Goal: Task Accomplishment & Management: Manage account settings

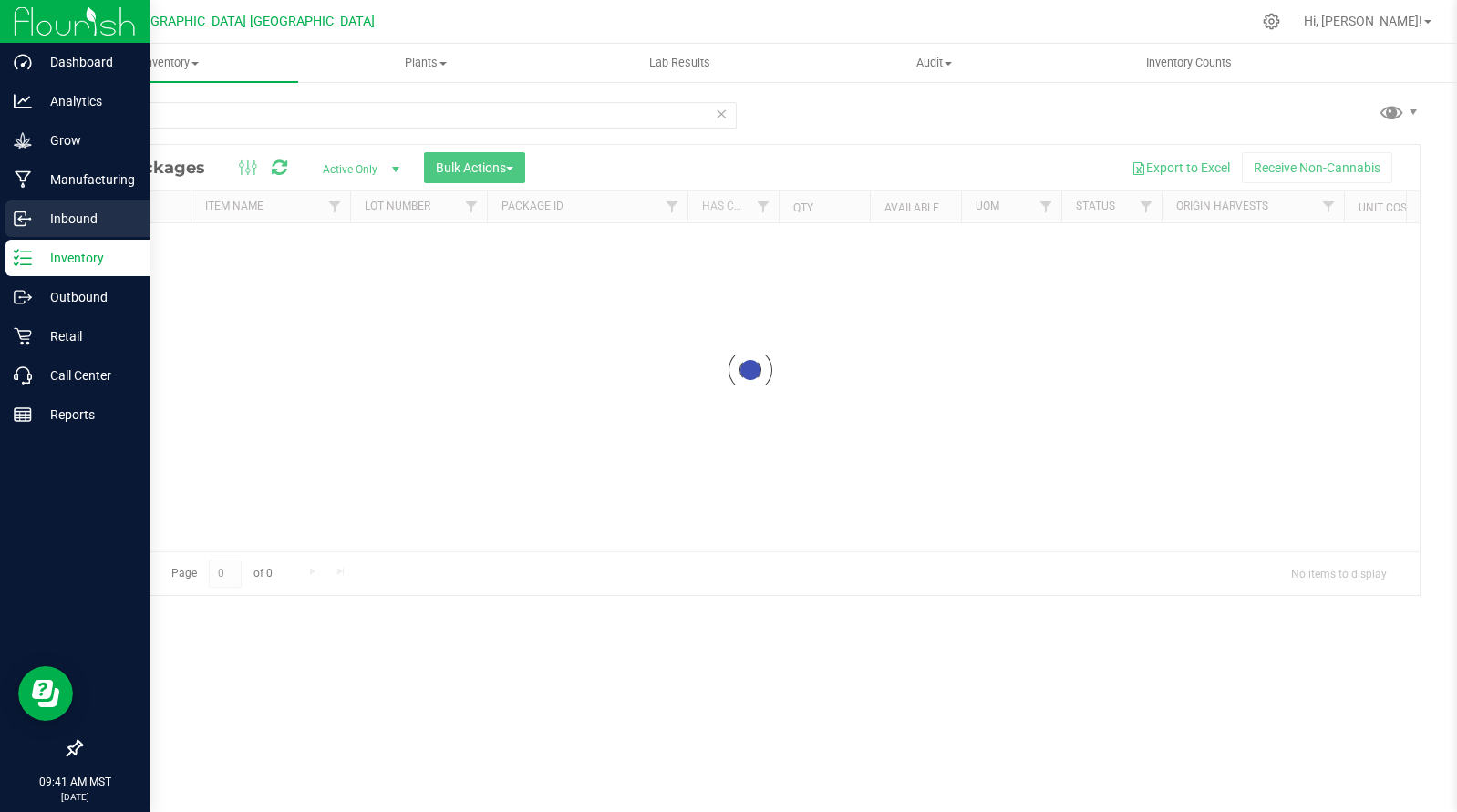
click at [95, 214] on p "Inbound" at bounding box center [87, 219] width 110 height 22
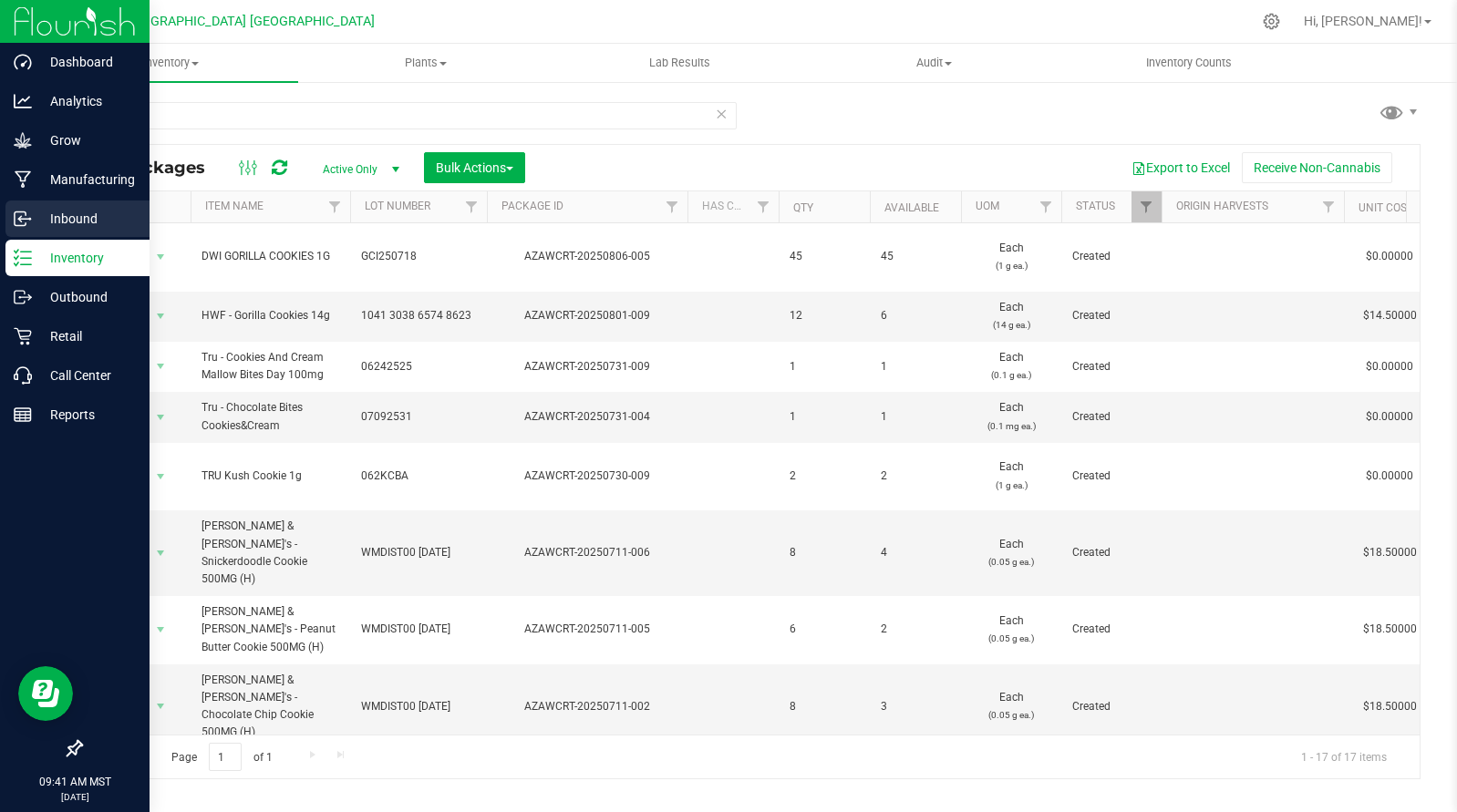
click at [39, 227] on p "Inbound" at bounding box center [87, 219] width 110 height 22
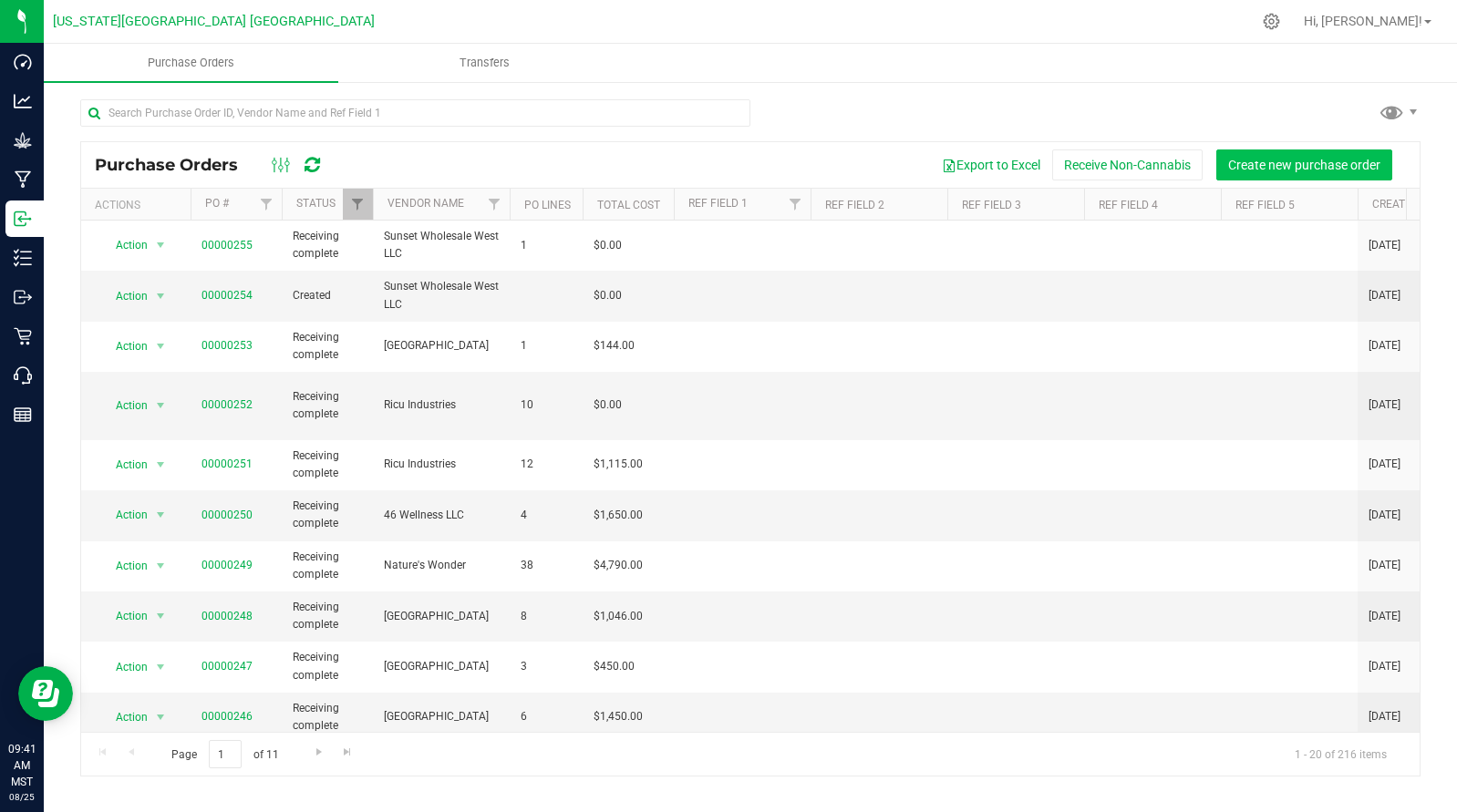
click at [1314, 174] on button "Create new purchase order" at bounding box center [1304, 165] width 176 height 31
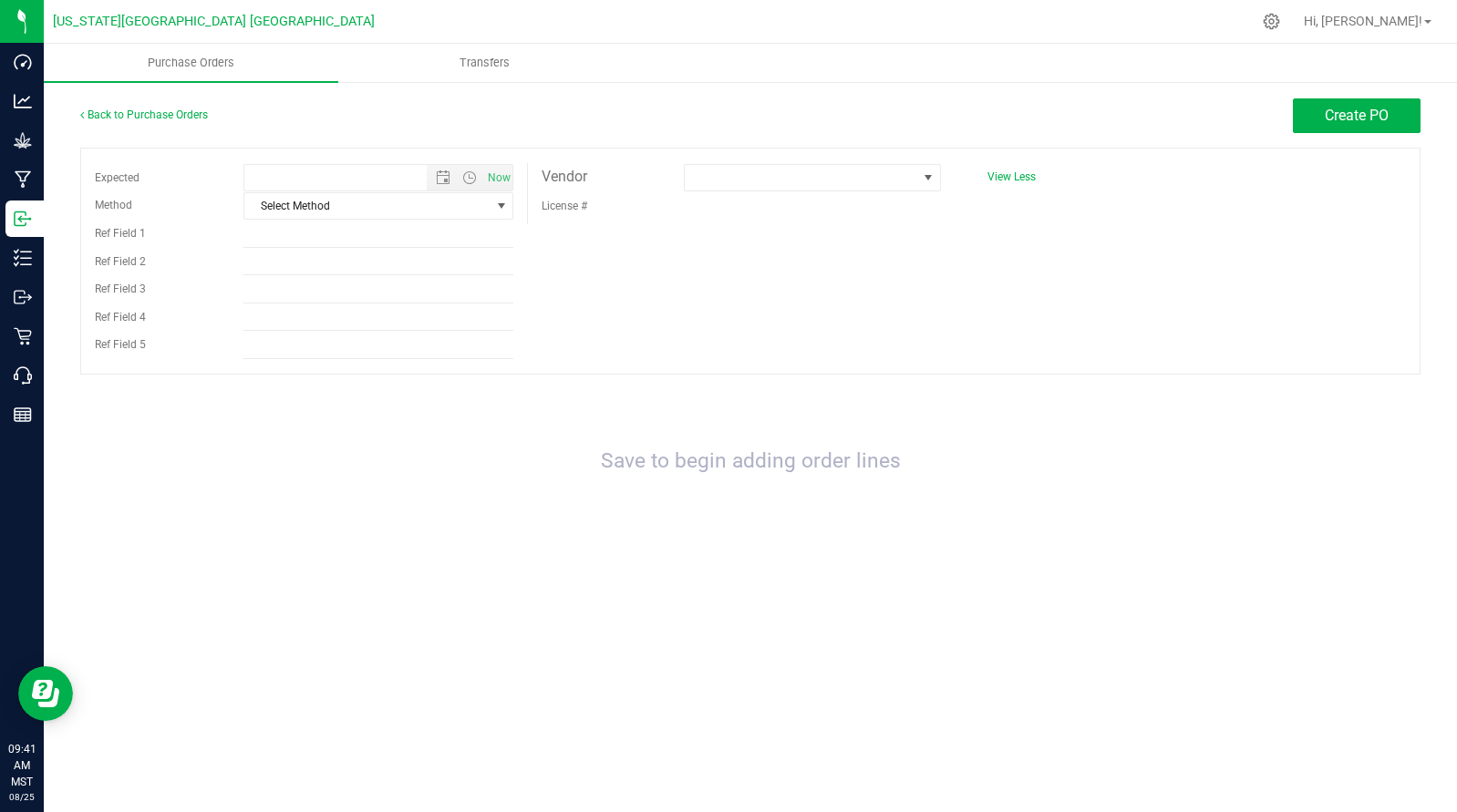
type input "[DATE] 9:41 AM"
click at [356, 207] on span "Select Method" at bounding box center [366, 206] width 245 height 26
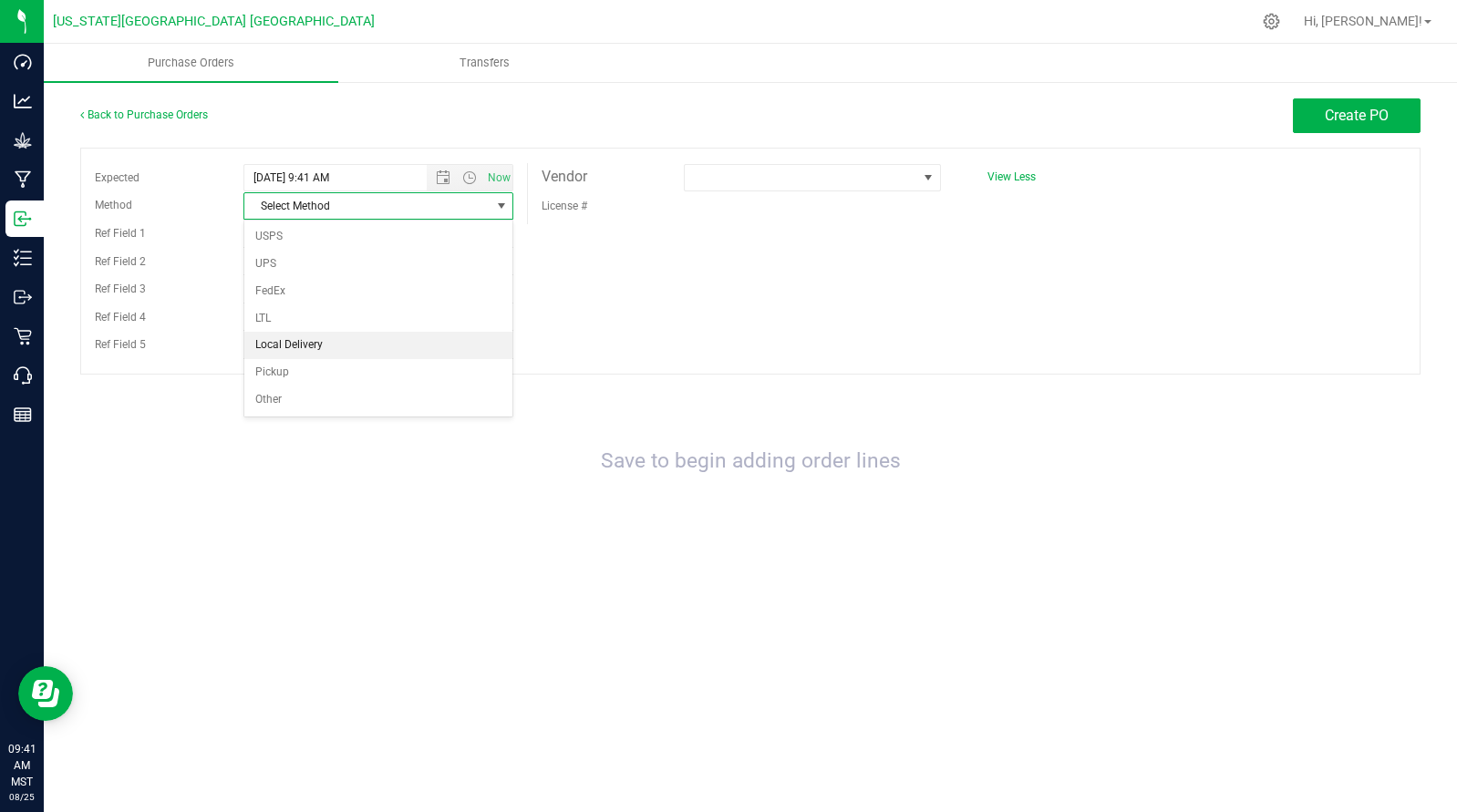
click at [347, 335] on li "Local Delivery" at bounding box center [377, 345] width 268 height 27
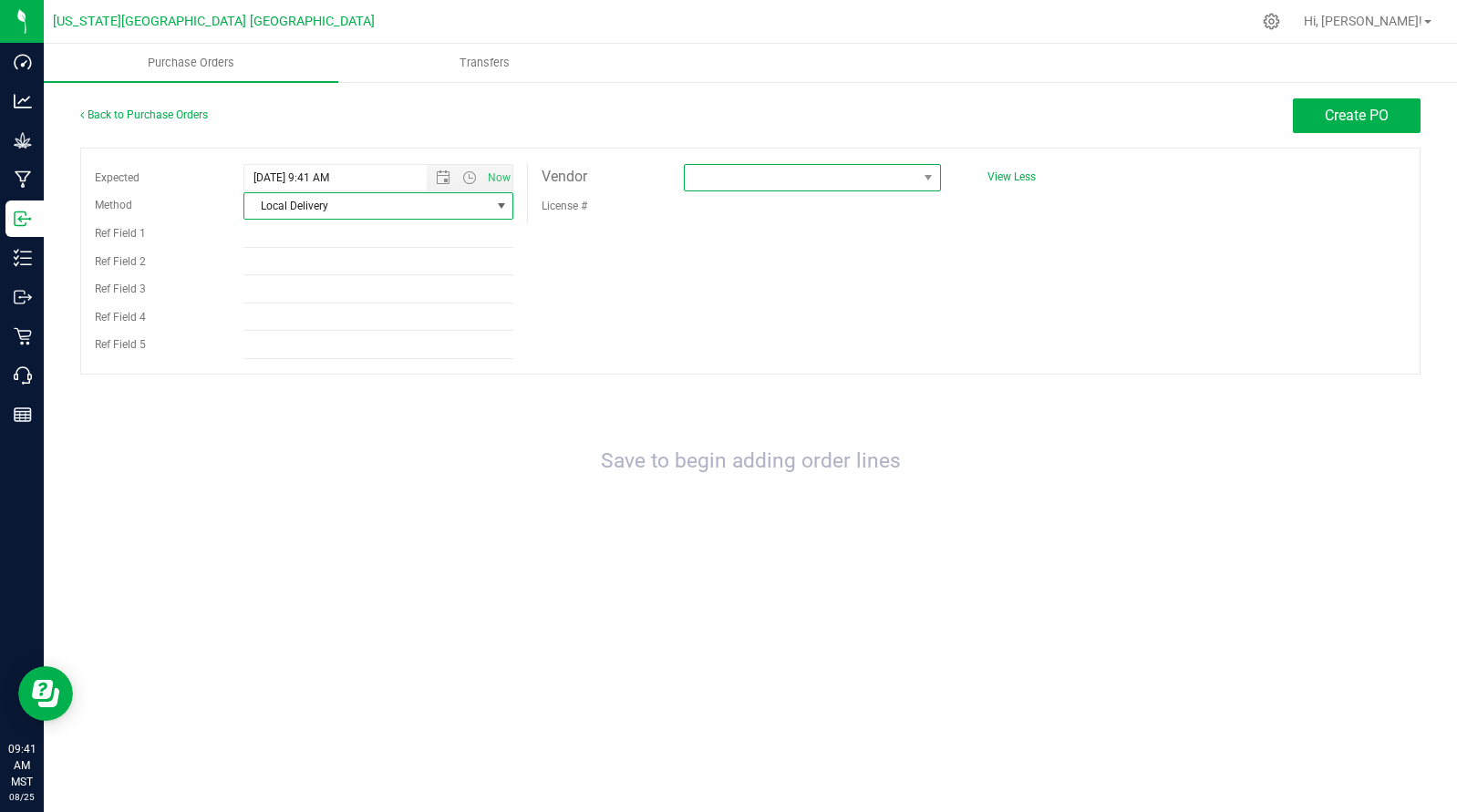
click at [780, 183] on span at bounding box center [801, 178] width 232 height 26
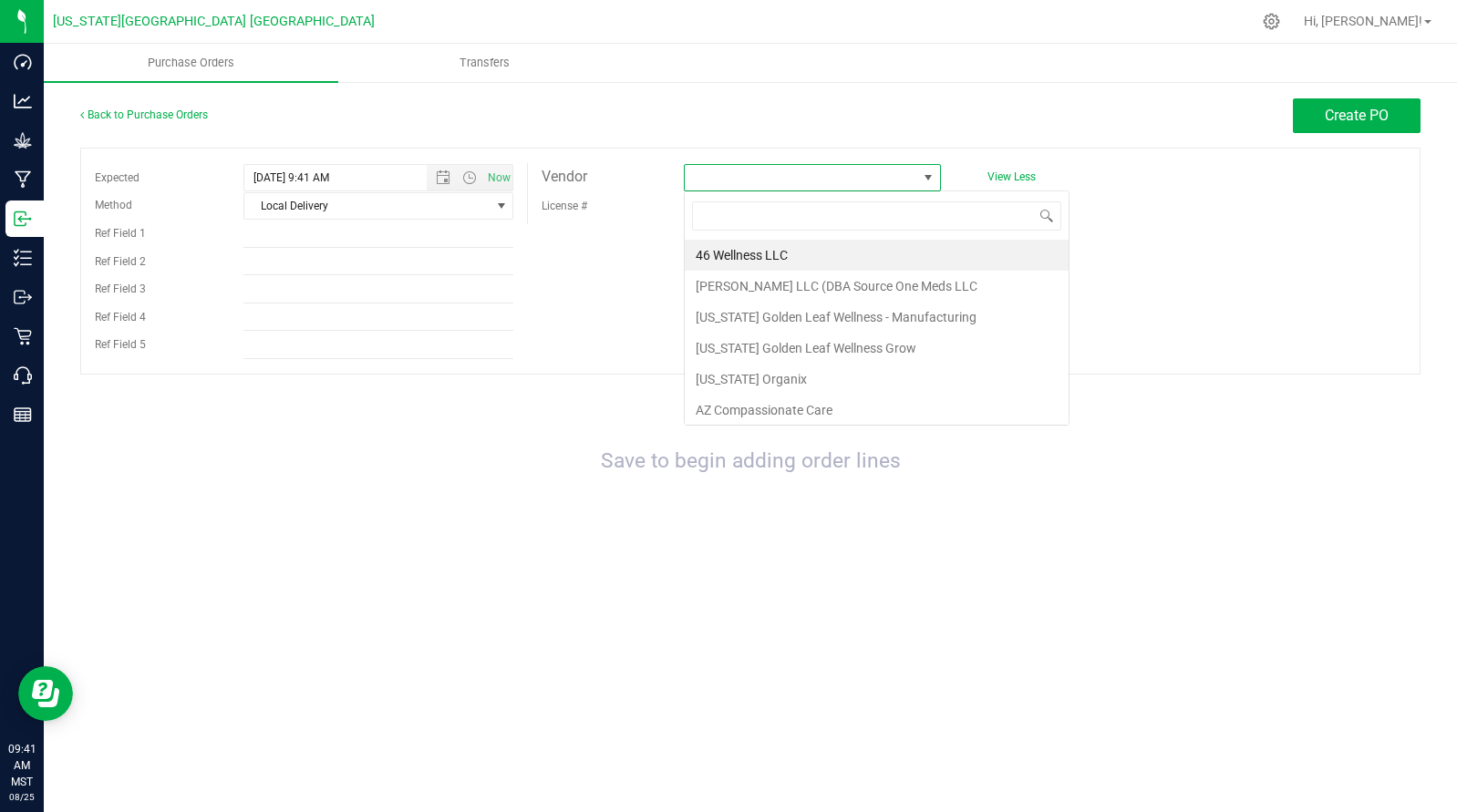
scroll to position [27, 256]
type input "46"
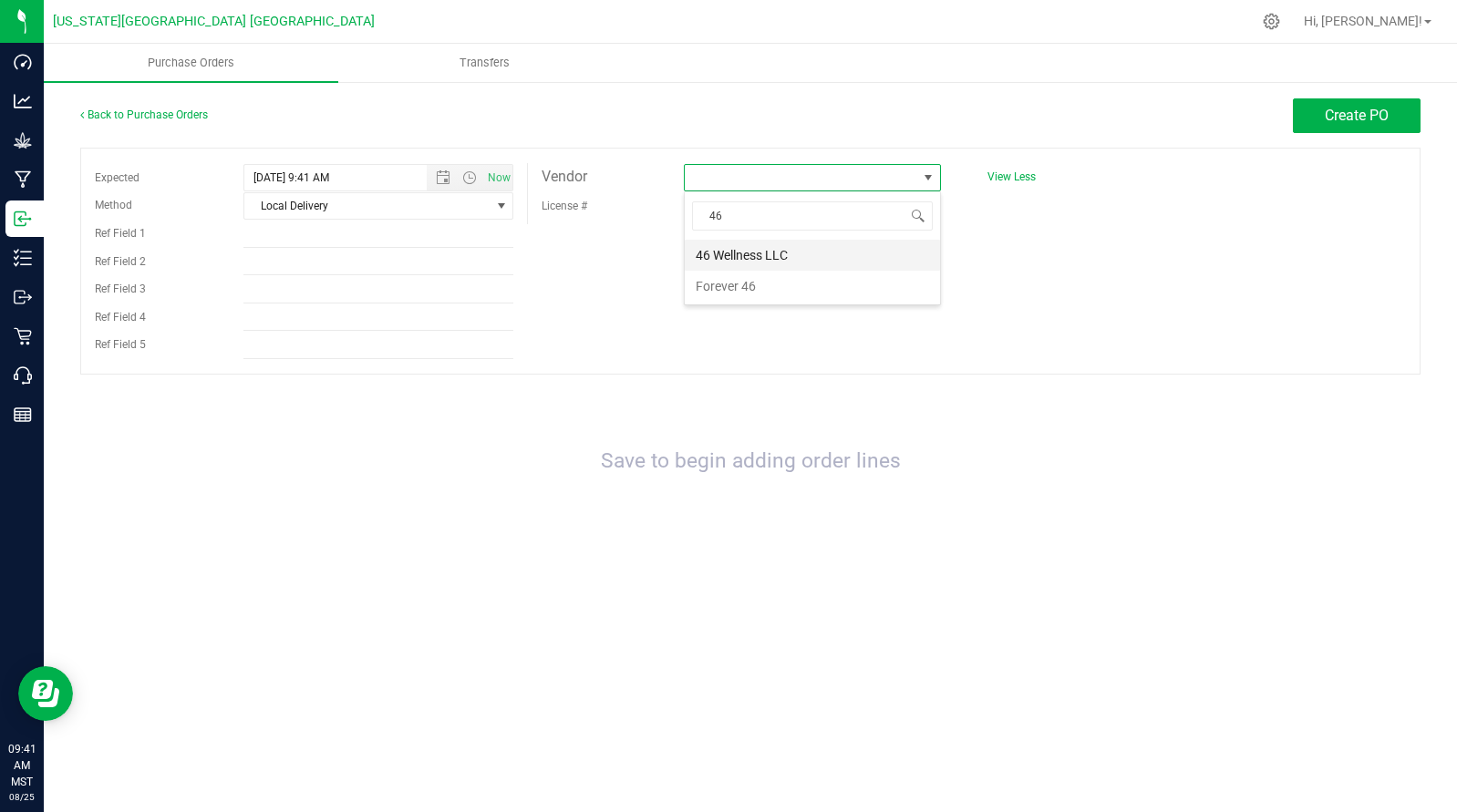
click at [787, 262] on li "46 Wellness LLC" at bounding box center [812, 255] width 255 height 31
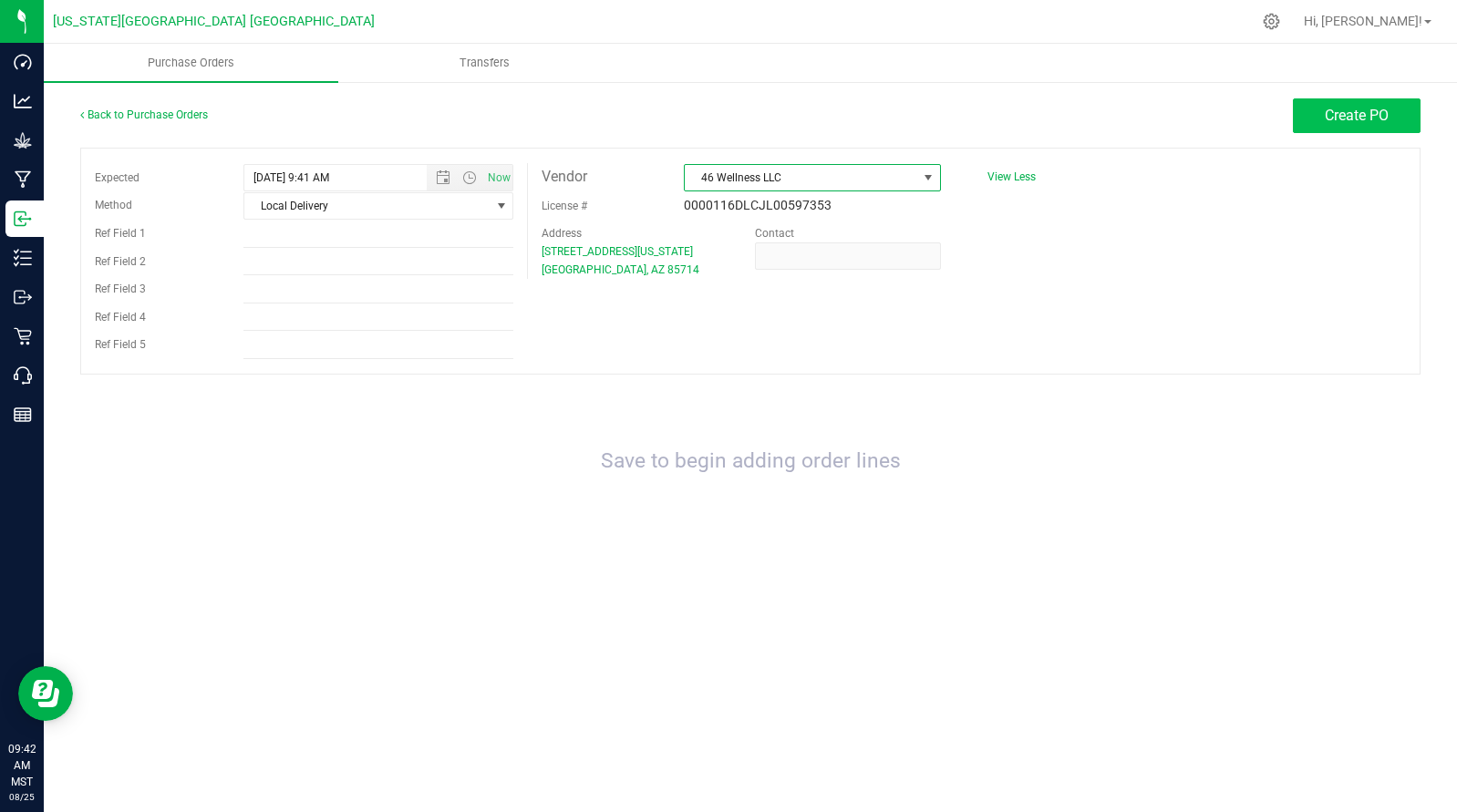
click at [1357, 128] on button "Create PO" at bounding box center [1357, 116] width 128 height 35
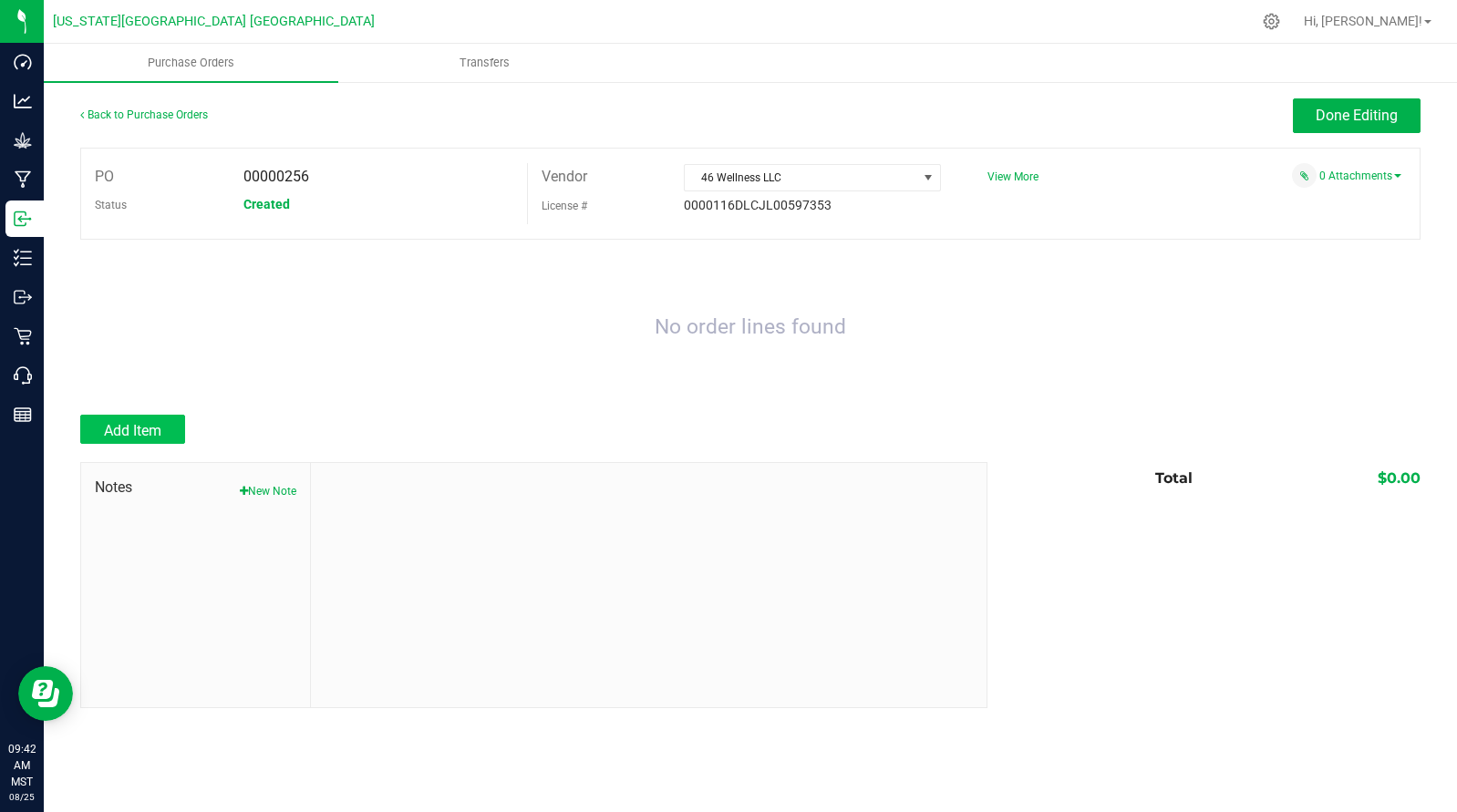
click at [144, 433] on span "Add Item" at bounding box center [132, 430] width 58 height 17
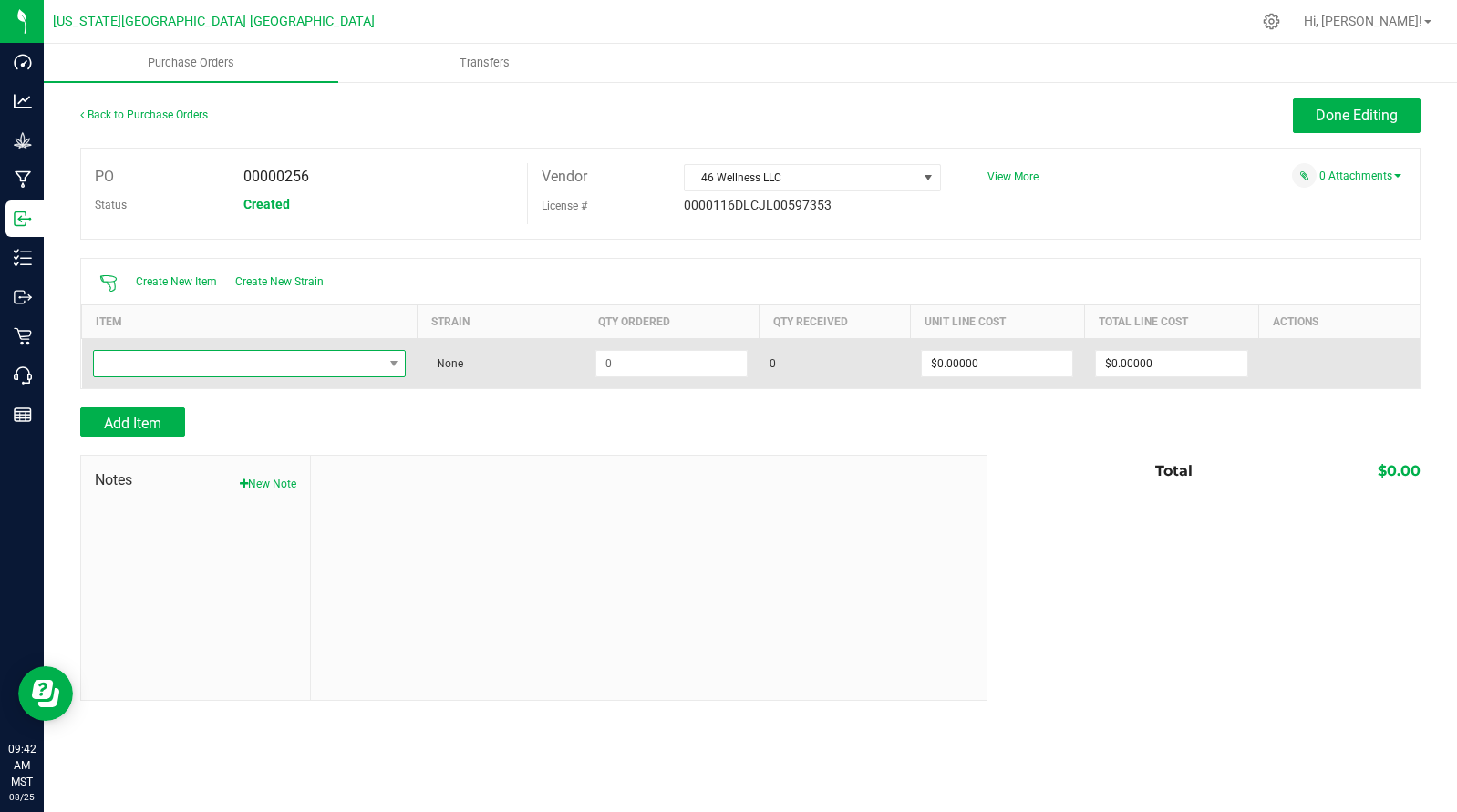
click at [152, 355] on span "NO DATA FOUND" at bounding box center [238, 364] width 289 height 26
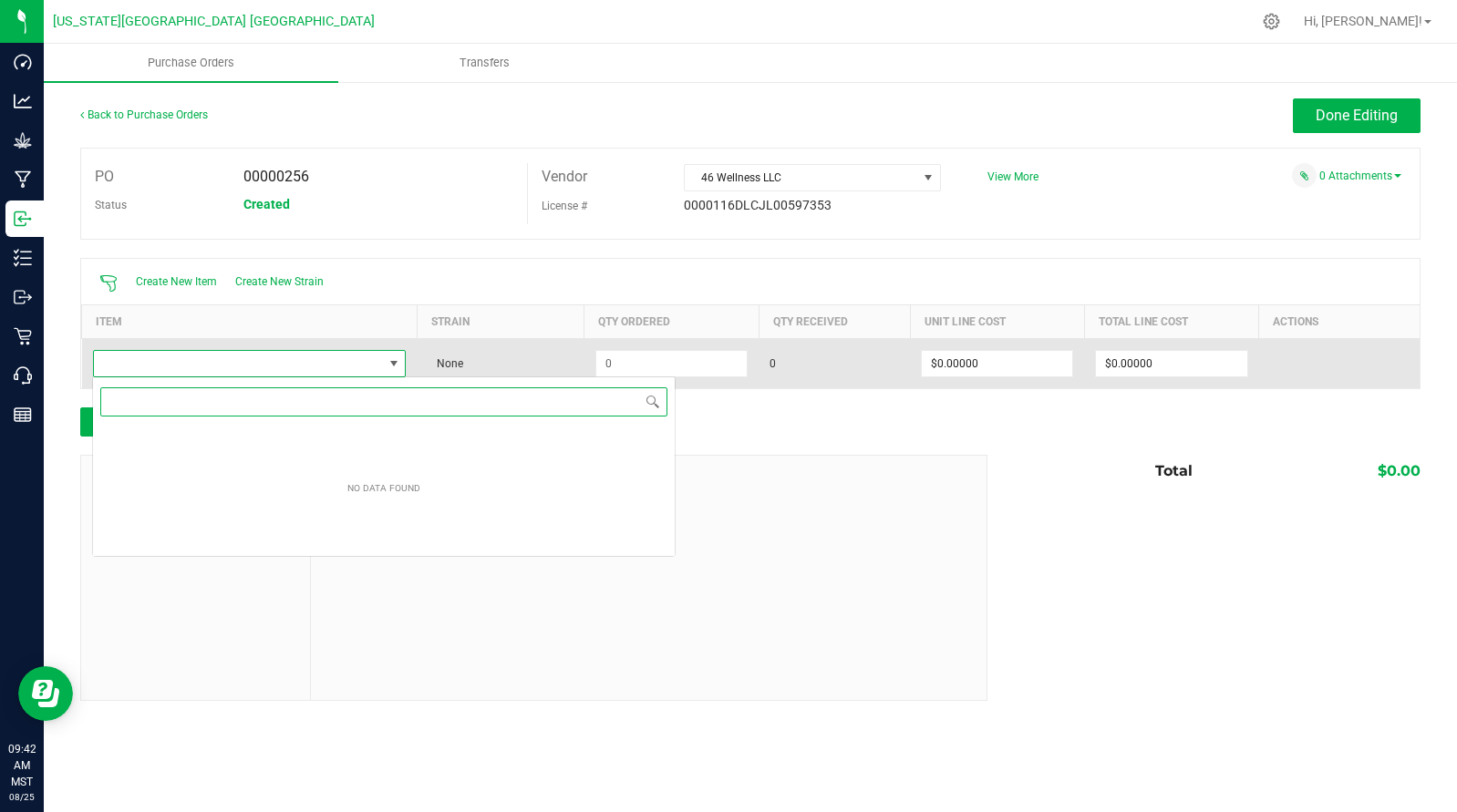
scroll to position [27, 313]
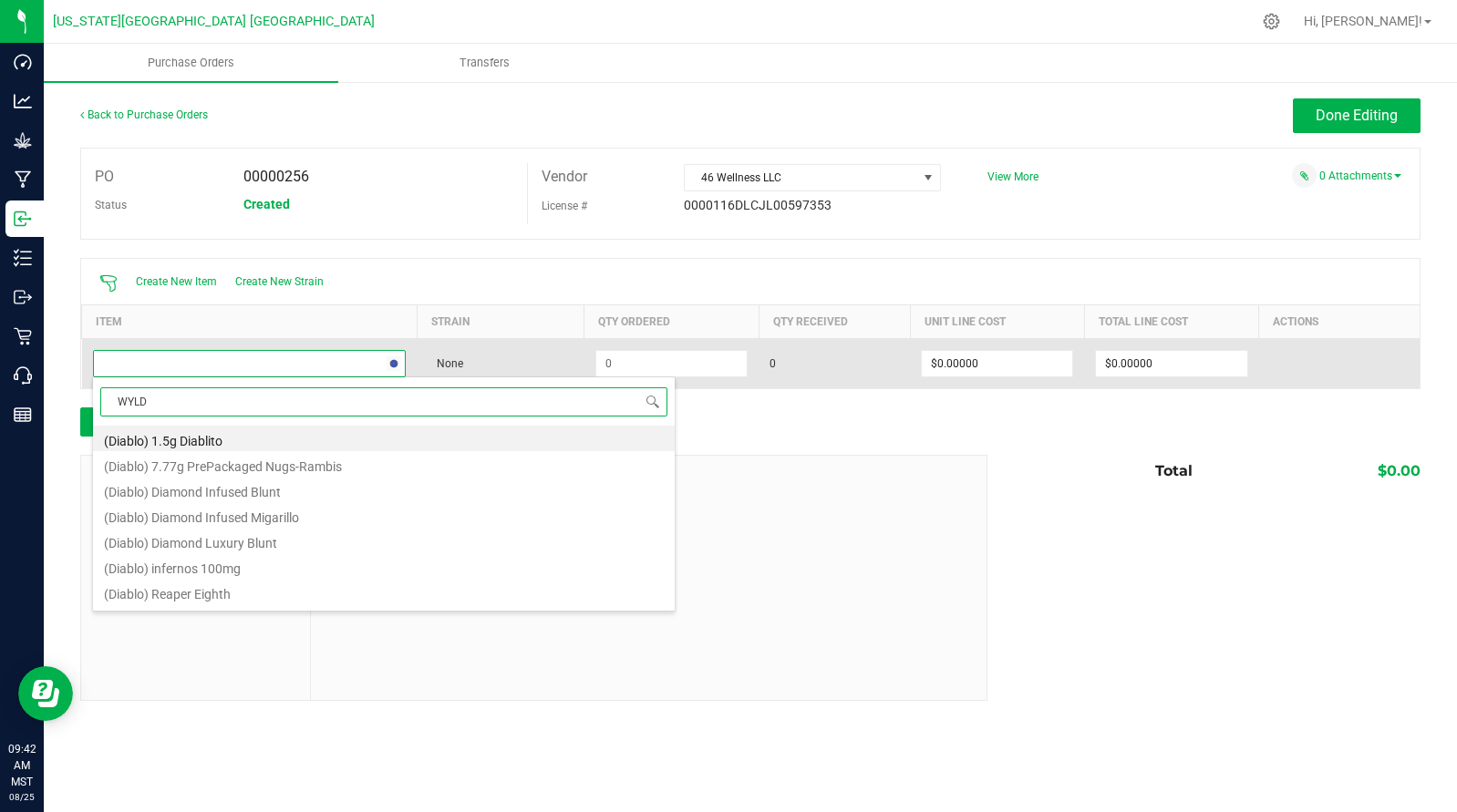
type input "WYLD"
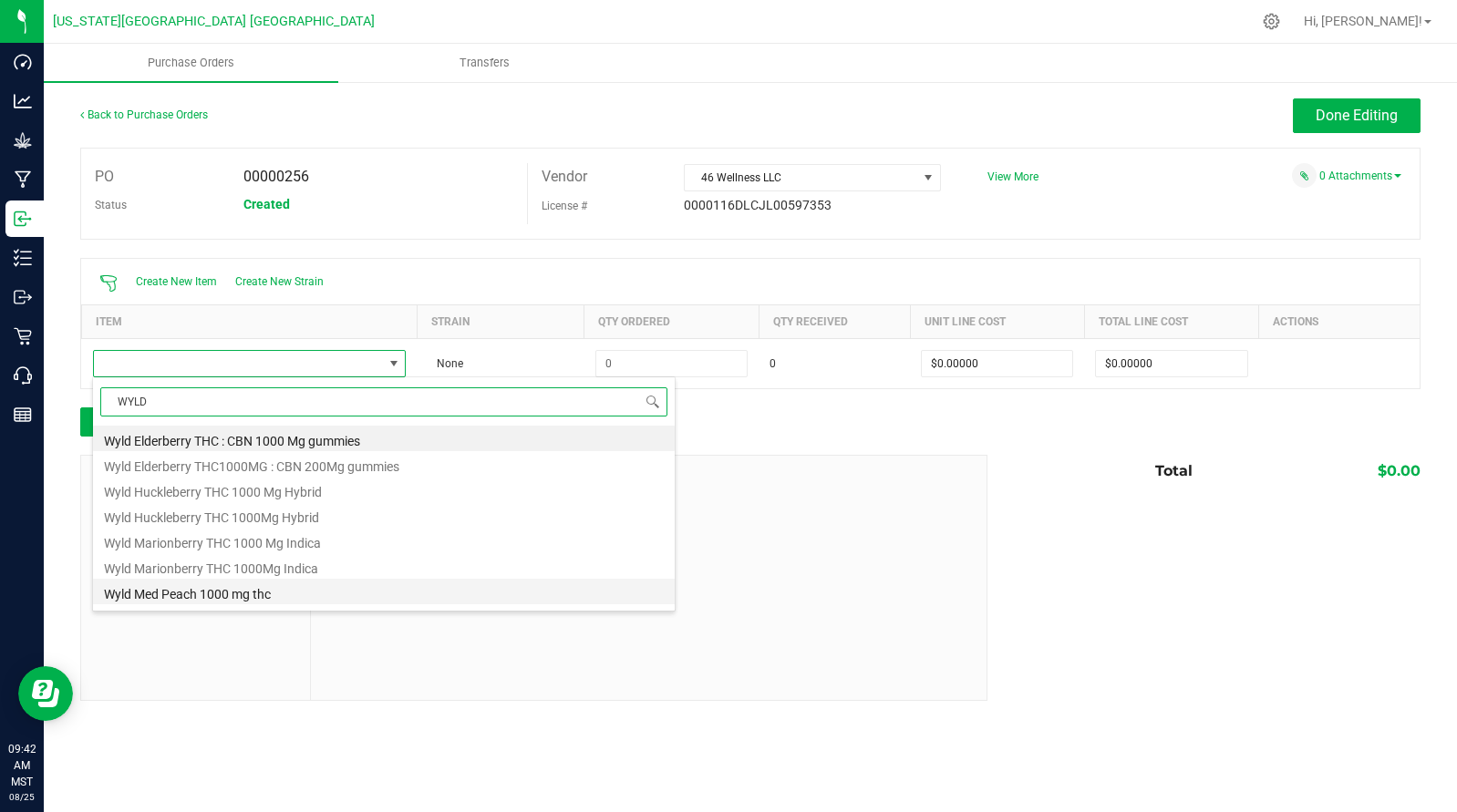
click at [218, 596] on li "Wyld Med Peach 1000 mg thc" at bounding box center [384, 592] width 582 height 26
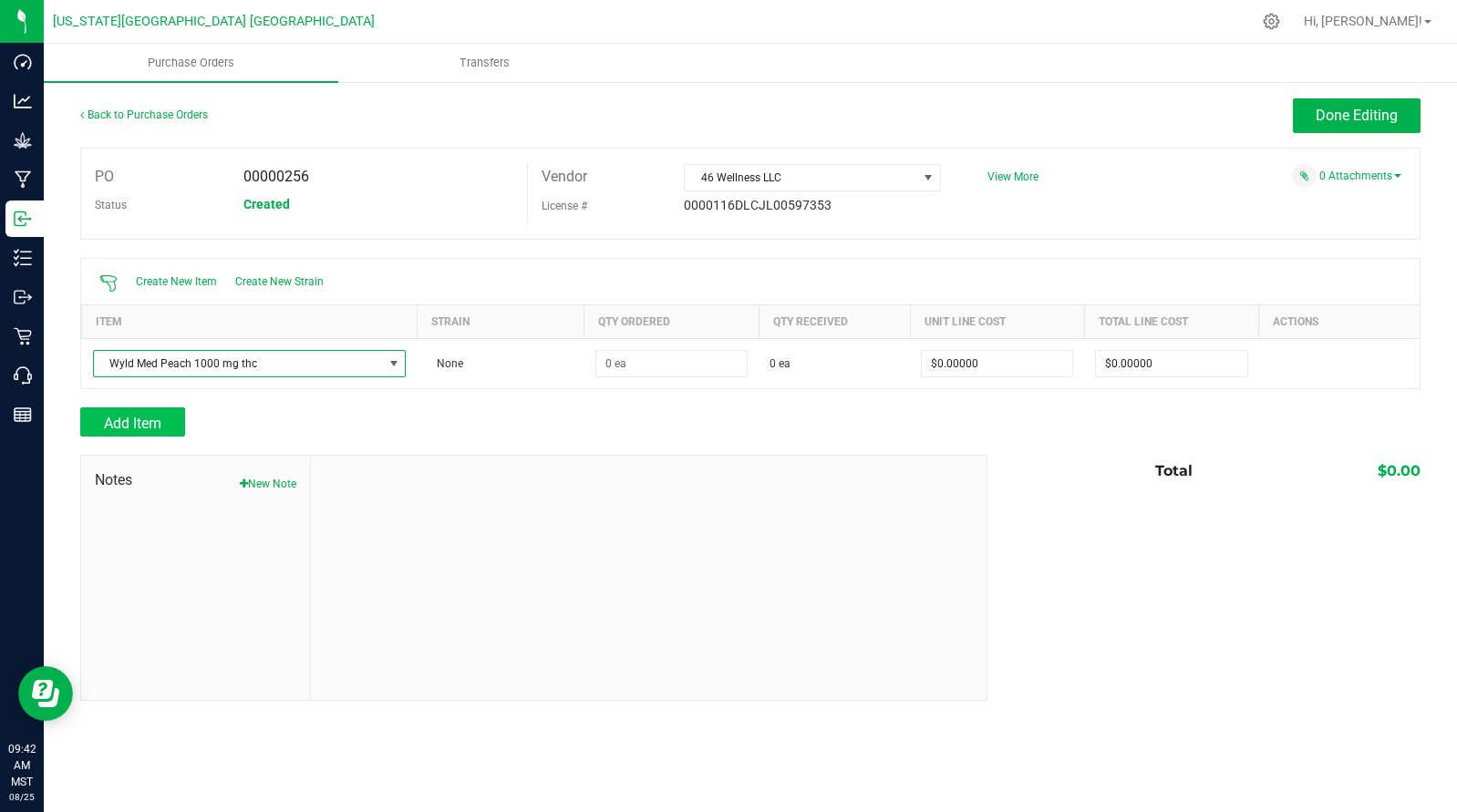
click at [111, 425] on span "Add Item" at bounding box center [132, 423] width 58 height 17
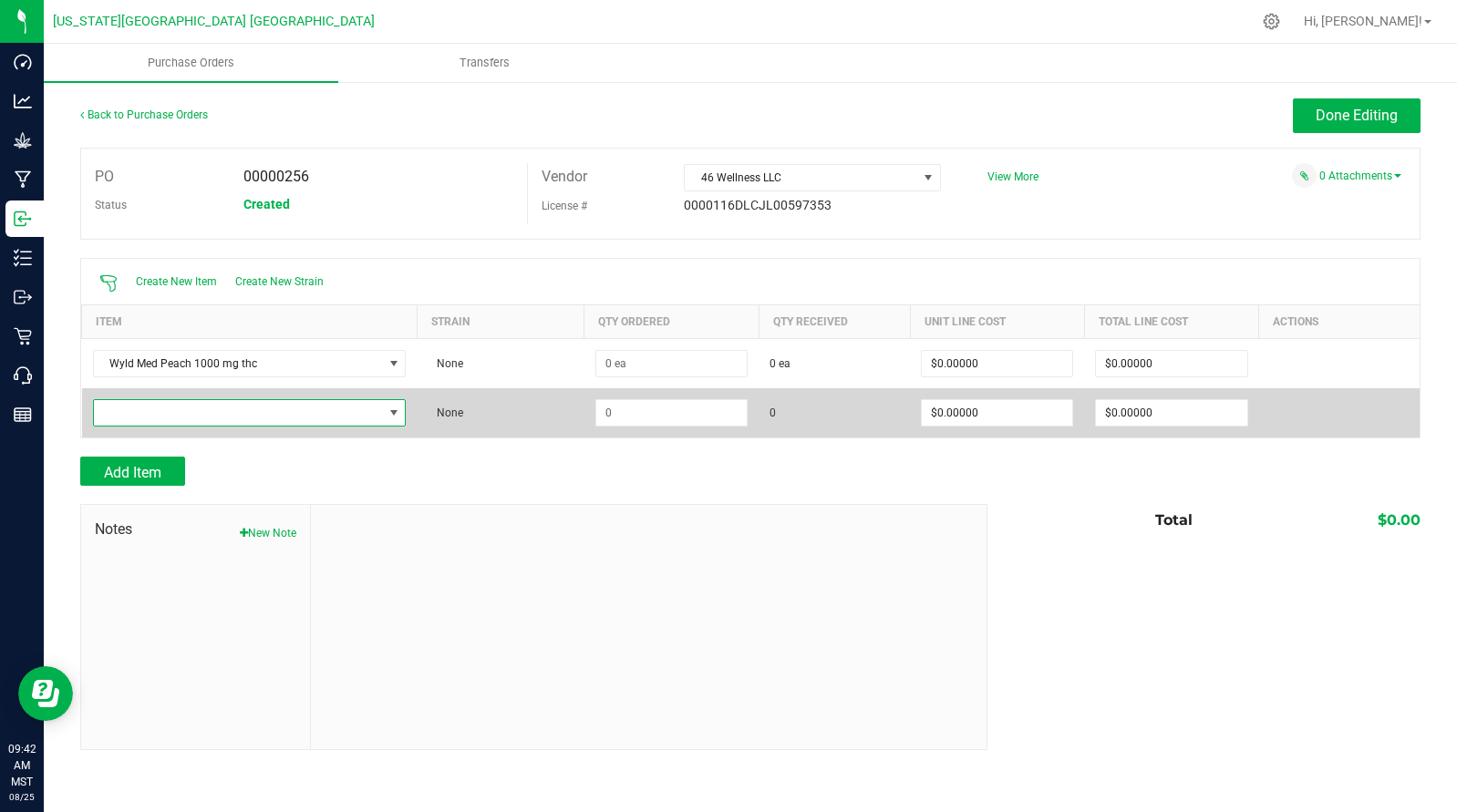
click at [121, 418] on span "NO DATA FOUND" at bounding box center [238, 413] width 289 height 26
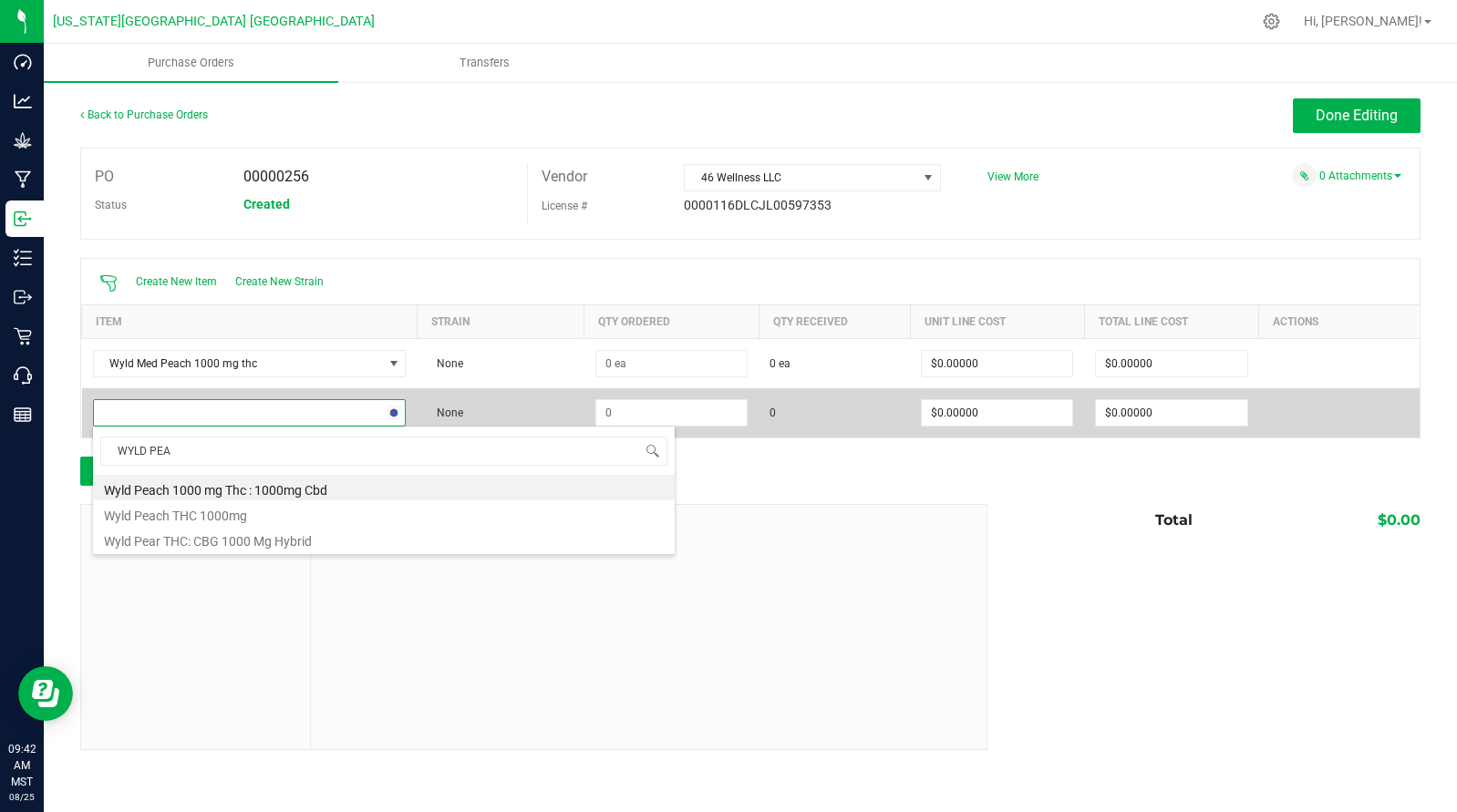
type input "WYLD PEAR"
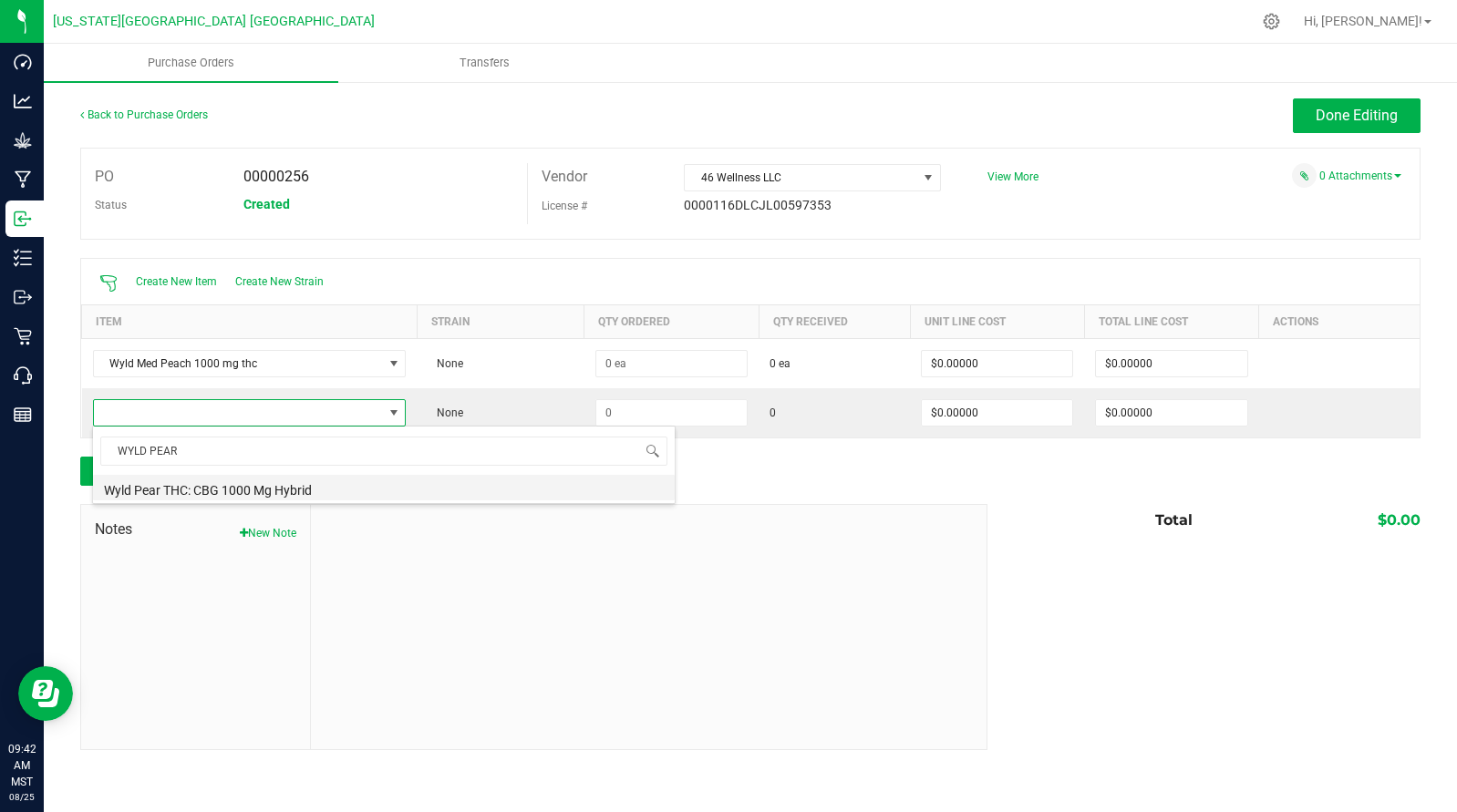
click at [217, 490] on li "Wyld Pear THC: CBG 1000 Mg Hybrid" at bounding box center [384, 488] width 582 height 26
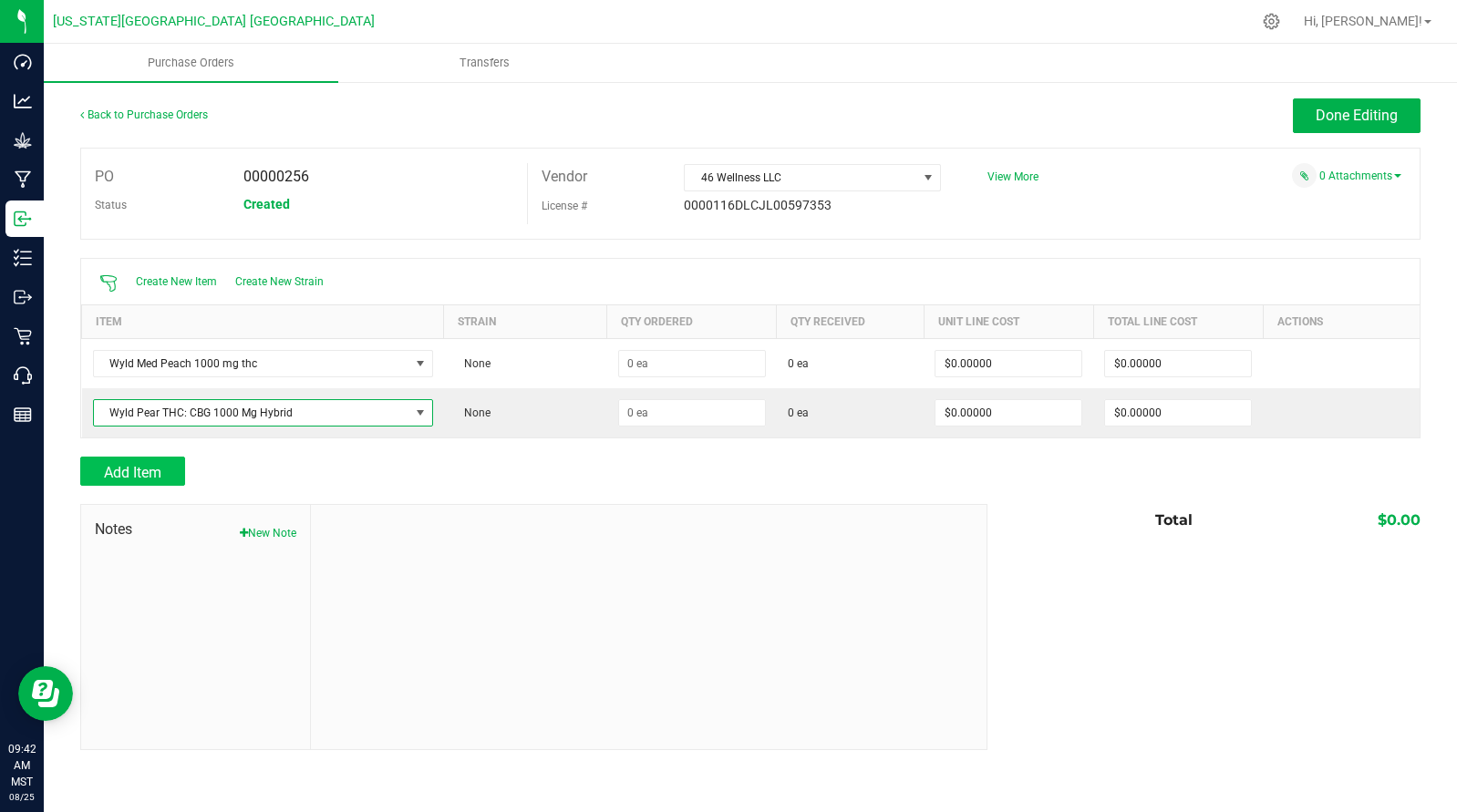
click at [129, 467] on span "Add Item" at bounding box center [132, 472] width 58 height 17
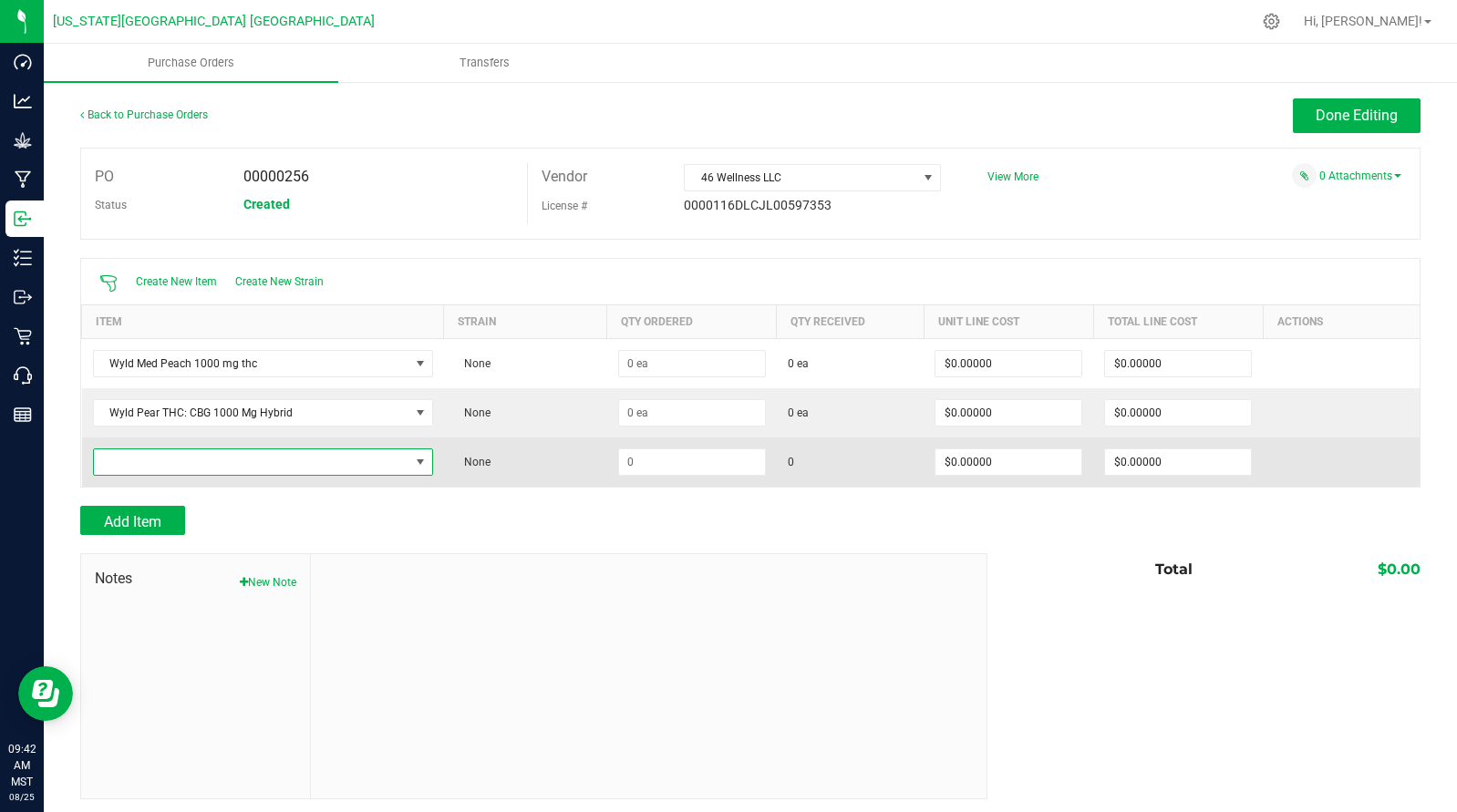
click at [141, 465] on span "NO DATA FOUND" at bounding box center [251, 462] width 315 height 26
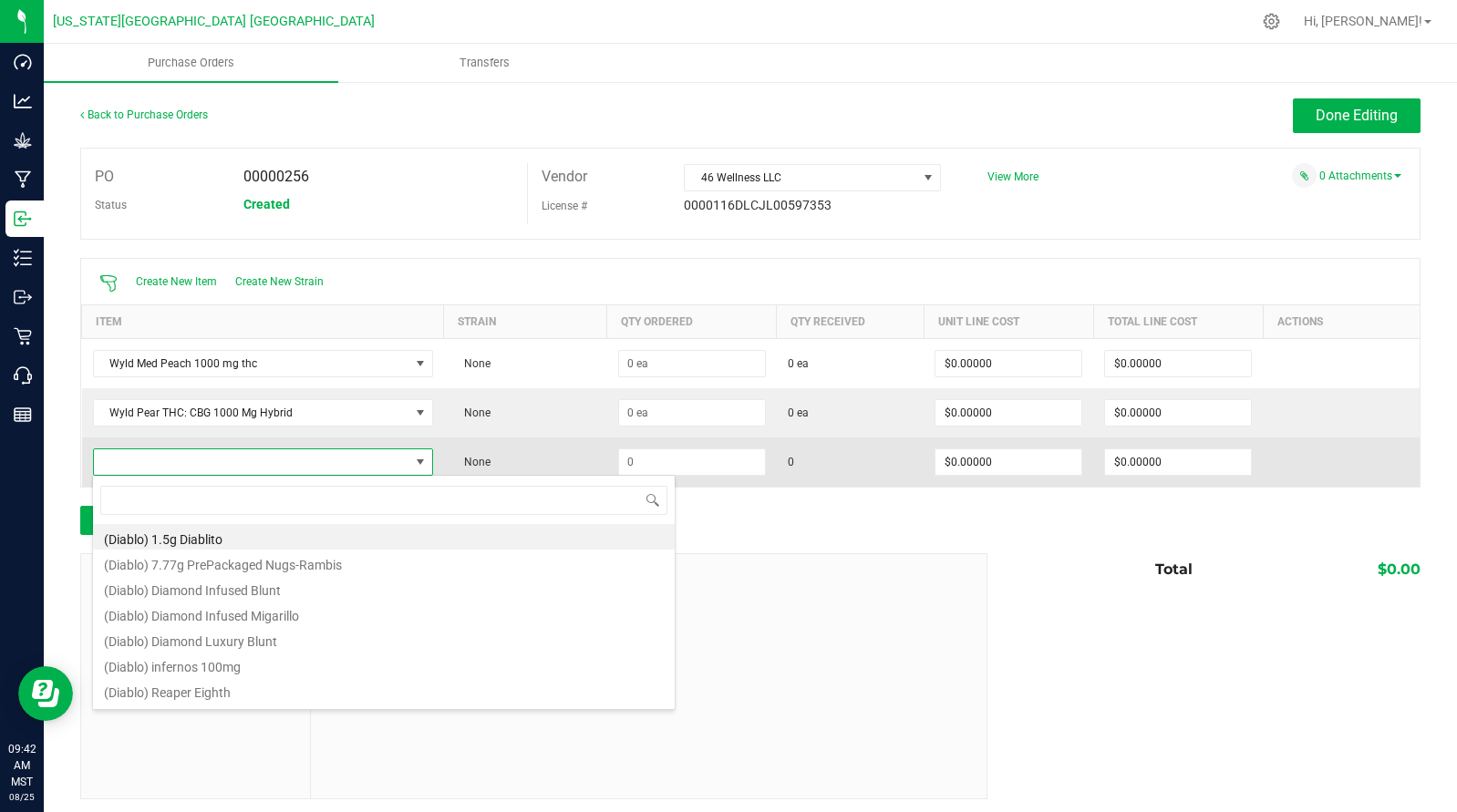
scroll to position [27, 329]
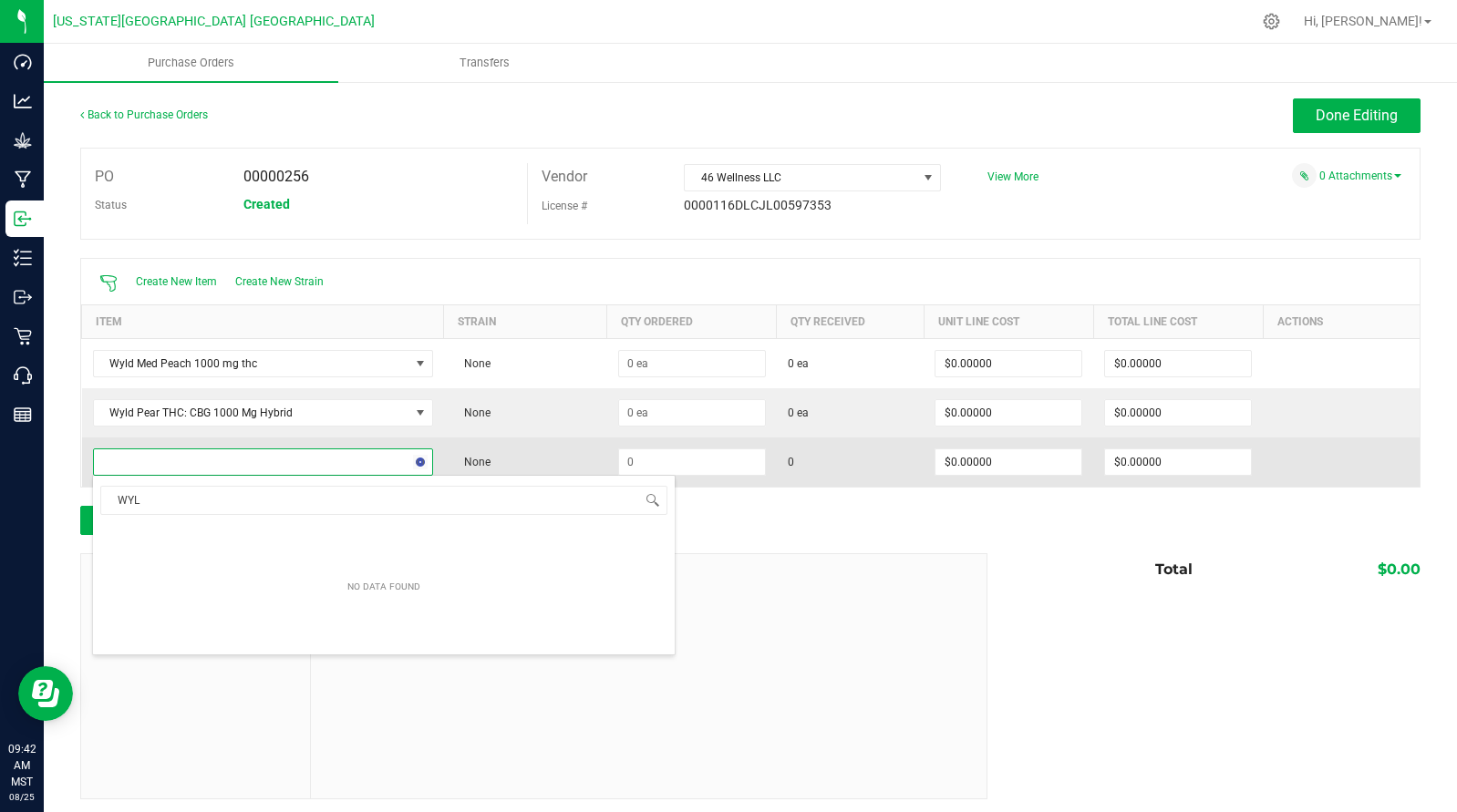
type input "WYL"
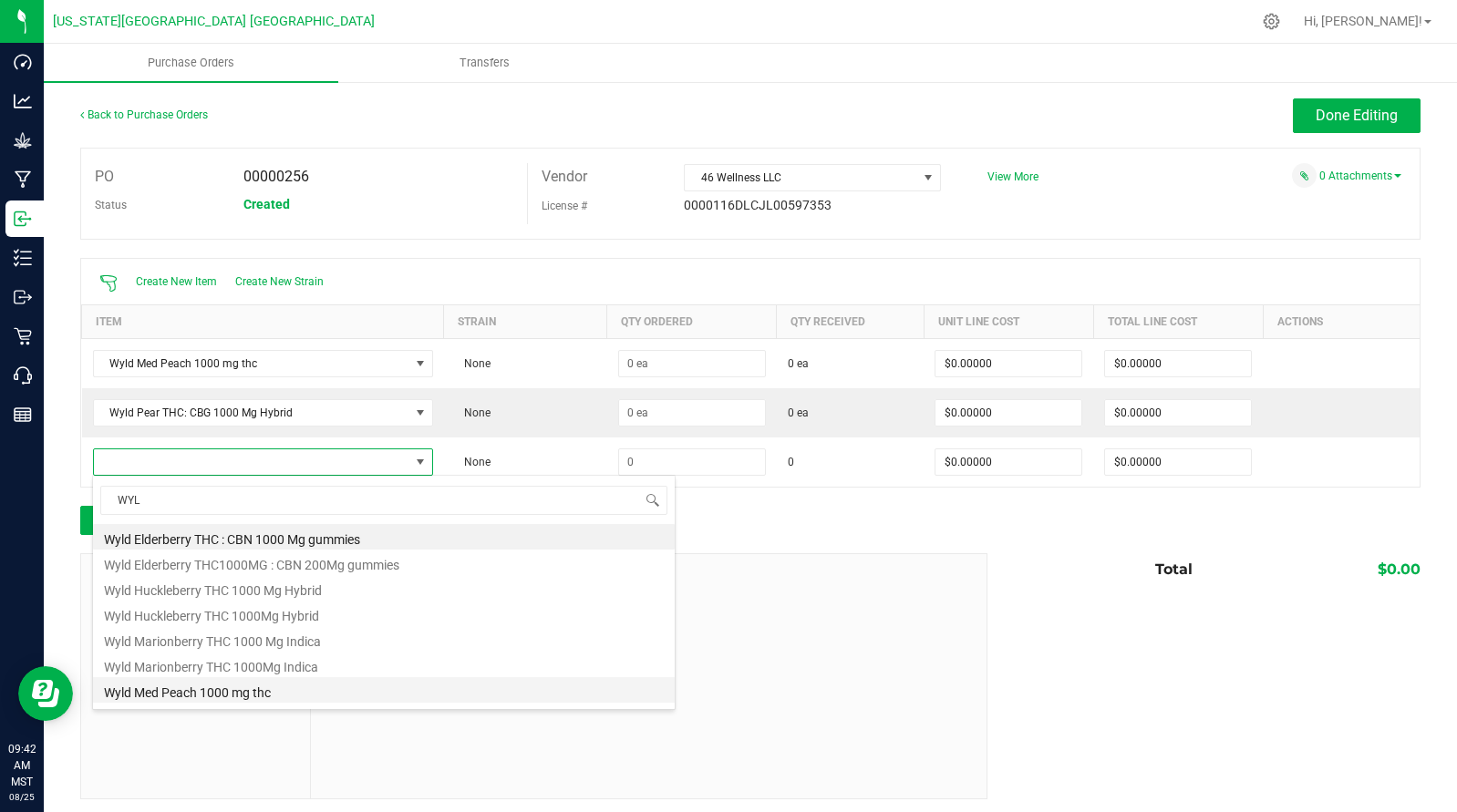
click at [209, 687] on li "Wyld Med Peach 1000 mg thc" at bounding box center [384, 691] width 582 height 26
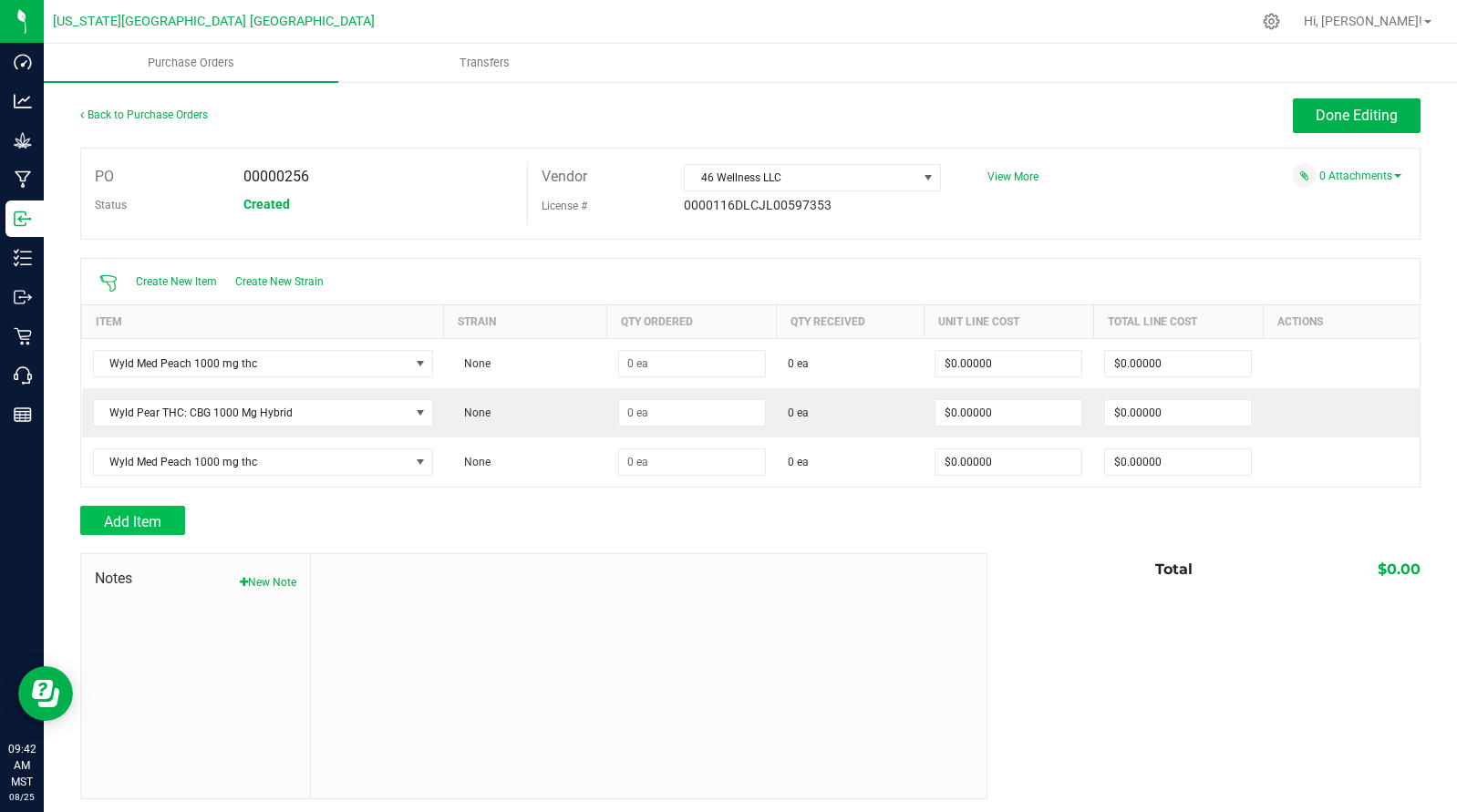
click at [151, 527] on span "Add Item" at bounding box center [132, 522] width 58 height 17
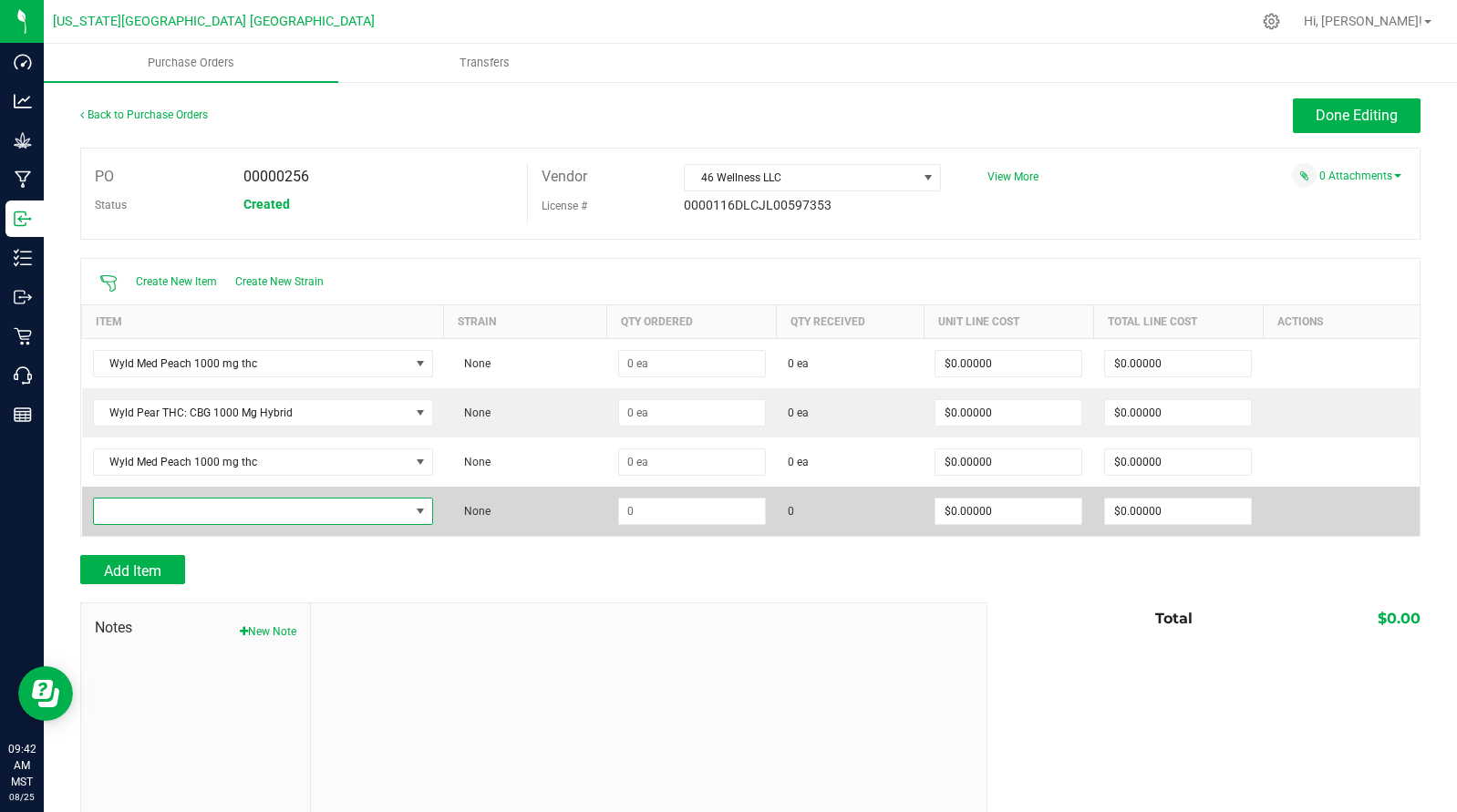
click at [174, 510] on span "NO DATA FOUND" at bounding box center [251, 511] width 315 height 26
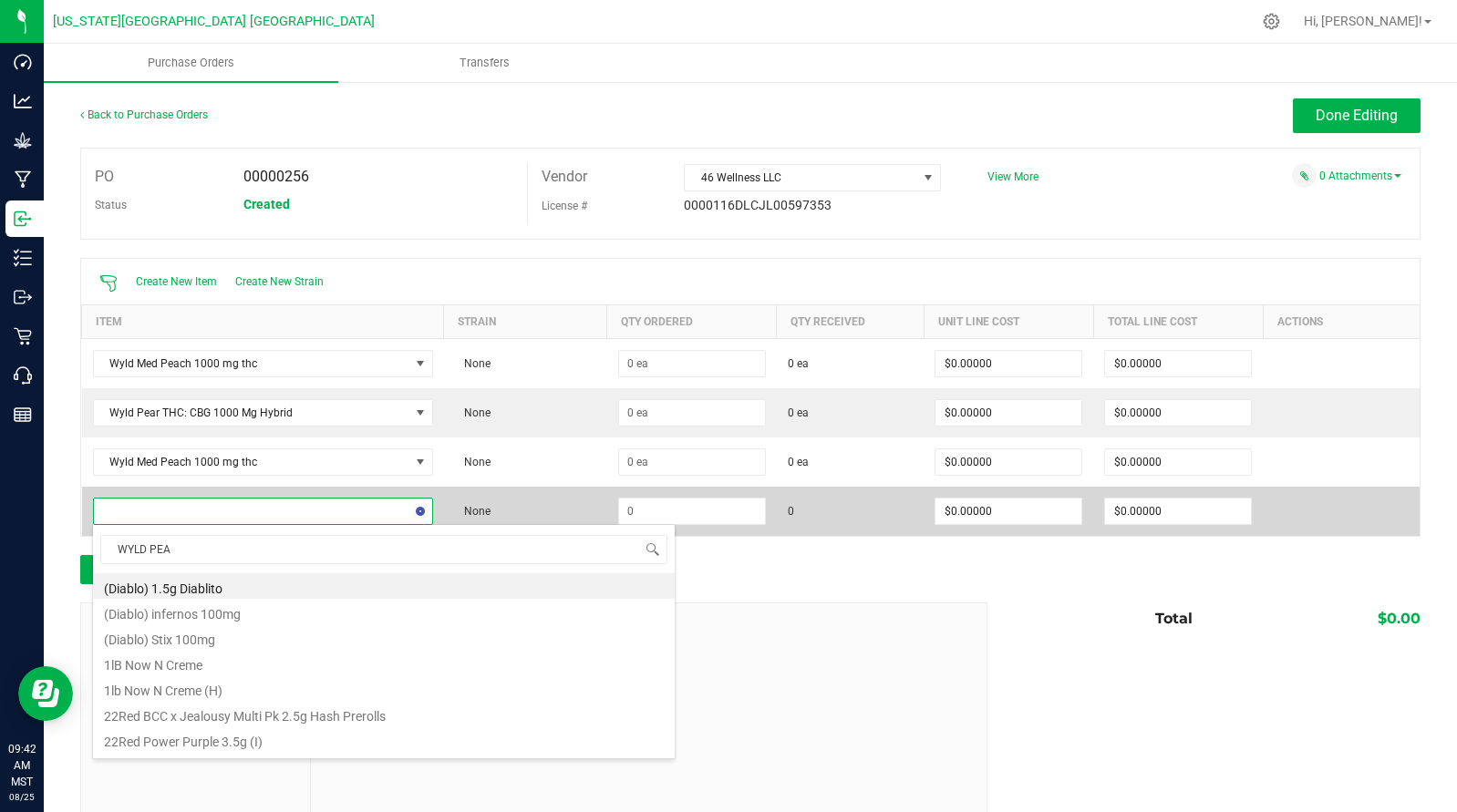
type input "WYLD PEAR"
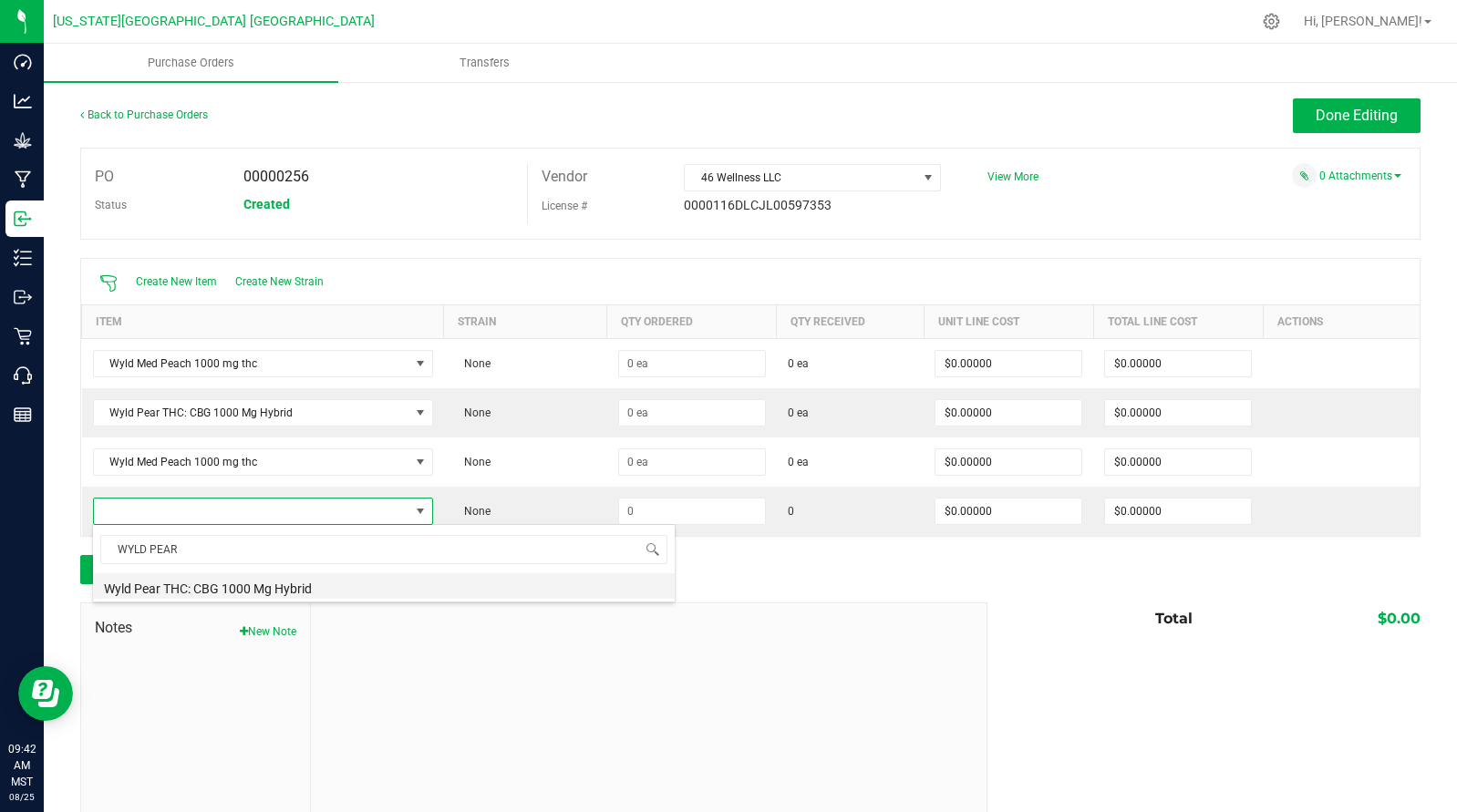
click at [276, 591] on li "Wyld Pear THC: CBG 1000 Mg Hybrid" at bounding box center [384, 586] width 582 height 26
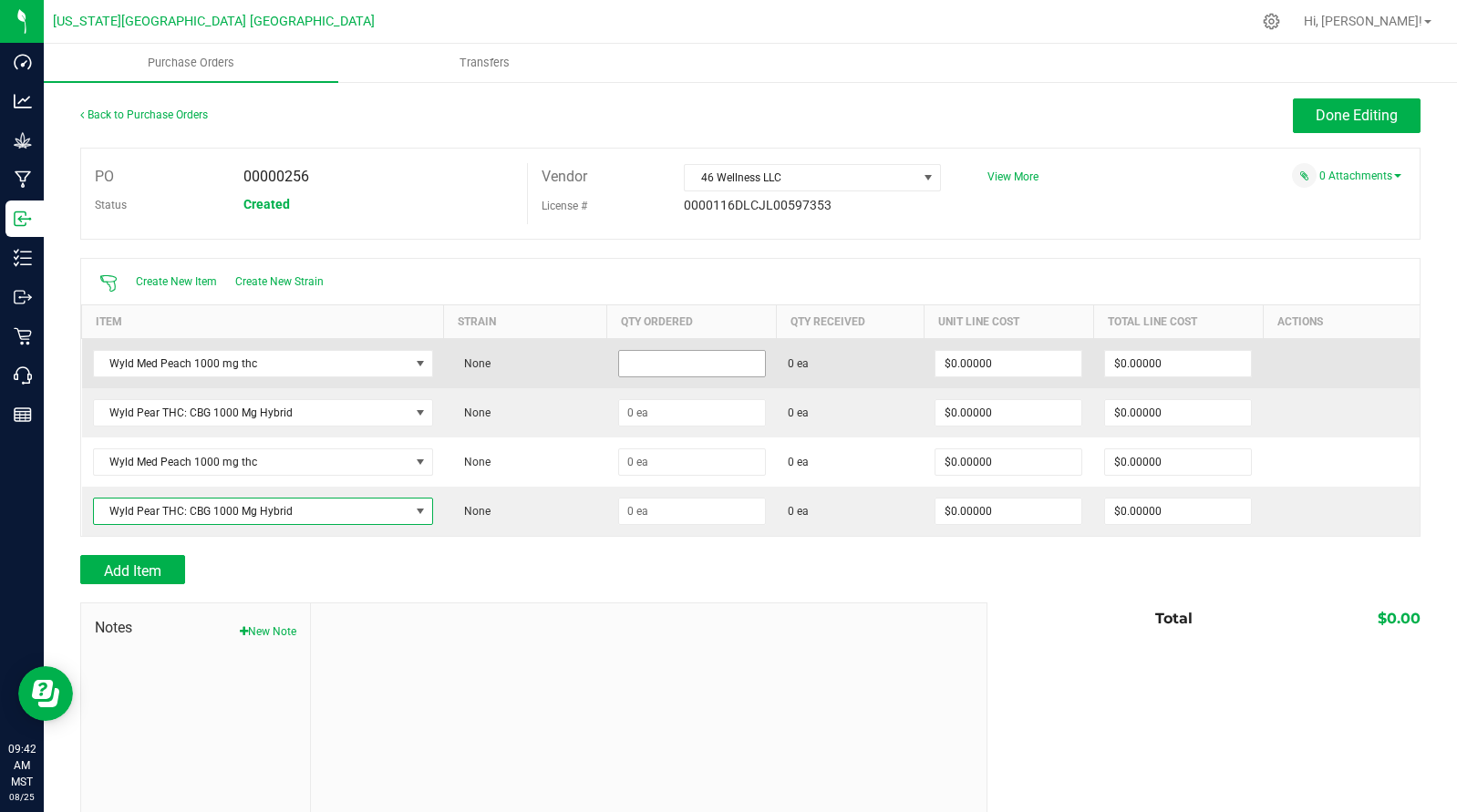
click at [703, 364] on input at bounding box center [692, 364] width 146 height 26
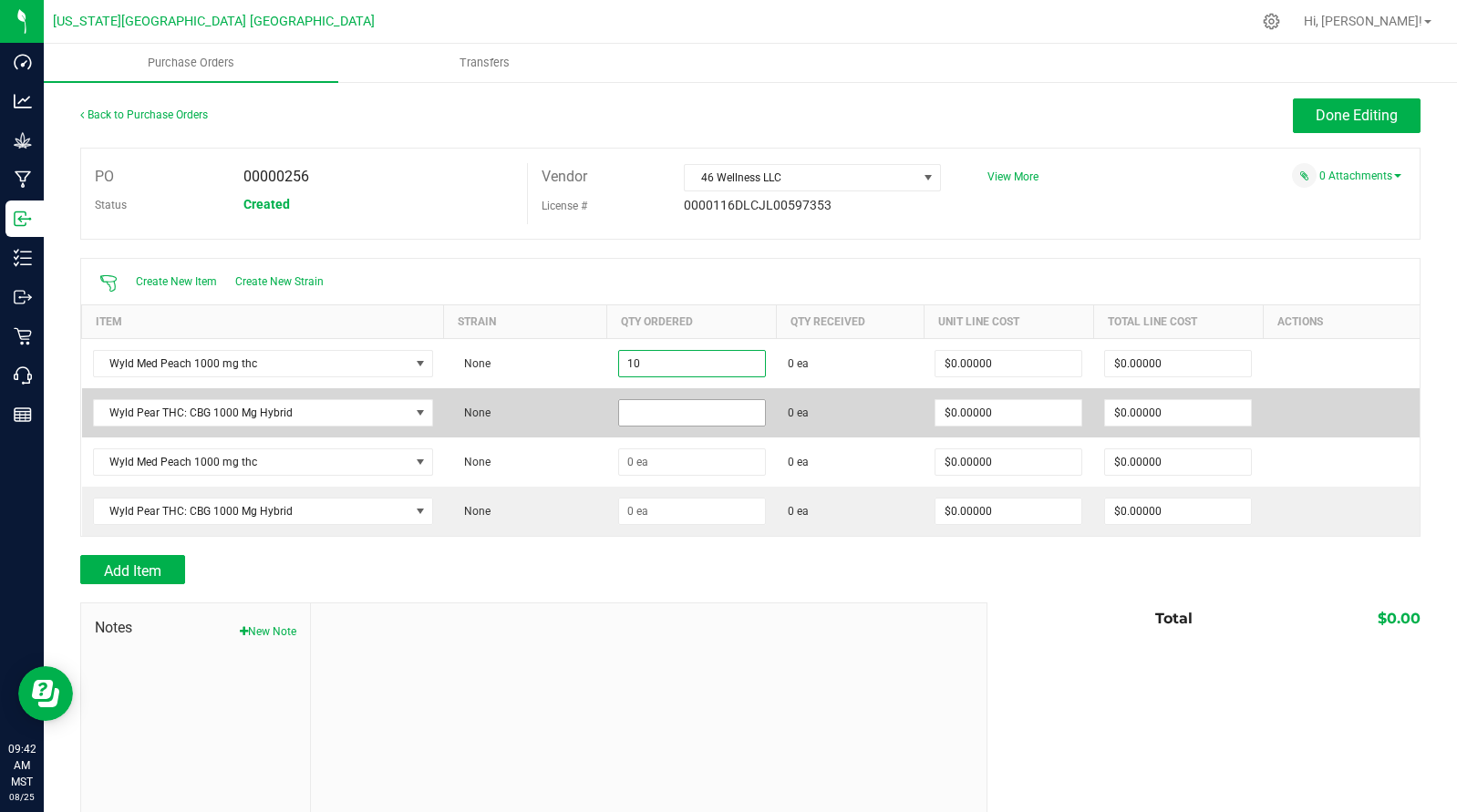
type input "10 ea"
click at [667, 415] on input at bounding box center [692, 413] width 146 height 26
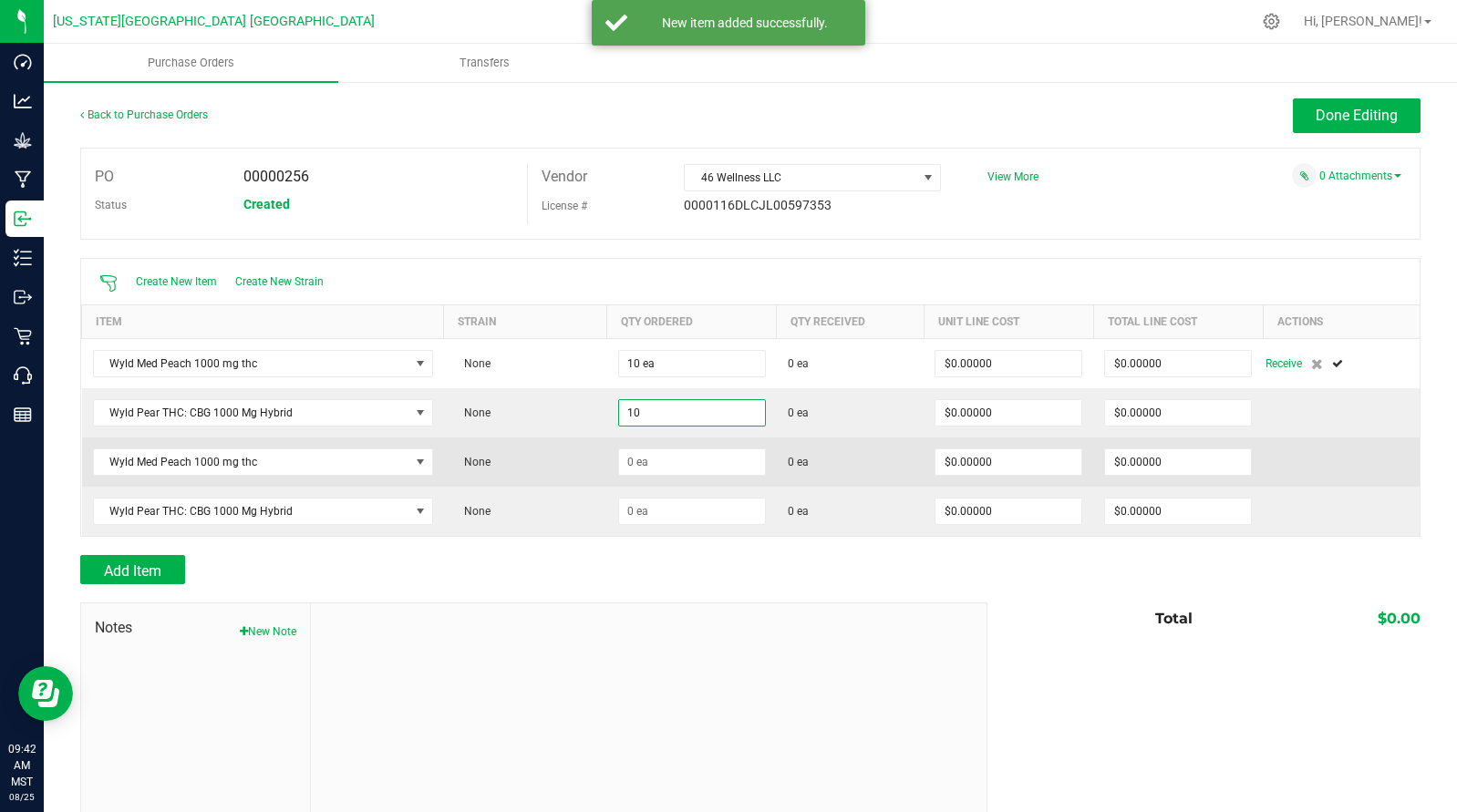
type input "10 ea"
drag, startPoint x: 676, startPoint y: 479, endPoint x: 683, endPoint y: 452, distance: 27.9
click at [678, 470] on td at bounding box center [692, 462] width 170 height 49
click at [683, 452] on input at bounding box center [692, 462] width 146 height 26
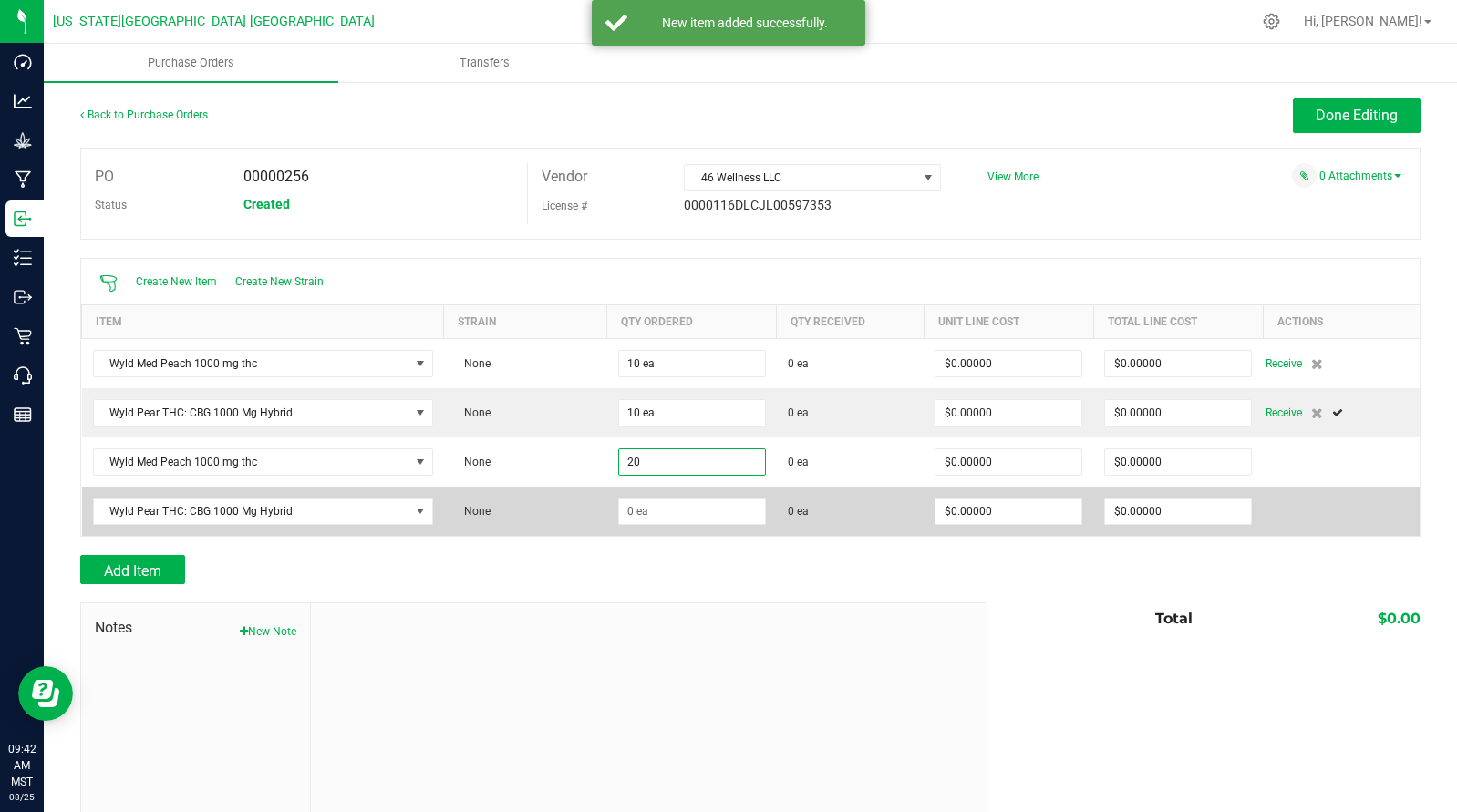
type input "20 ea"
click at [692, 533] on td at bounding box center [692, 511] width 170 height 49
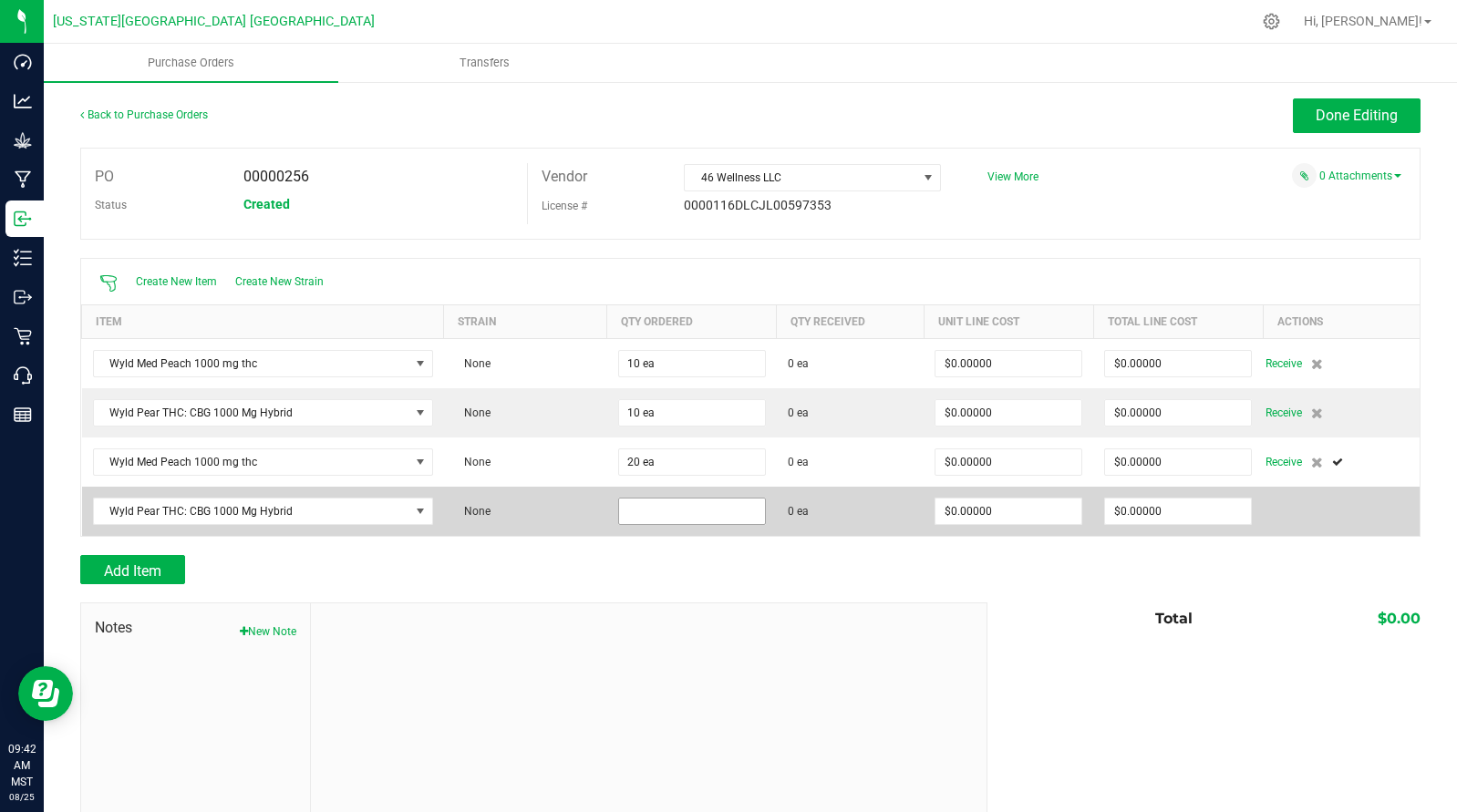
click at [695, 516] on input at bounding box center [692, 511] width 146 height 26
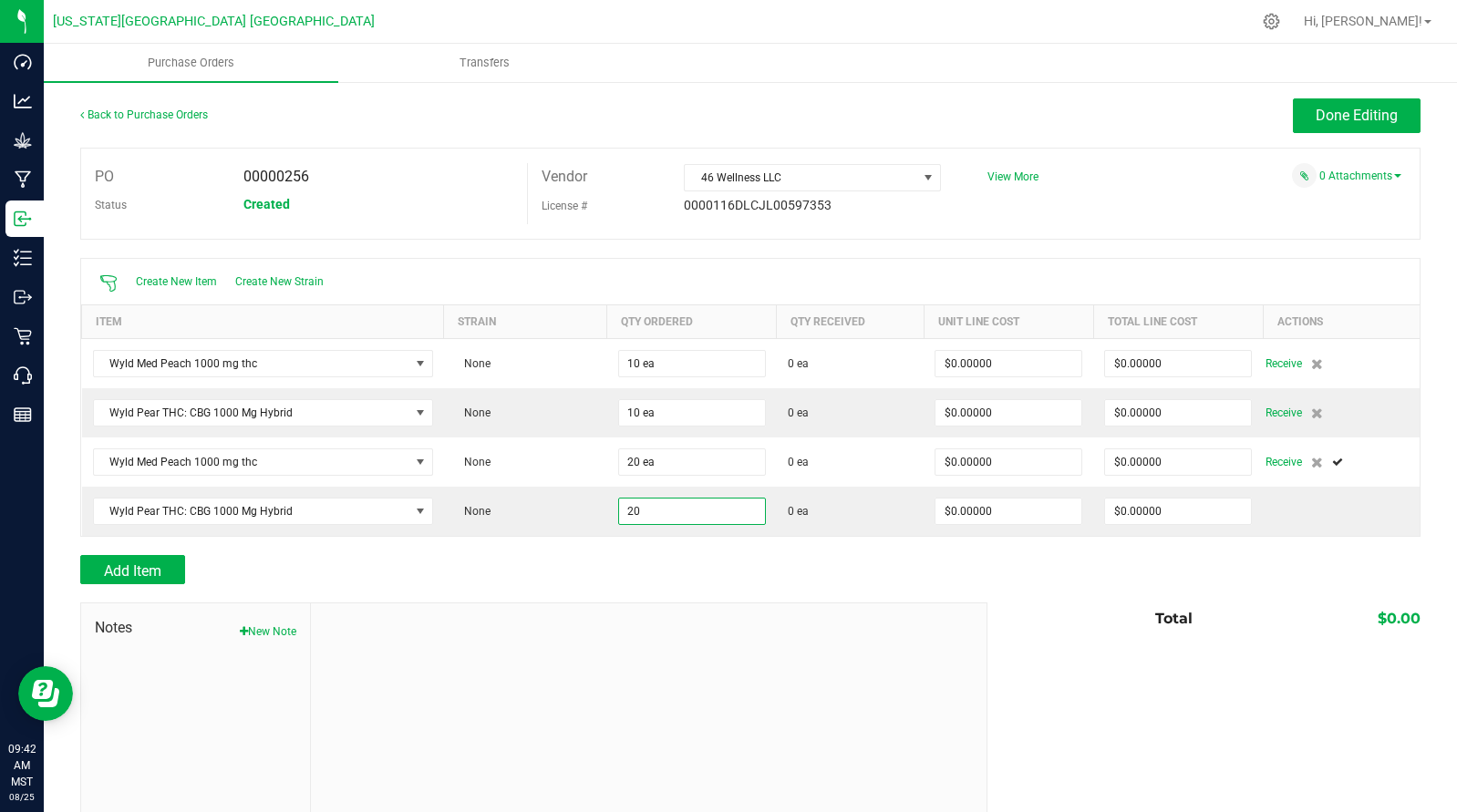
type input "20 ea"
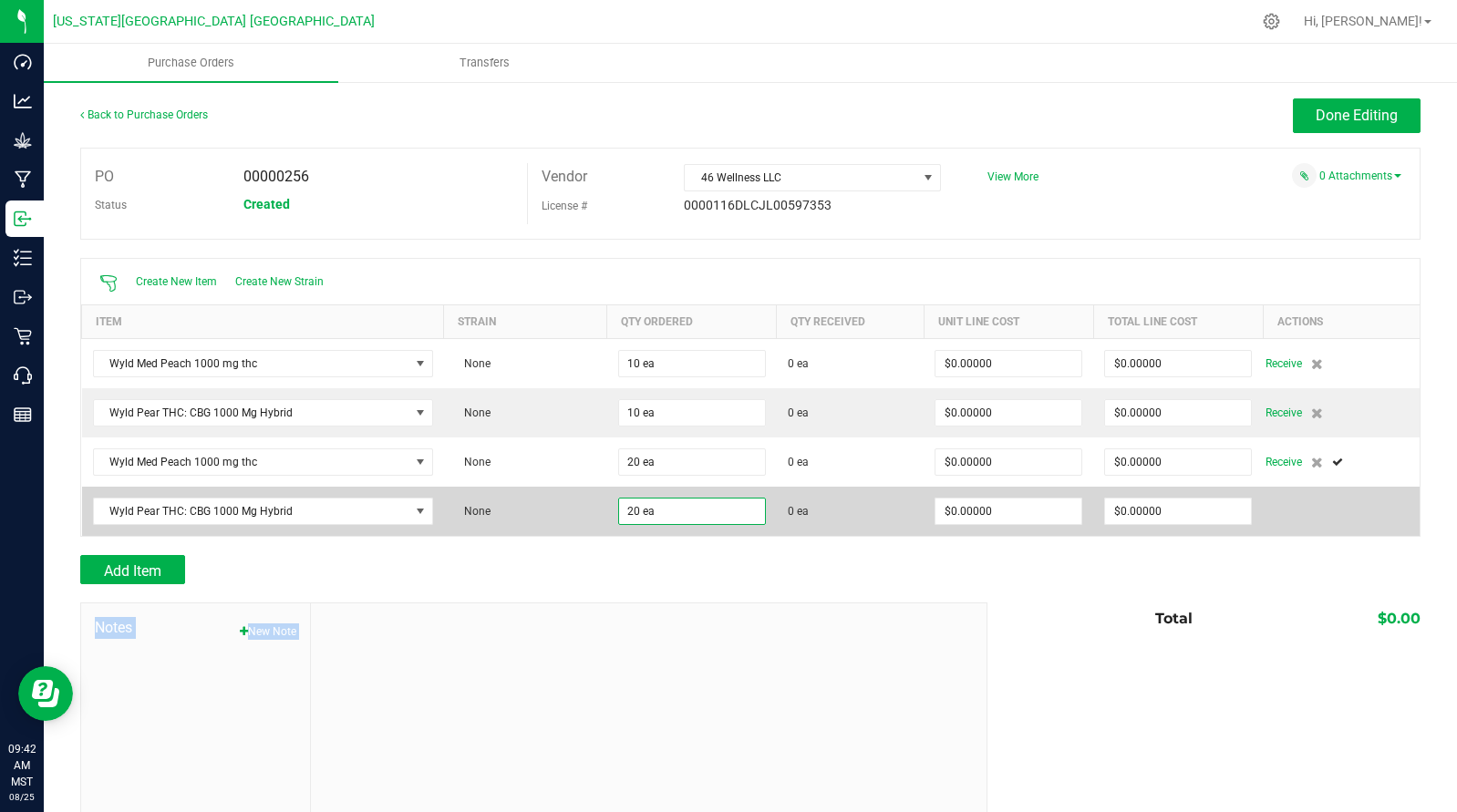
drag, startPoint x: 1156, startPoint y: 634, endPoint x: 1157, endPoint y: 533, distance: 101.0
click at [1169, 575] on div "Back to Purchase Orders Done Editing PO 00000256 Status Created Vendor 46 Welln…" at bounding box center [750, 473] width 1340 height 750
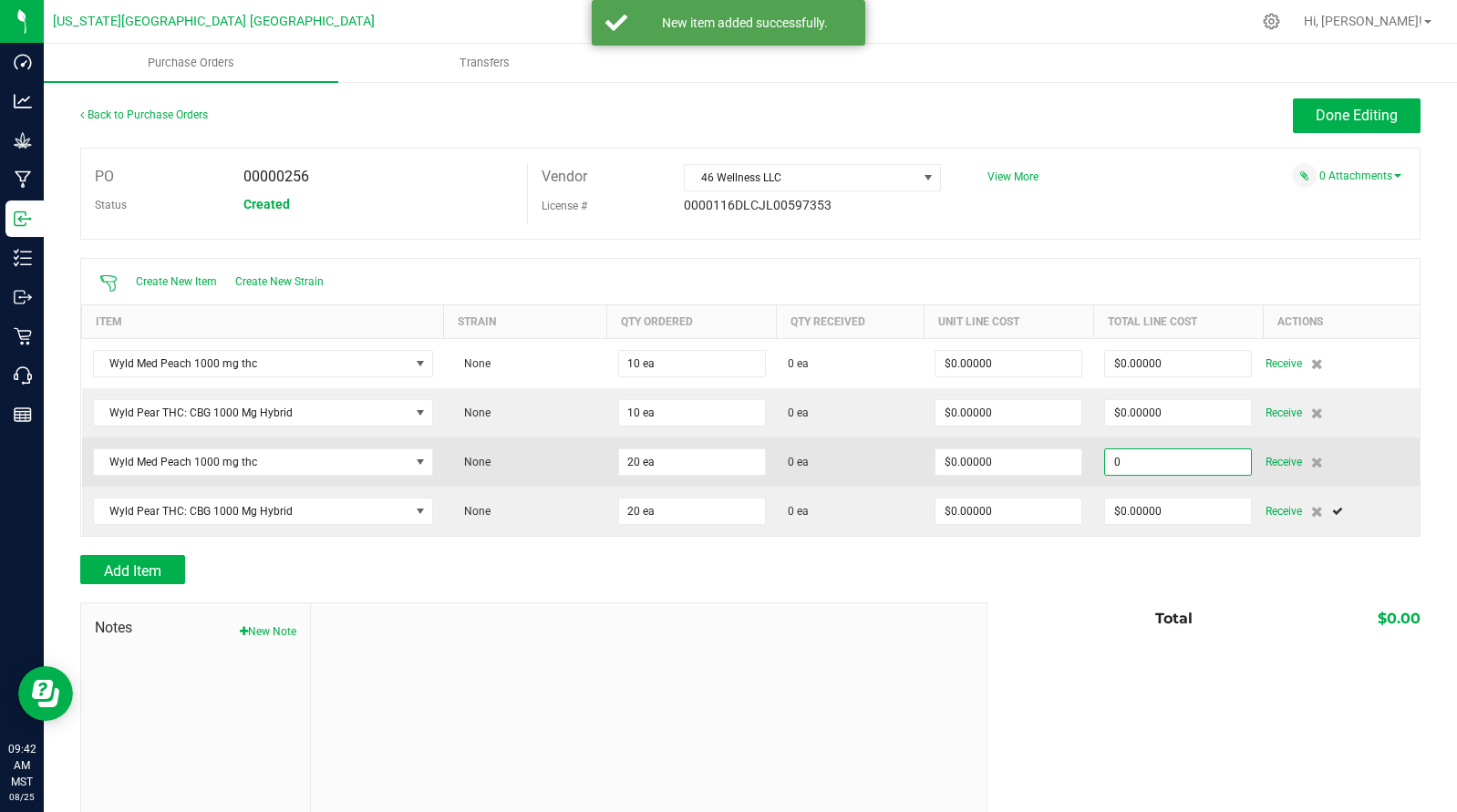
click at [1137, 467] on input "0" at bounding box center [1178, 462] width 146 height 26
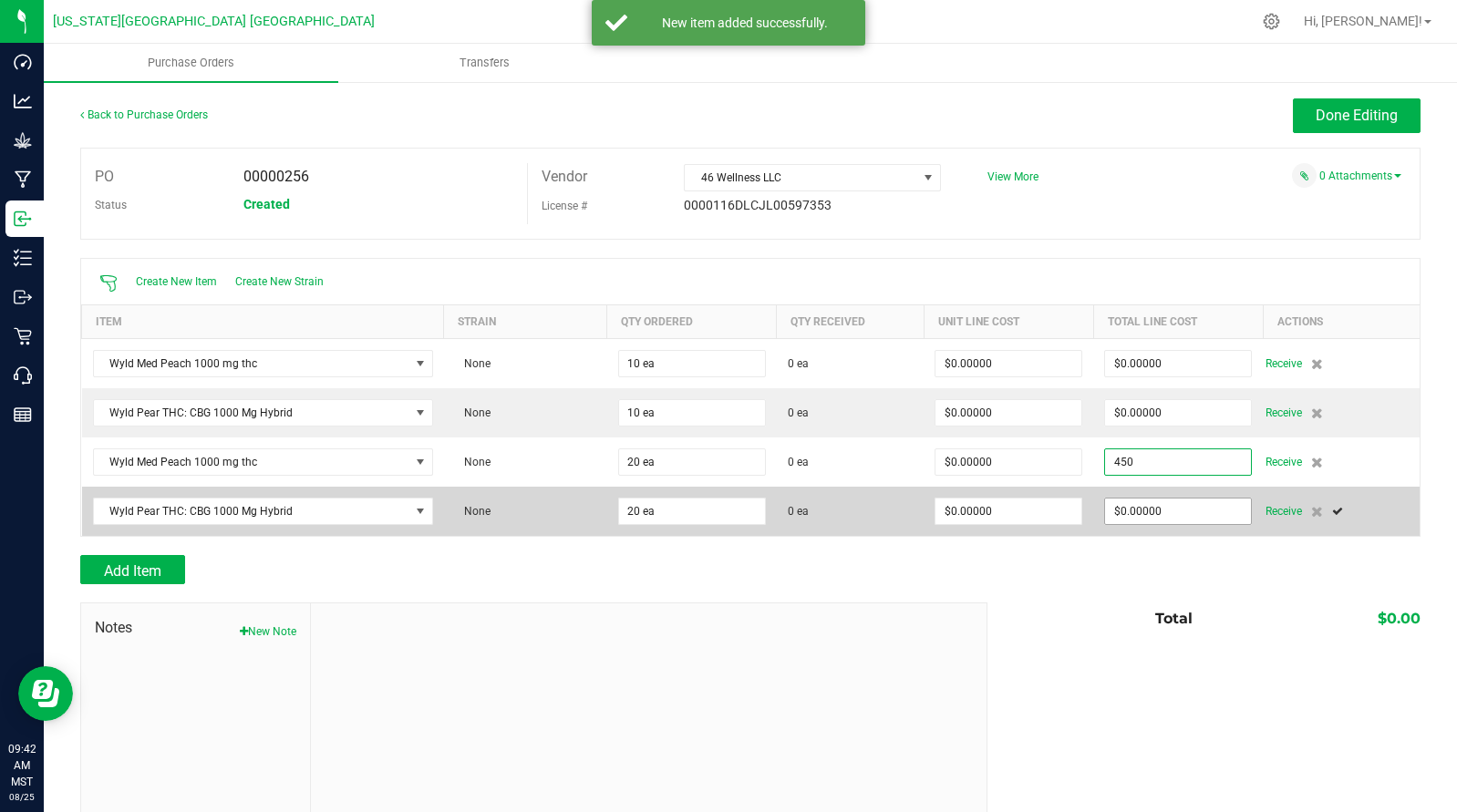
type input "$450.00000"
type input "0"
click at [1128, 515] on input "0" at bounding box center [1178, 511] width 146 height 26
type input "20"
type input "$22.50000"
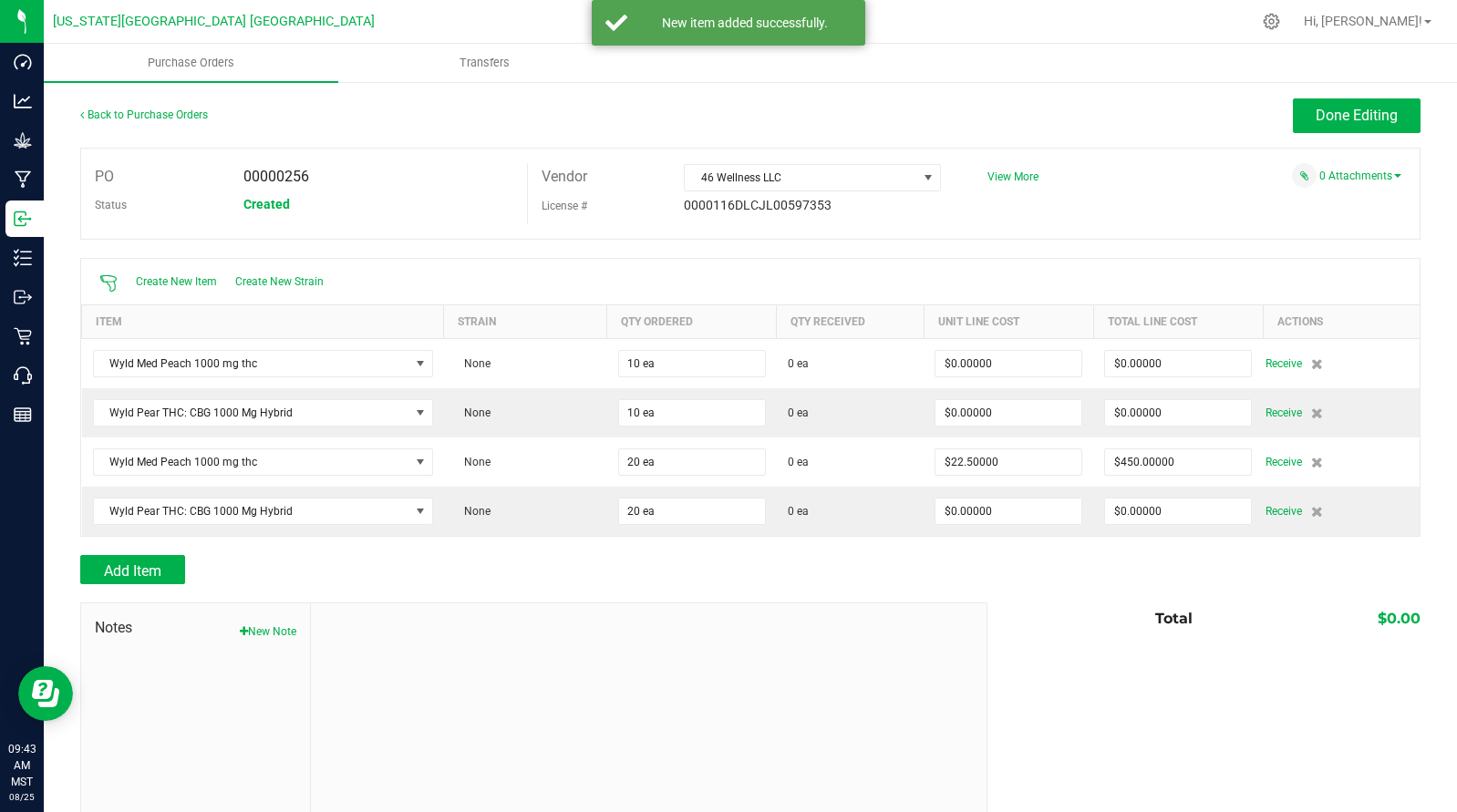
click at [1140, 579] on div "Add Item" at bounding box center [750, 570] width 1340 height 29
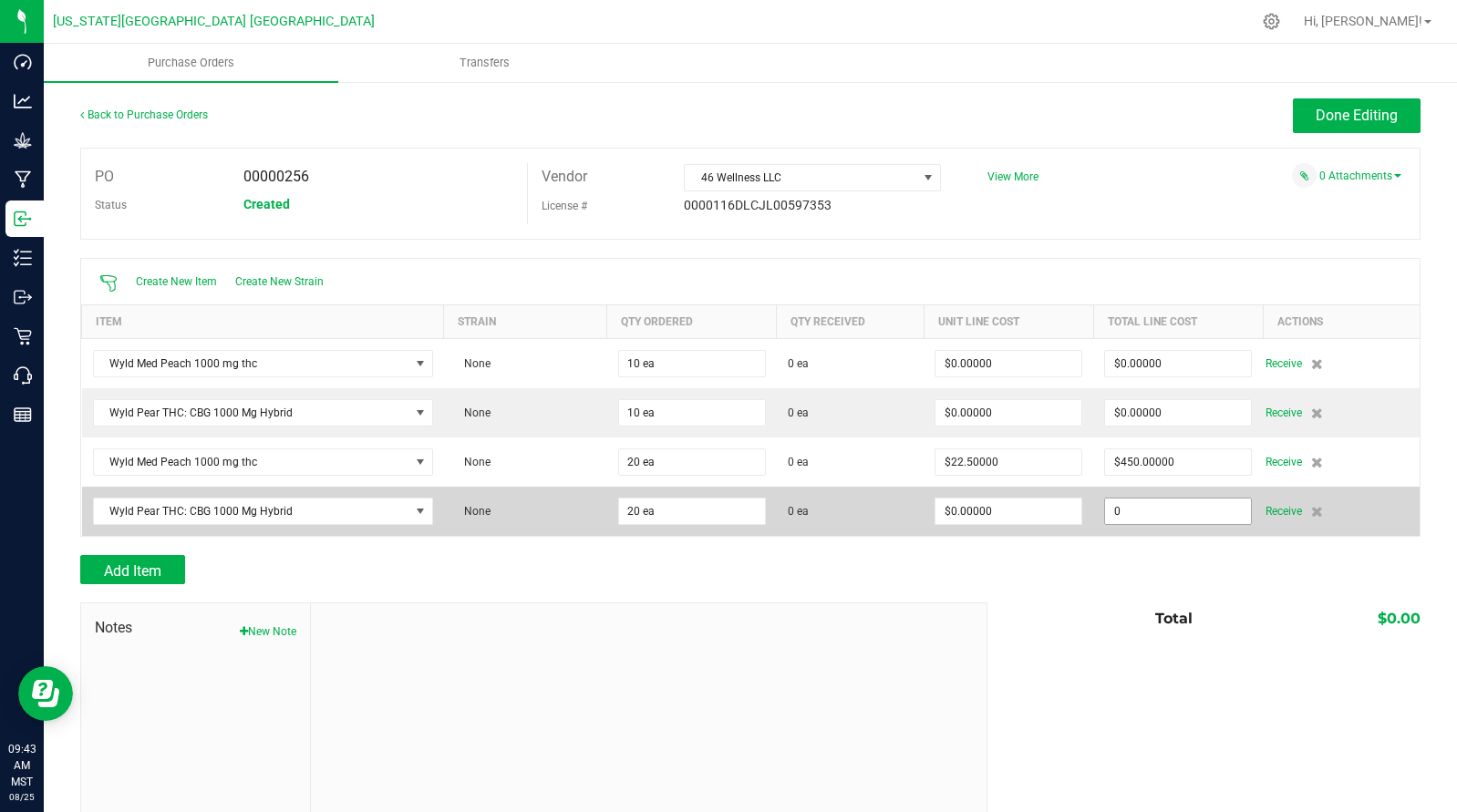
click at [1140, 511] on input "0" at bounding box center [1178, 511] width 146 height 26
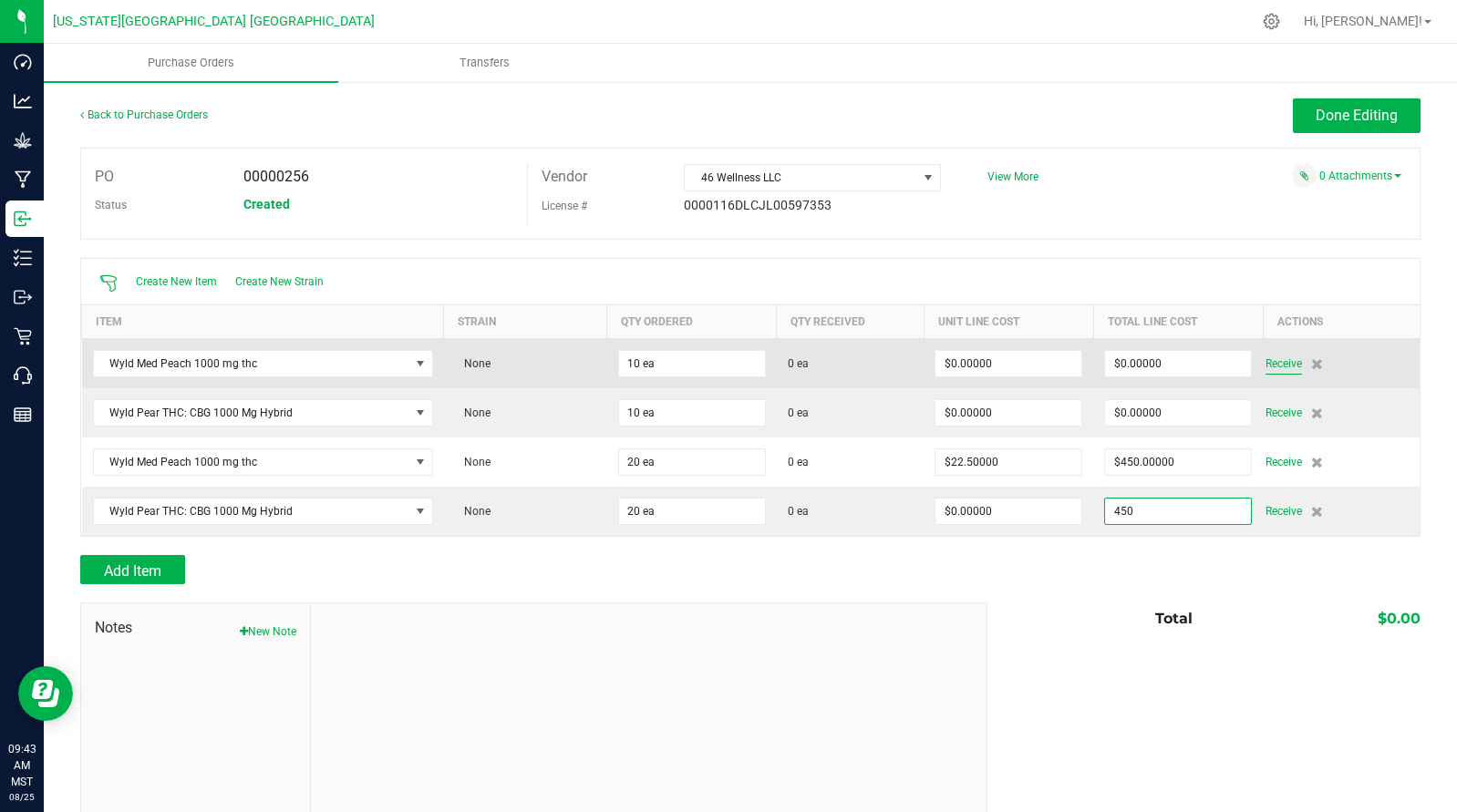
type input "$450.00000"
click at [1281, 361] on span "Receive" at bounding box center [1283, 364] width 37 height 22
type input "20"
type input "$22.50000"
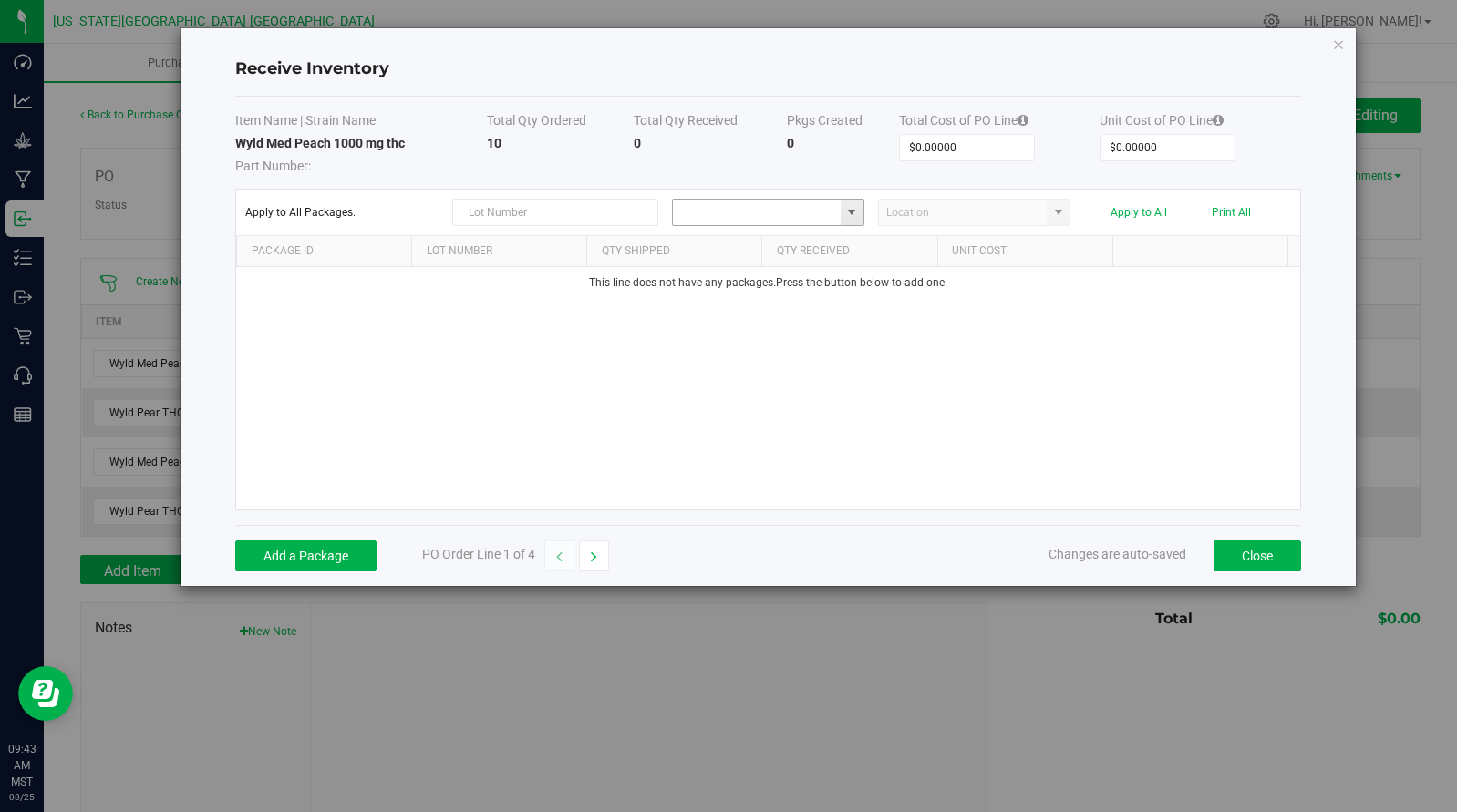
click at [822, 215] on input at bounding box center [757, 213] width 168 height 26
click at [867, 208] on div "Apply to All Packages: Apply to All Print All" at bounding box center [767, 213] width 1045 height 27
click at [855, 211] on span at bounding box center [851, 213] width 15 height 15
drag, startPoint x: 829, startPoint y: 288, endPoint x: 826, endPoint y: 308, distance: 20.2
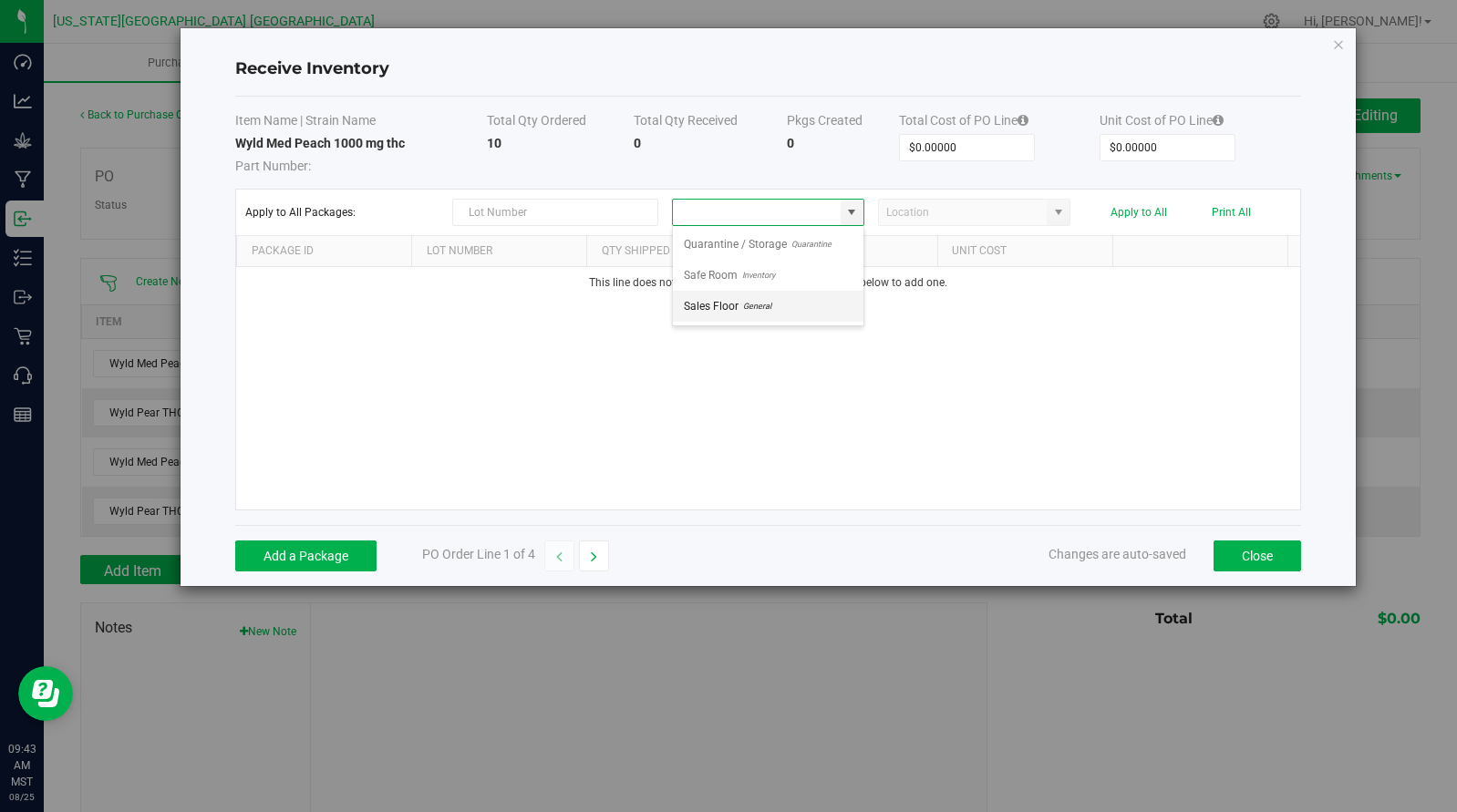
click at [826, 308] on ul "Quarantine / Storage Quarantine Safe Room Inventory Sales Floor General" at bounding box center [768, 276] width 191 height 93
click at [826, 308] on li "Sales Floor General" at bounding box center [768, 306] width 191 height 31
type input "Sales Floor"
click at [327, 556] on button "Add a Package" at bounding box center [305, 556] width 142 height 31
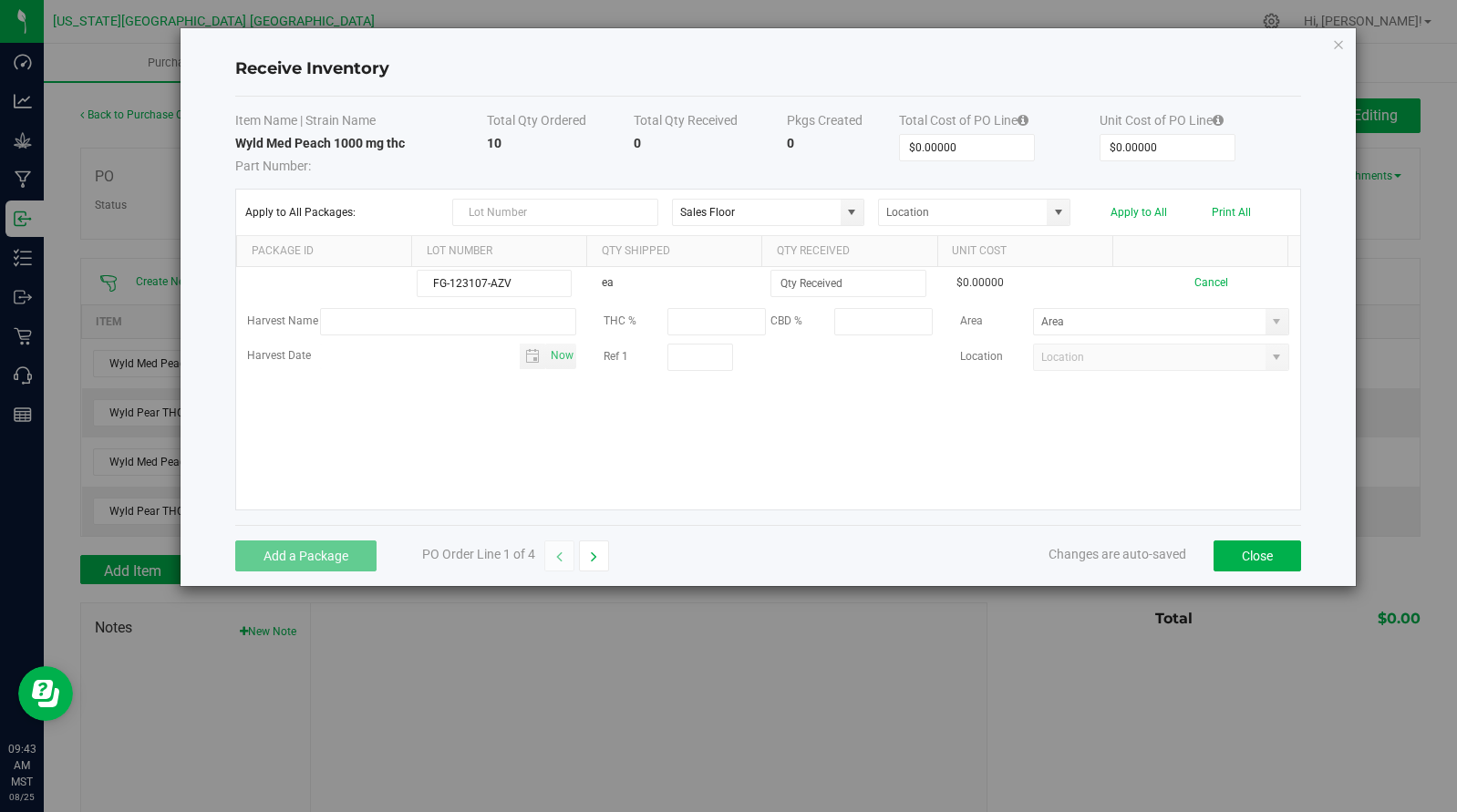
drag, startPoint x: 607, startPoint y: 333, endPoint x: 932, endPoint y: 727, distance: 510.7
click at [932, 727] on div "Receive Inventory Item Name | Strain Name Total Qty Ordered Total Qty Received …" at bounding box center [735, 406] width 1471 height 812
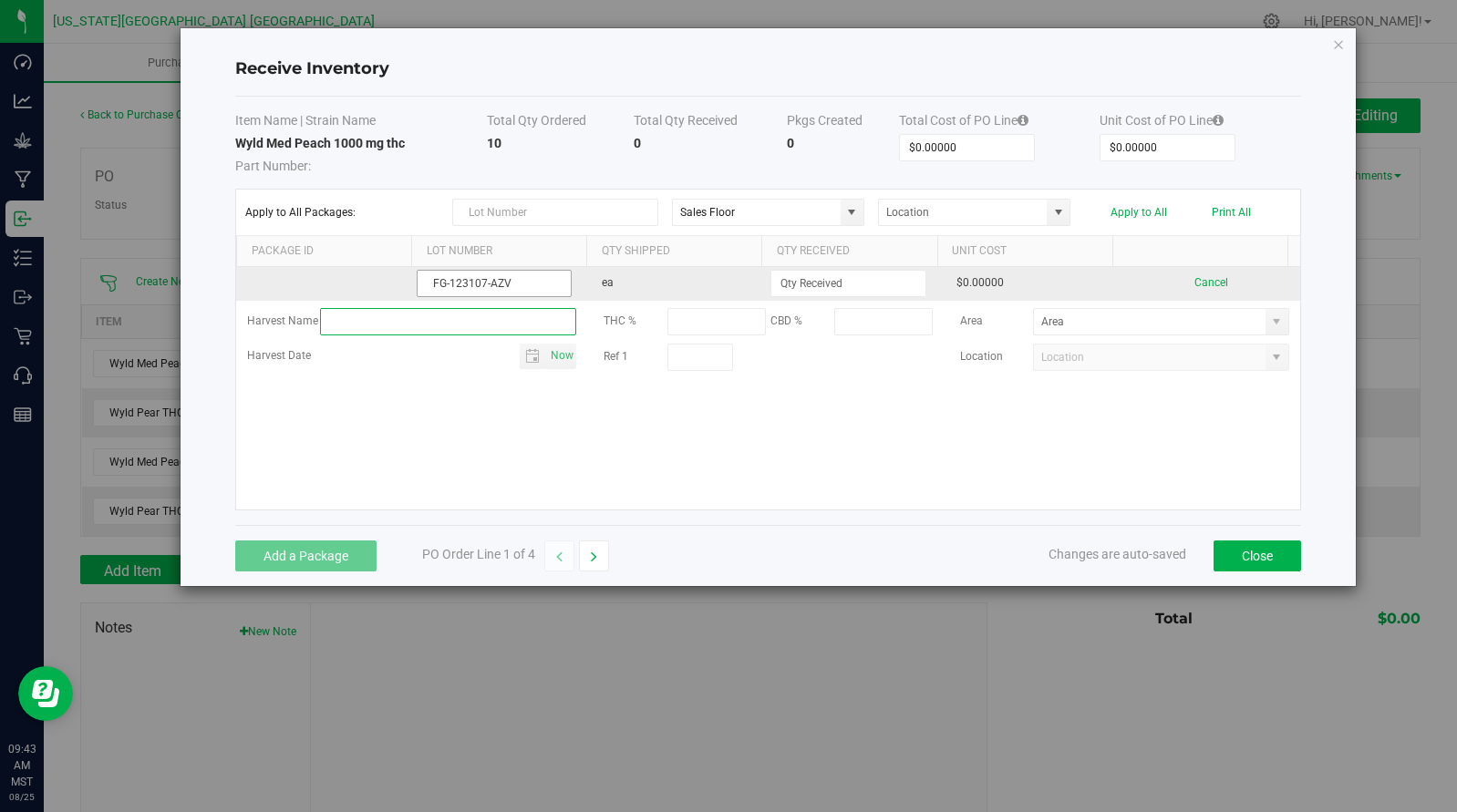
drag, startPoint x: 498, startPoint y: 311, endPoint x: 537, endPoint y: 278, distance: 51.1
click at [517, 296] on tbody "FG-123107-AZV ea $0.00000 Cancel Harvest Name THC % CBD % Area Harvest Date Now…" at bounding box center [767, 326] width 1063 height 120
click at [537, 278] on input "FG-123107-AZV" at bounding box center [494, 283] width 155 height 27
type input "FG-123107-AZV1"
click at [701, 277] on td "ea" at bounding box center [680, 283] width 177 height 34
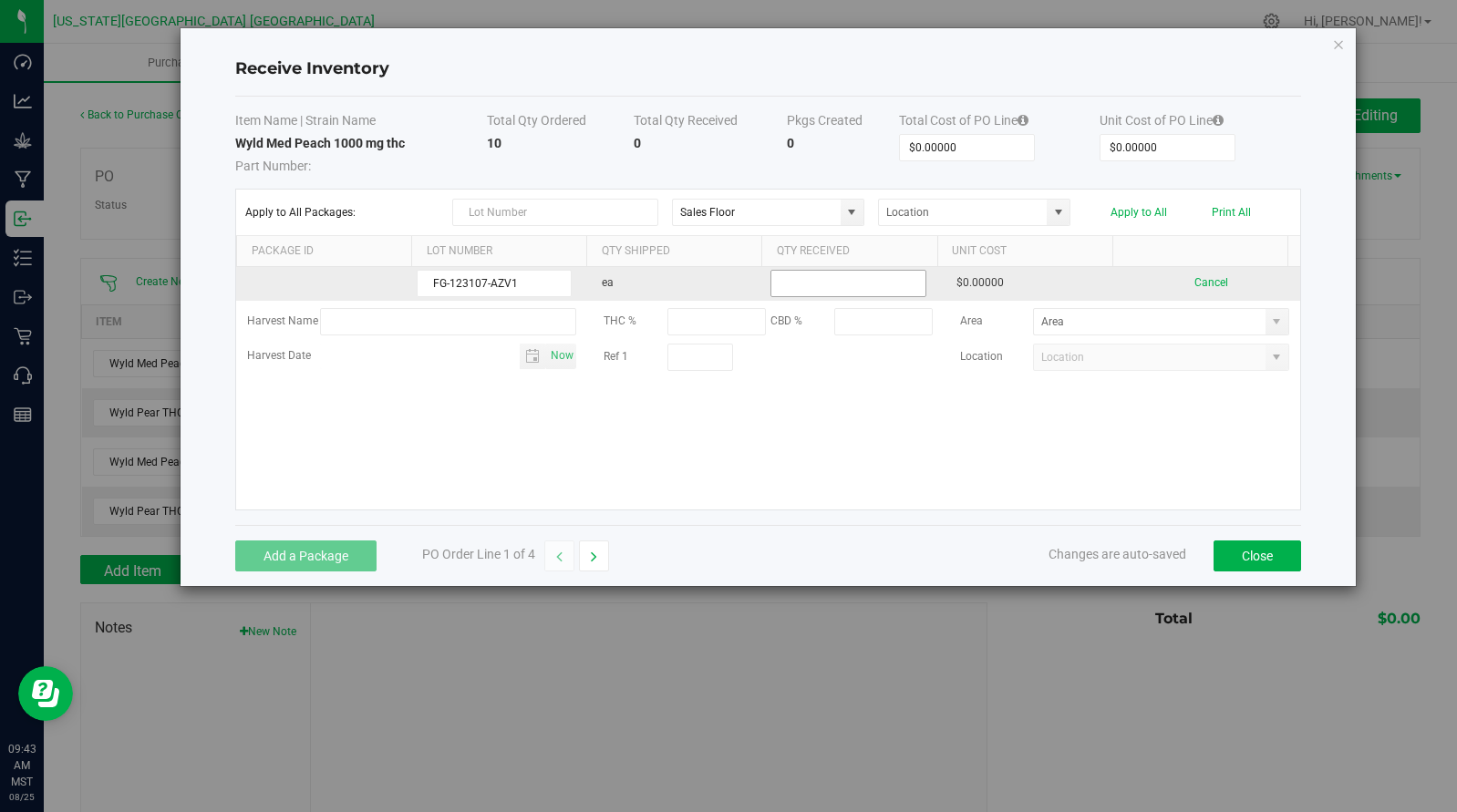
click at [836, 287] on input at bounding box center [848, 283] width 153 height 26
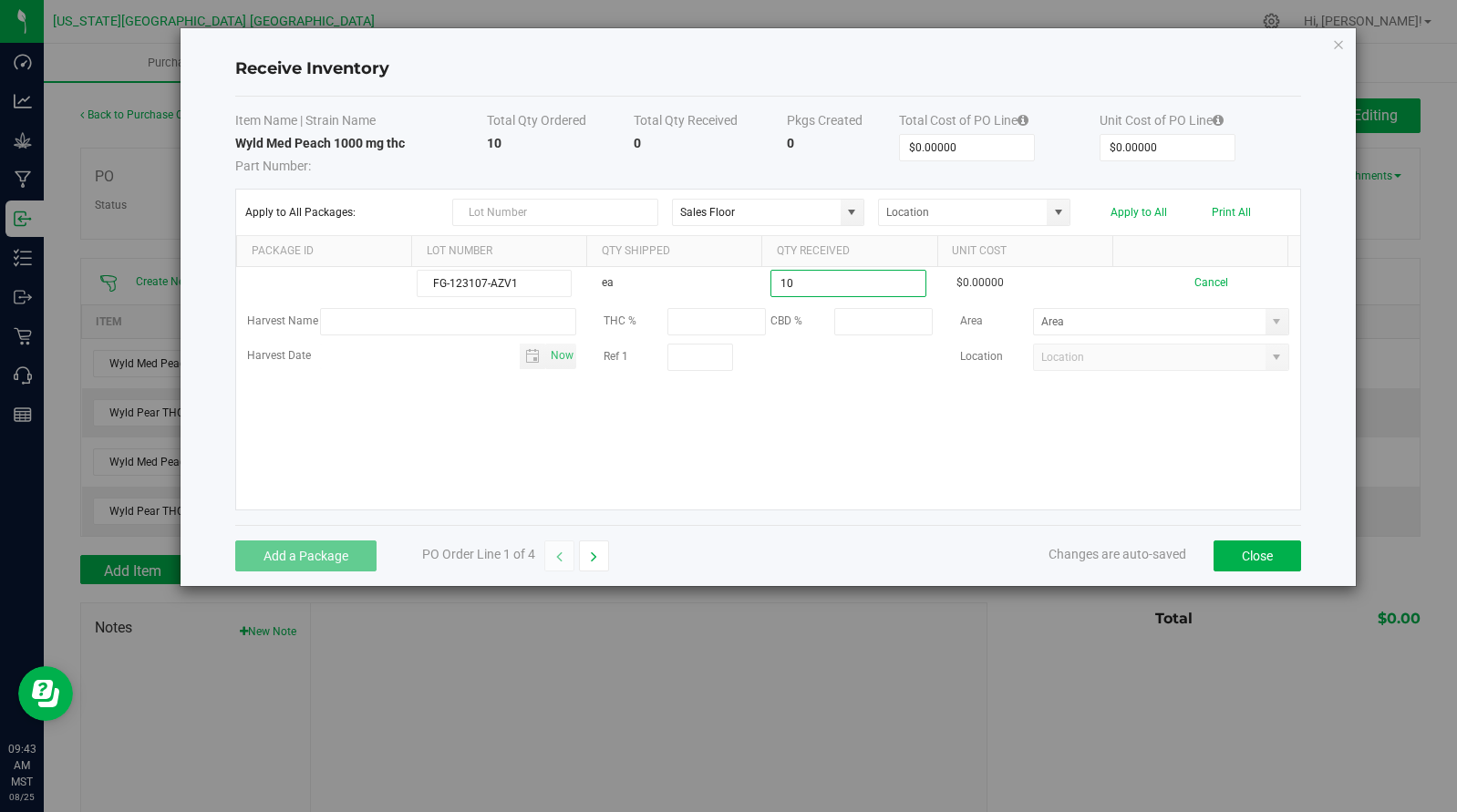
type input "10 ea"
click at [1169, 395] on kendo-grid-list "FG-123107-AZV1 ea 10 ea $0.00000 Cancel Harvest Name THC % CBD % Area Harvest D…" at bounding box center [767, 387] width 1063 height 242
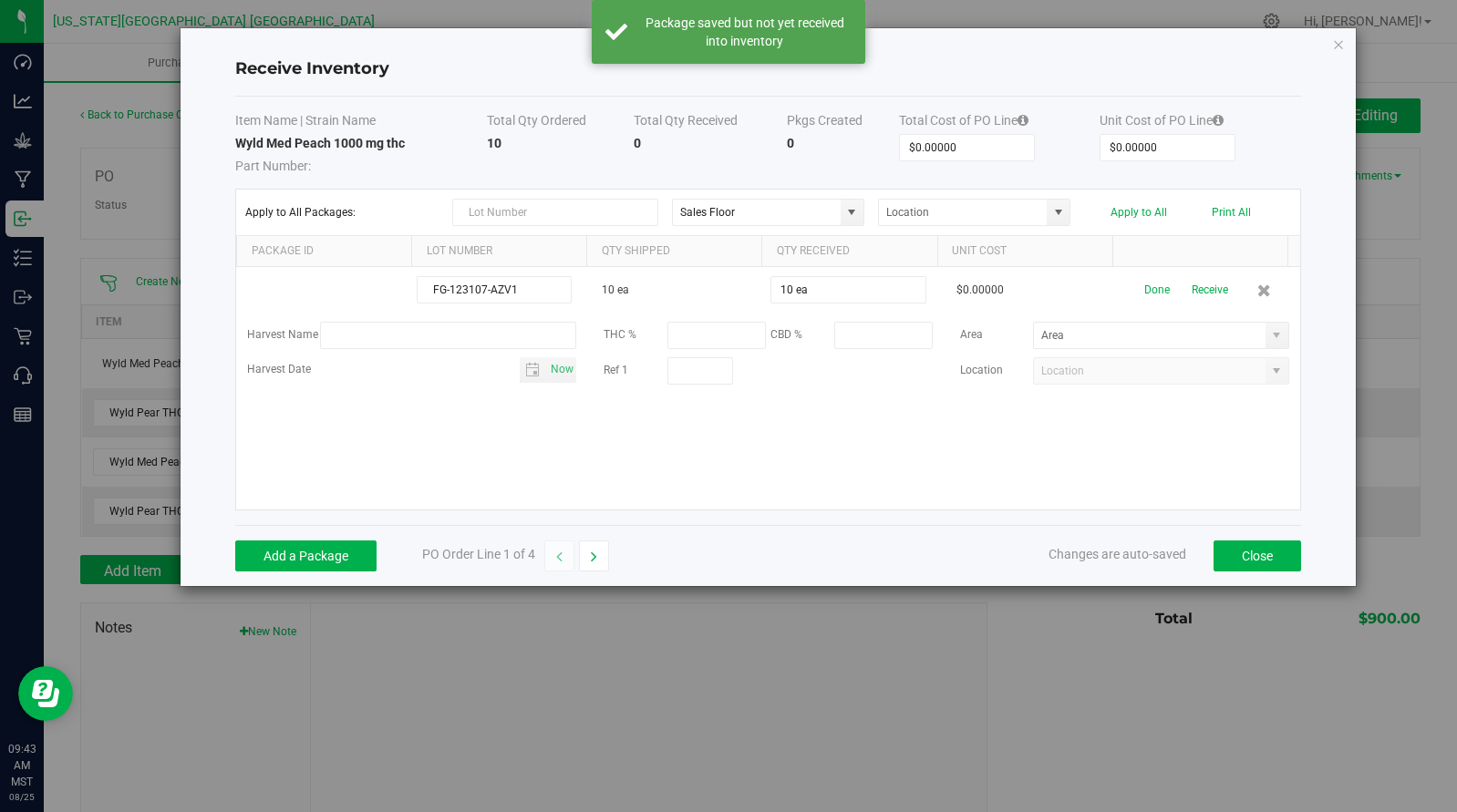
click at [1209, 286] on button "Receive" at bounding box center [1209, 290] width 37 height 32
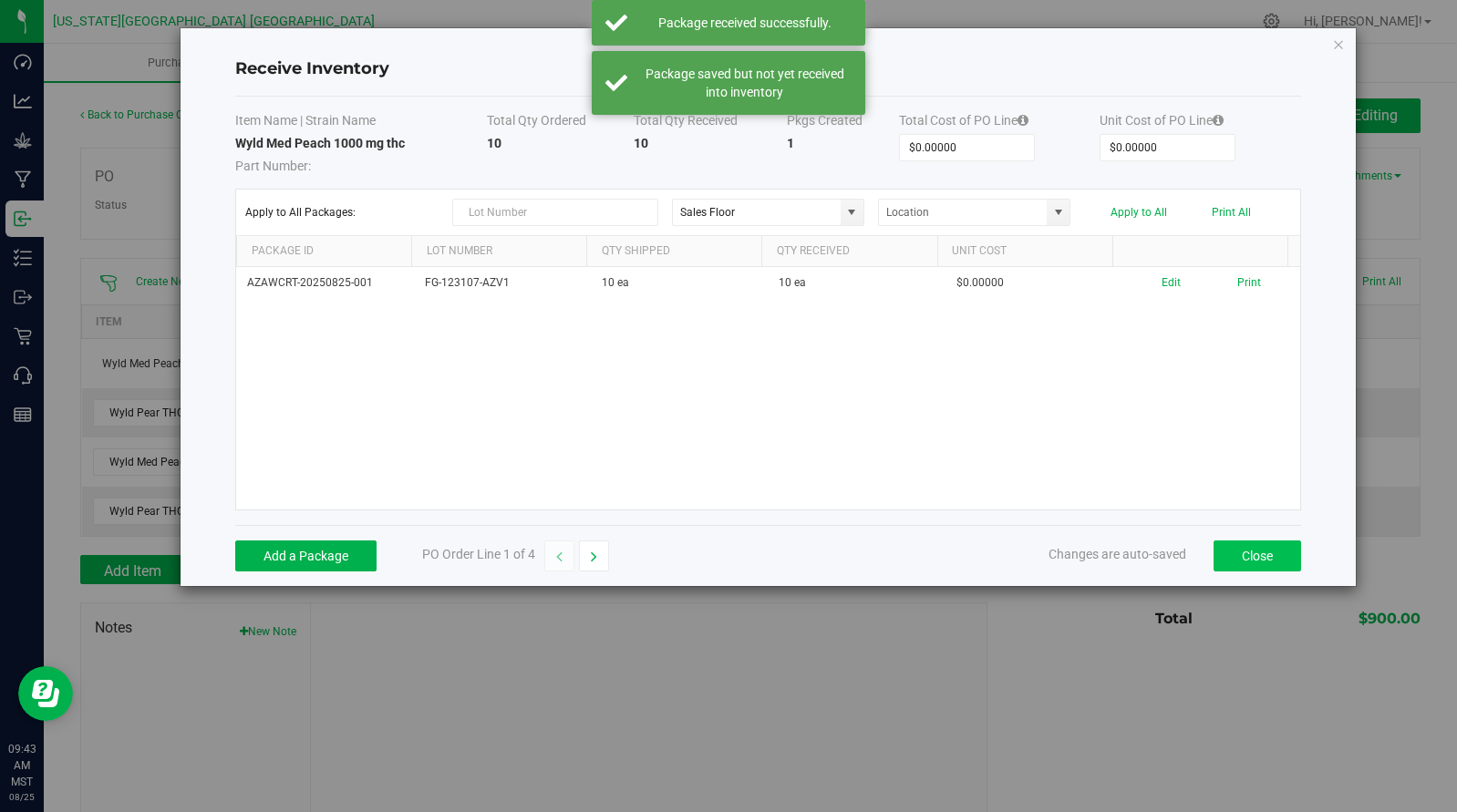
click at [1248, 567] on button "Close" at bounding box center [1257, 556] width 88 height 31
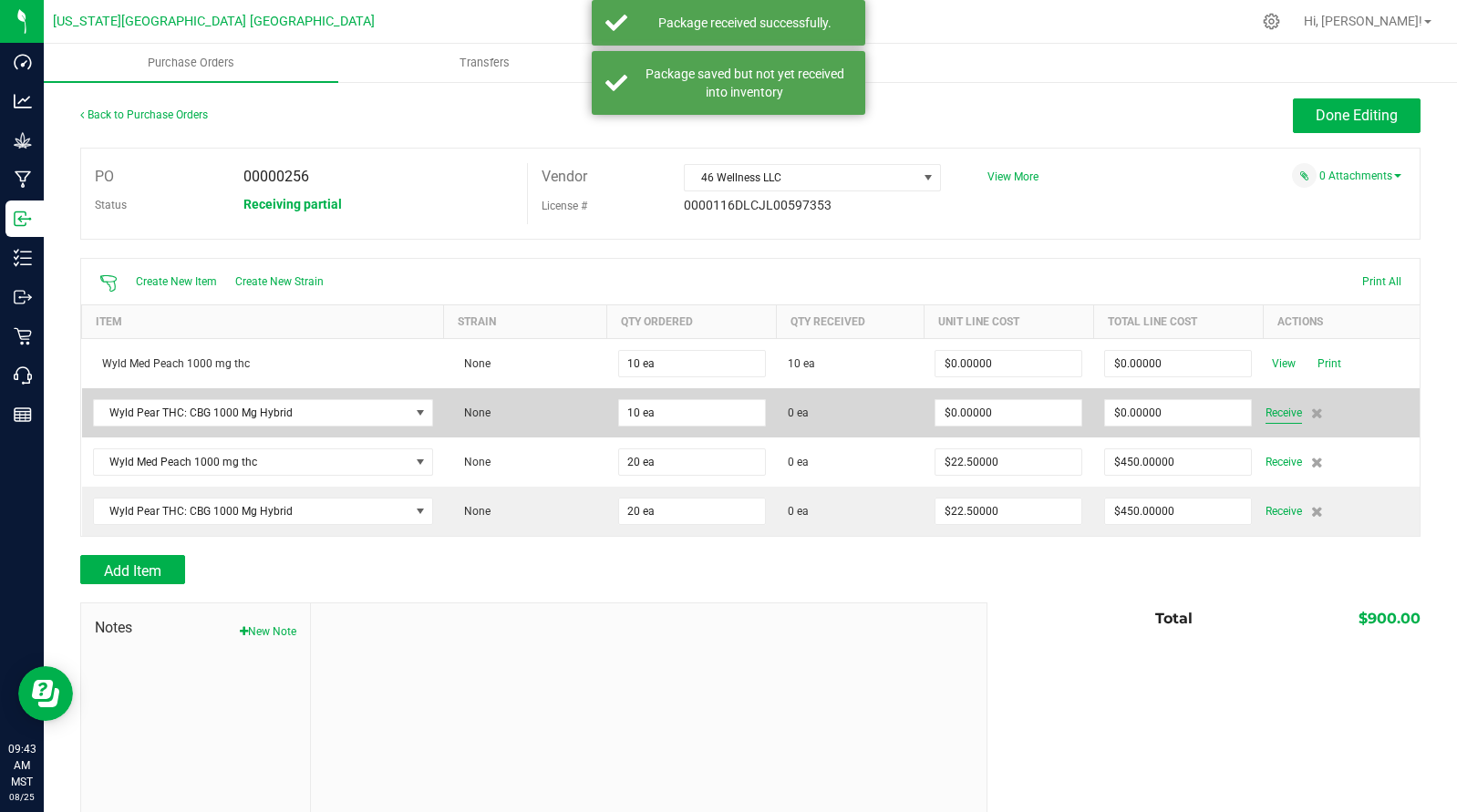
click at [1268, 410] on span "Receive" at bounding box center [1283, 413] width 37 height 22
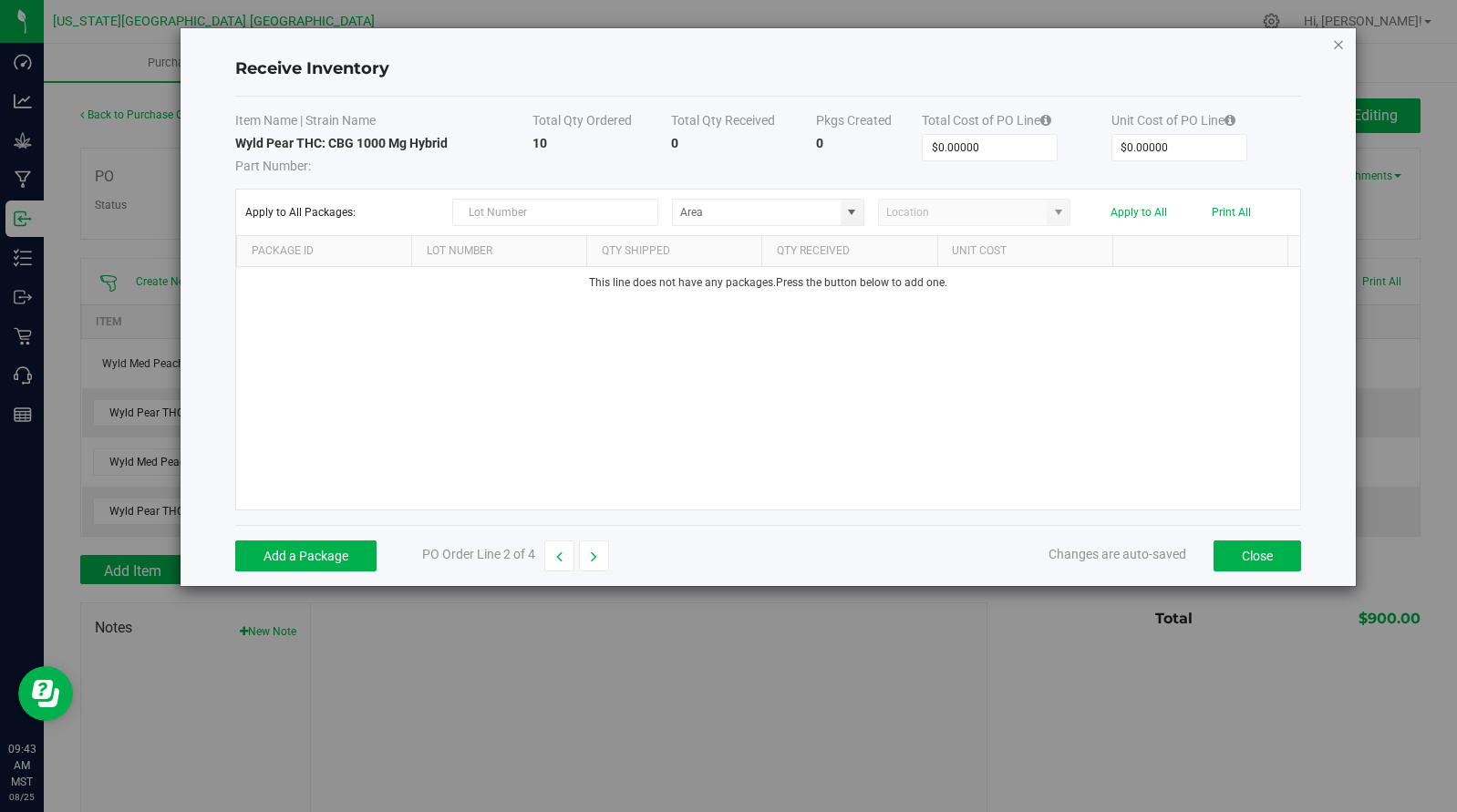
click at [1337, 37] on icon "Close modal" at bounding box center [1338, 44] width 13 height 22
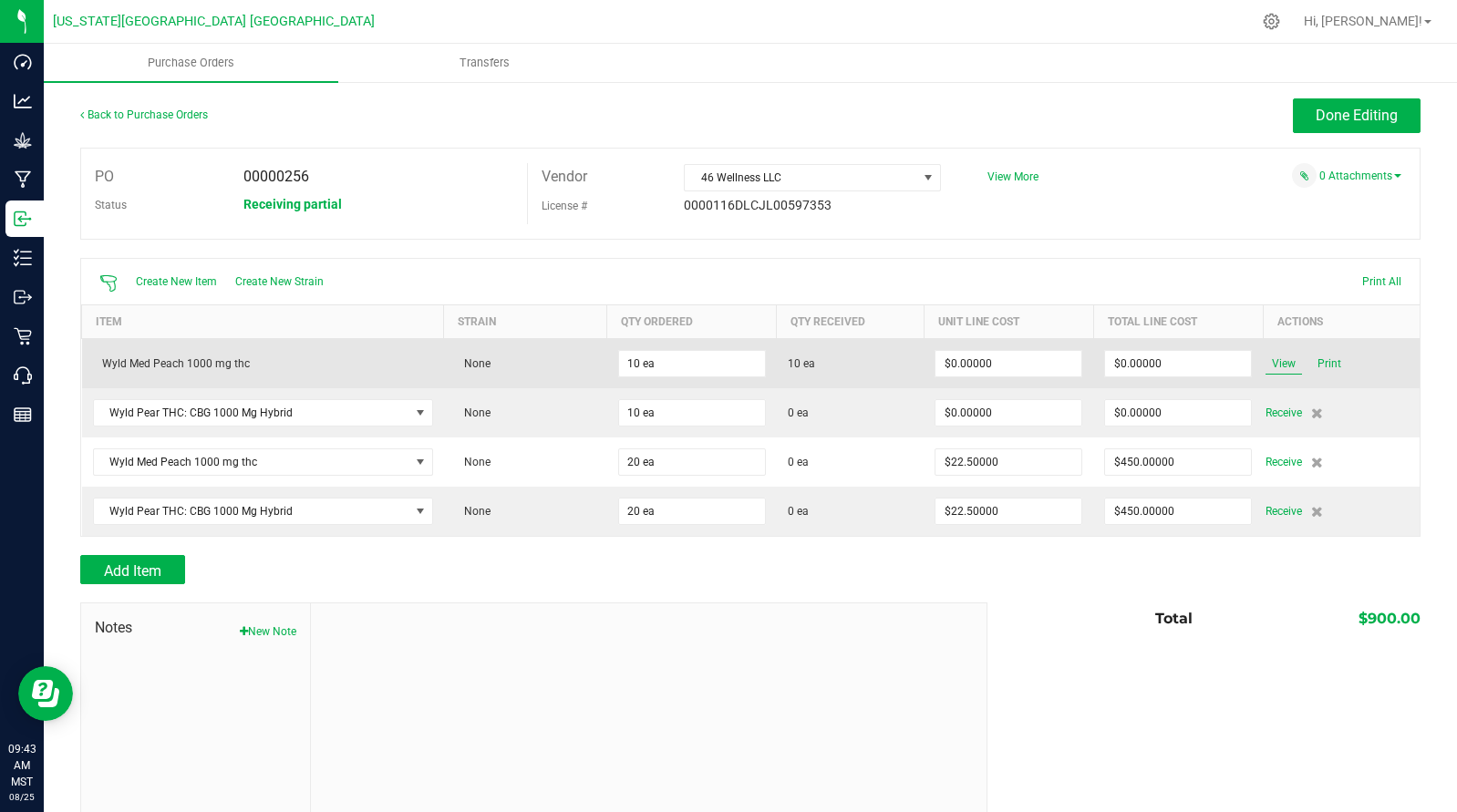
click at [1283, 367] on span "View" at bounding box center [1283, 364] width 37 height 22
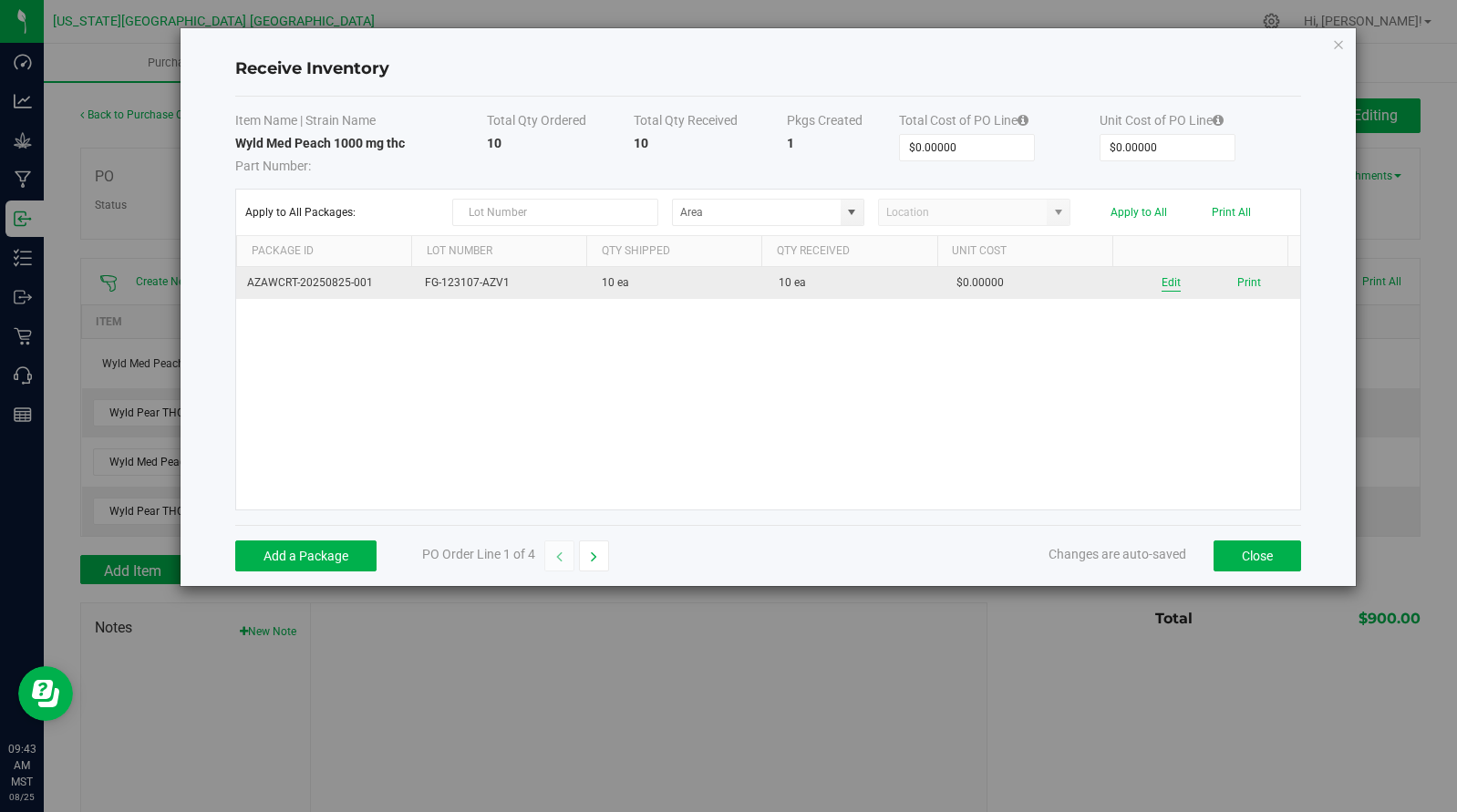
click at [1167, 283] on button "Edit" at bounding box center [1170, 282] width 19 height 17
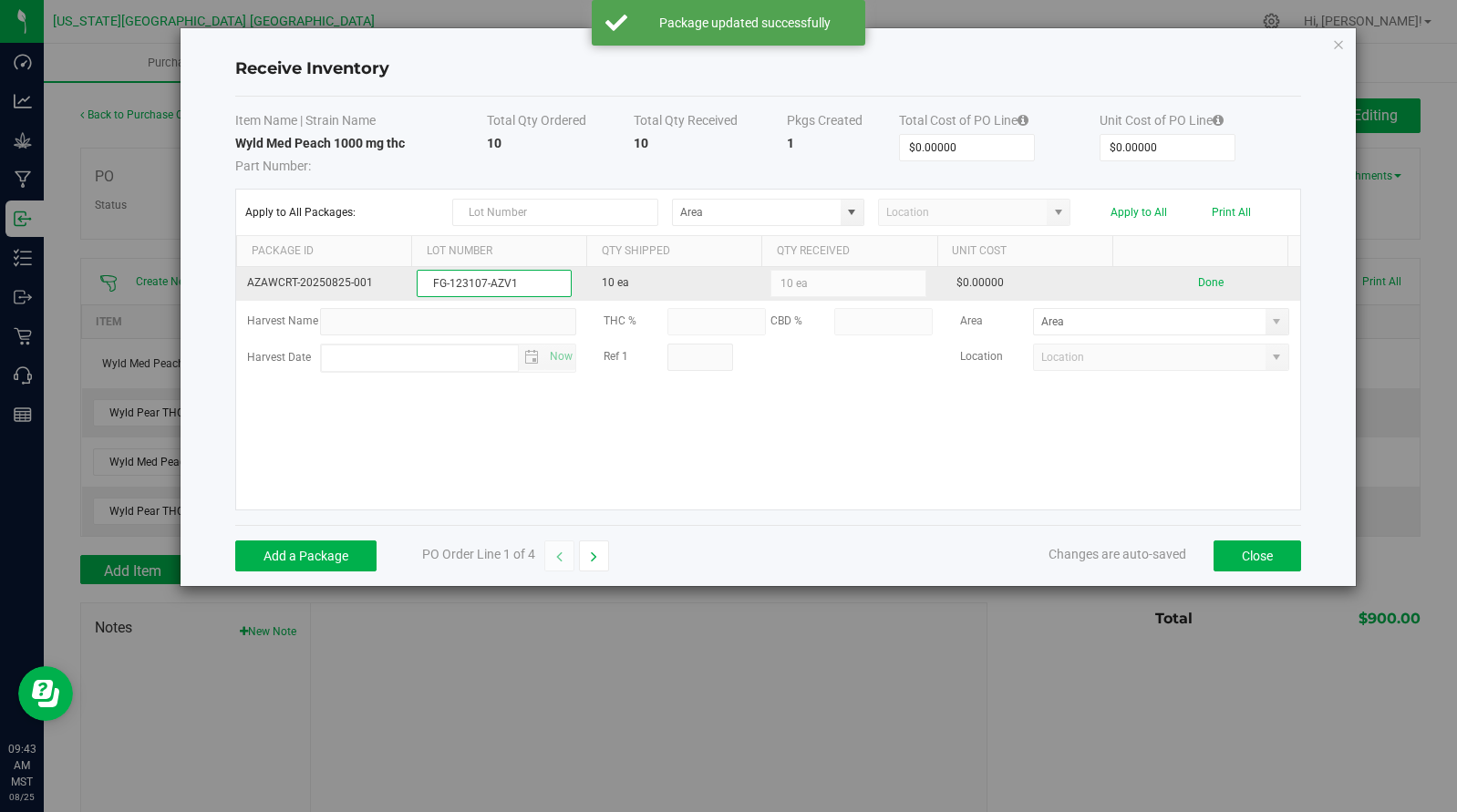
click at [481, 280] on input "FG-123107-AZV1" at bounding box center [494, 283] width 155 height 27
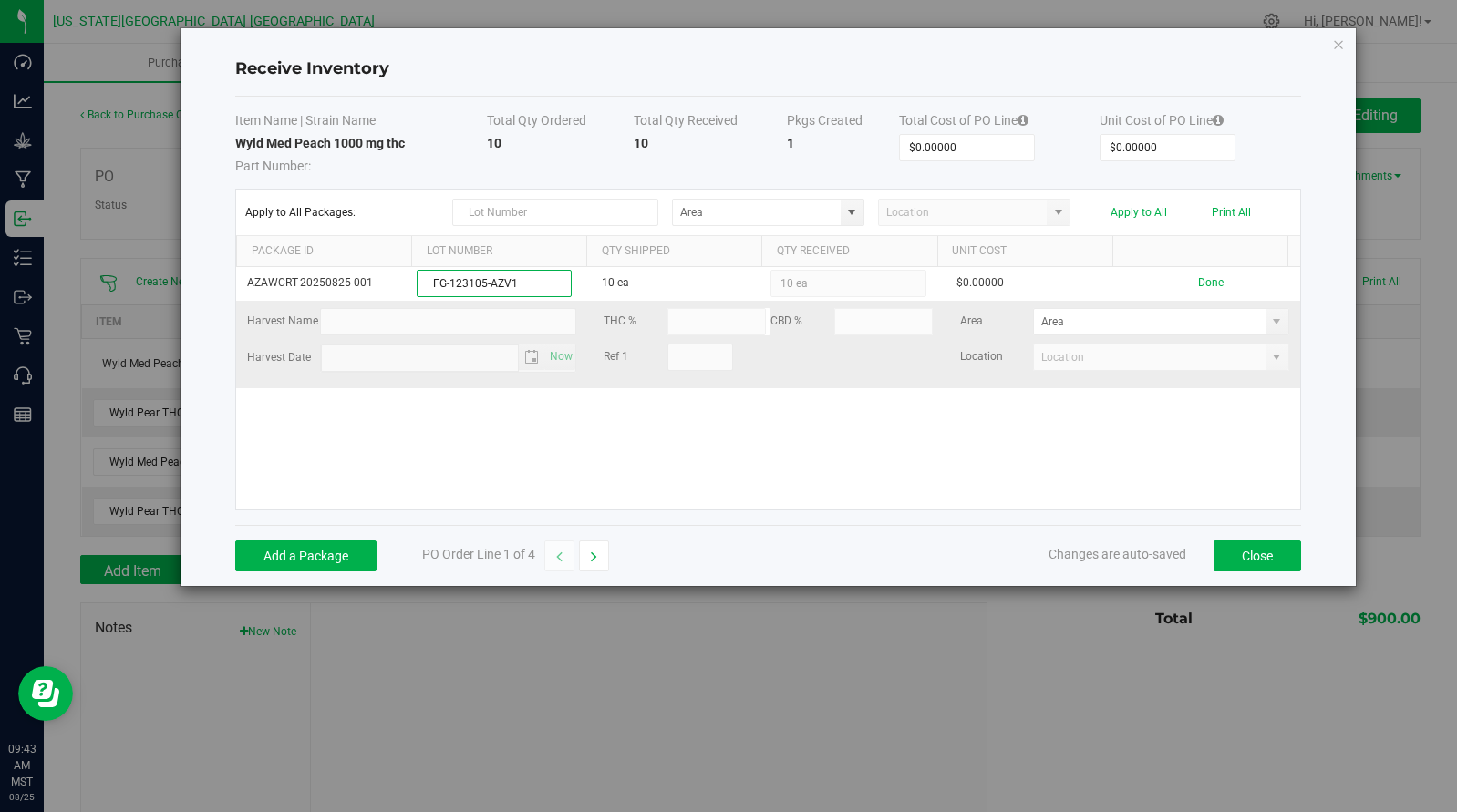
type input "FG-123105-AZV1"
click at [1070, 384] on kendo-grid-list "AZAWCRT-20250825-001 FG-123105-AZV1 10 ea 10 ea $0.00000 Done Harvest Name THC …" at bounding box center [767, 387] width 1063 height 242
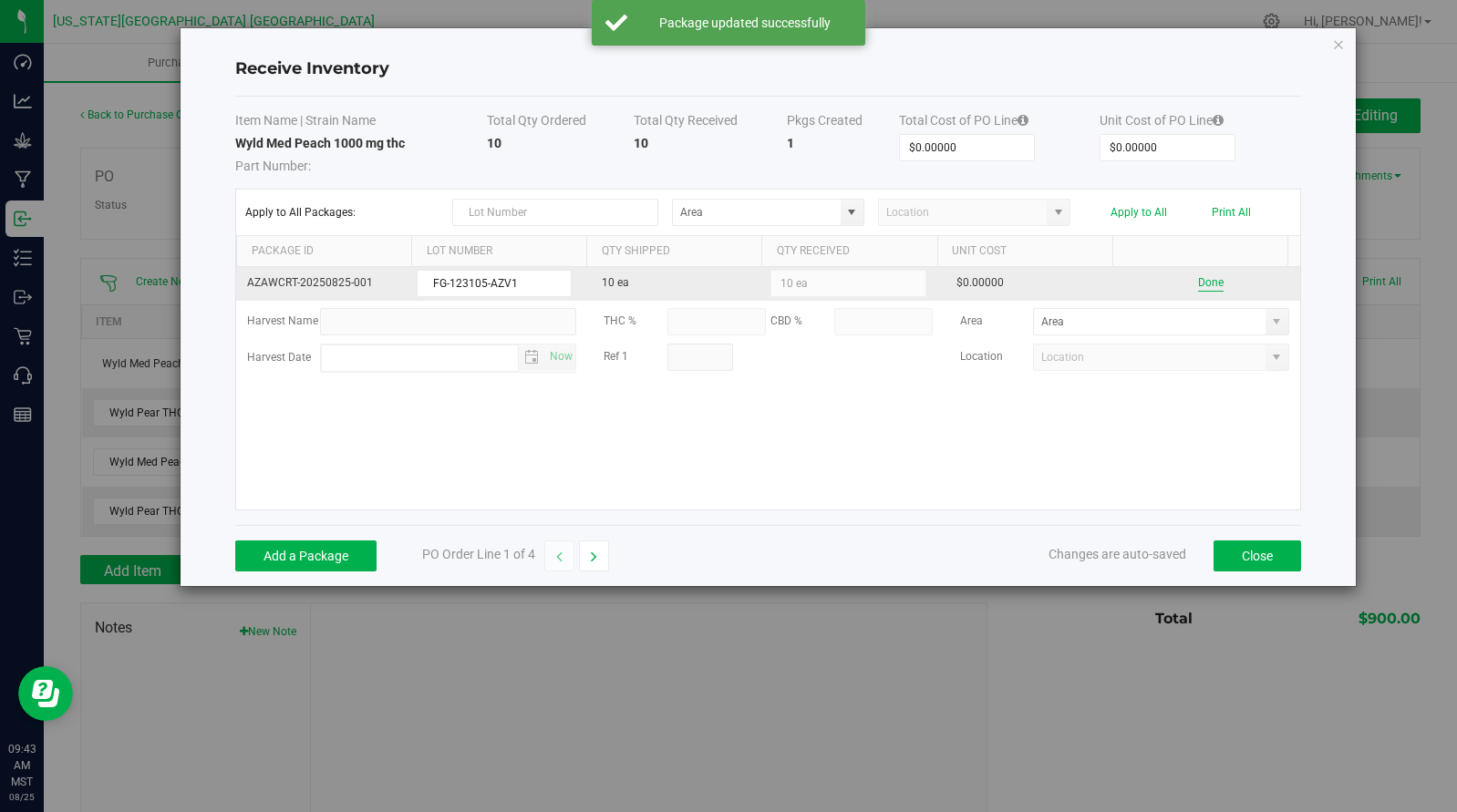
click at [1198, 278] on button "Done" at bounding box center [1210, 282] width 26 height 17
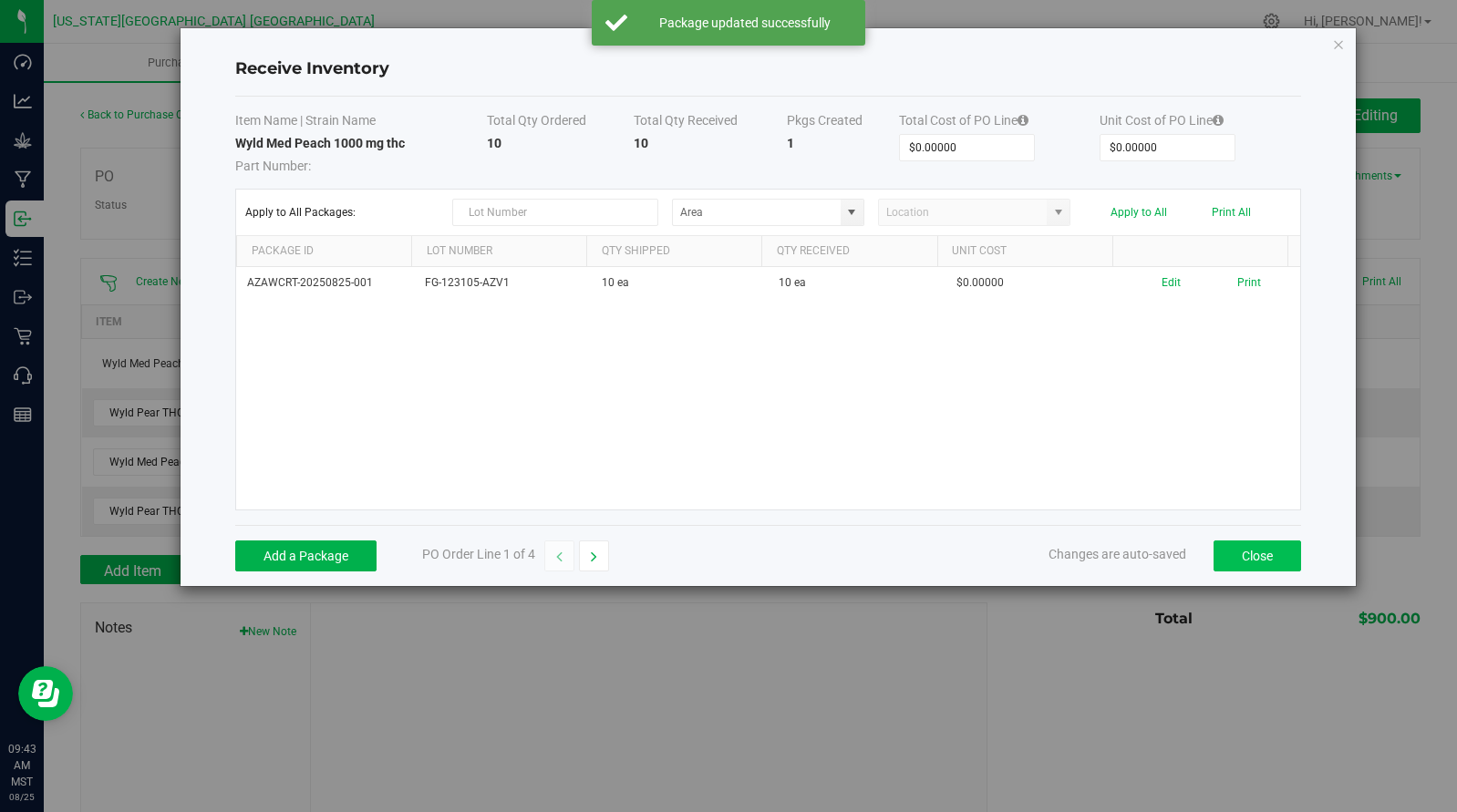
click at [1242, 561] on button "Close" at bounding box center [1257, 556] width 88 height 31
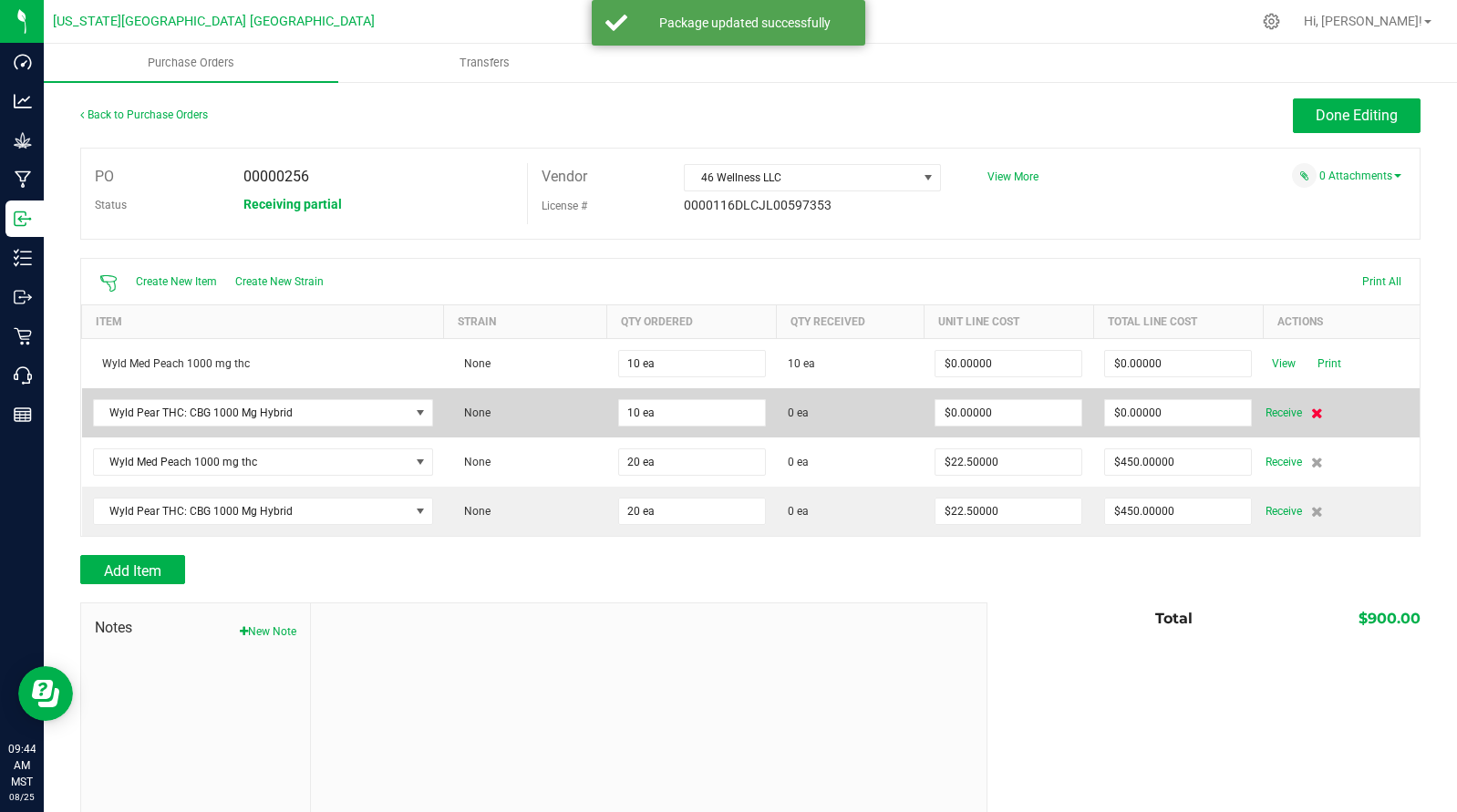
click at [1311, 414] on icon at bounding box center [1316, 413] width 12 height 11
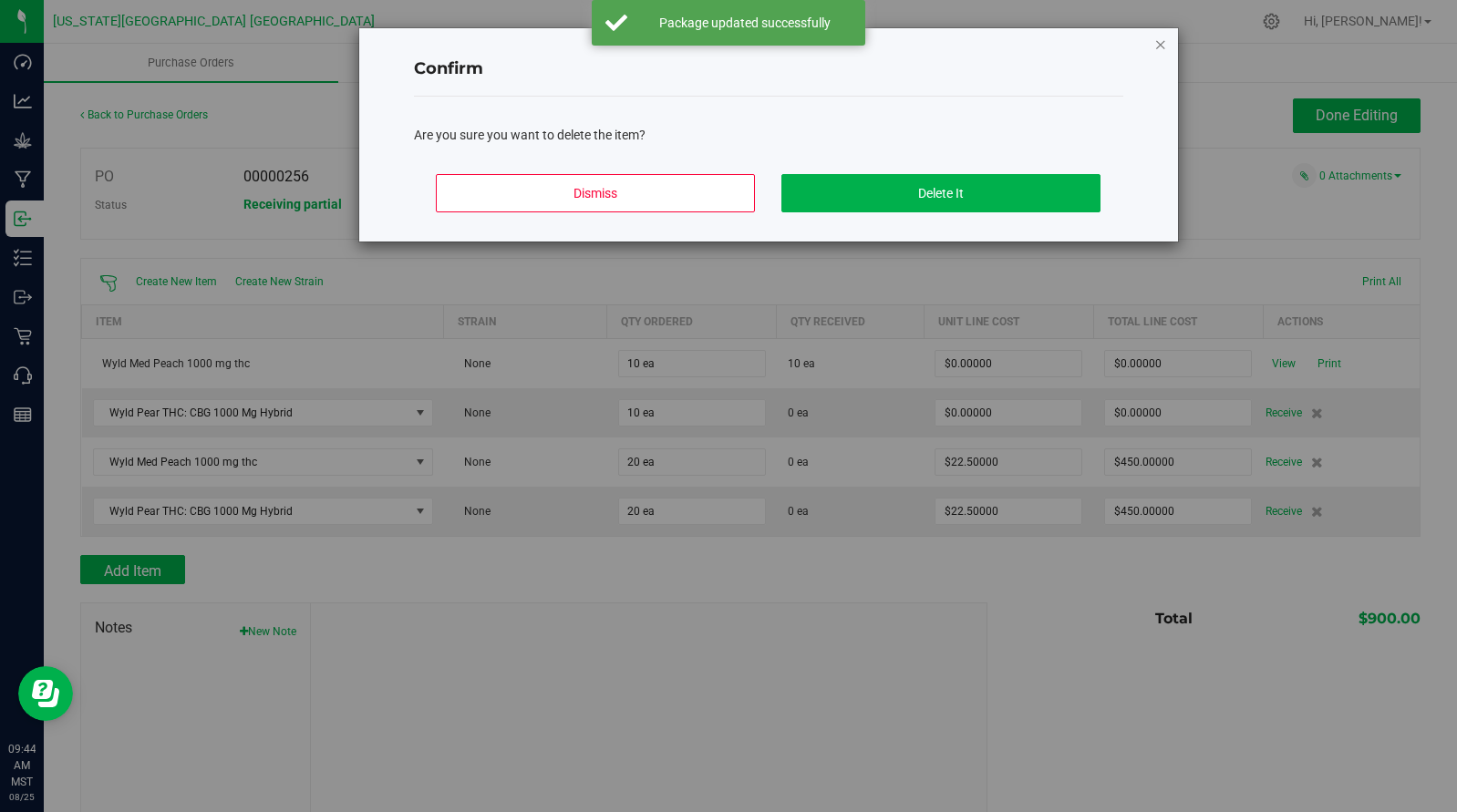
click at [1154, 52] on icon "Close modal" at bounding box center [1160, 44] width 13 height 22
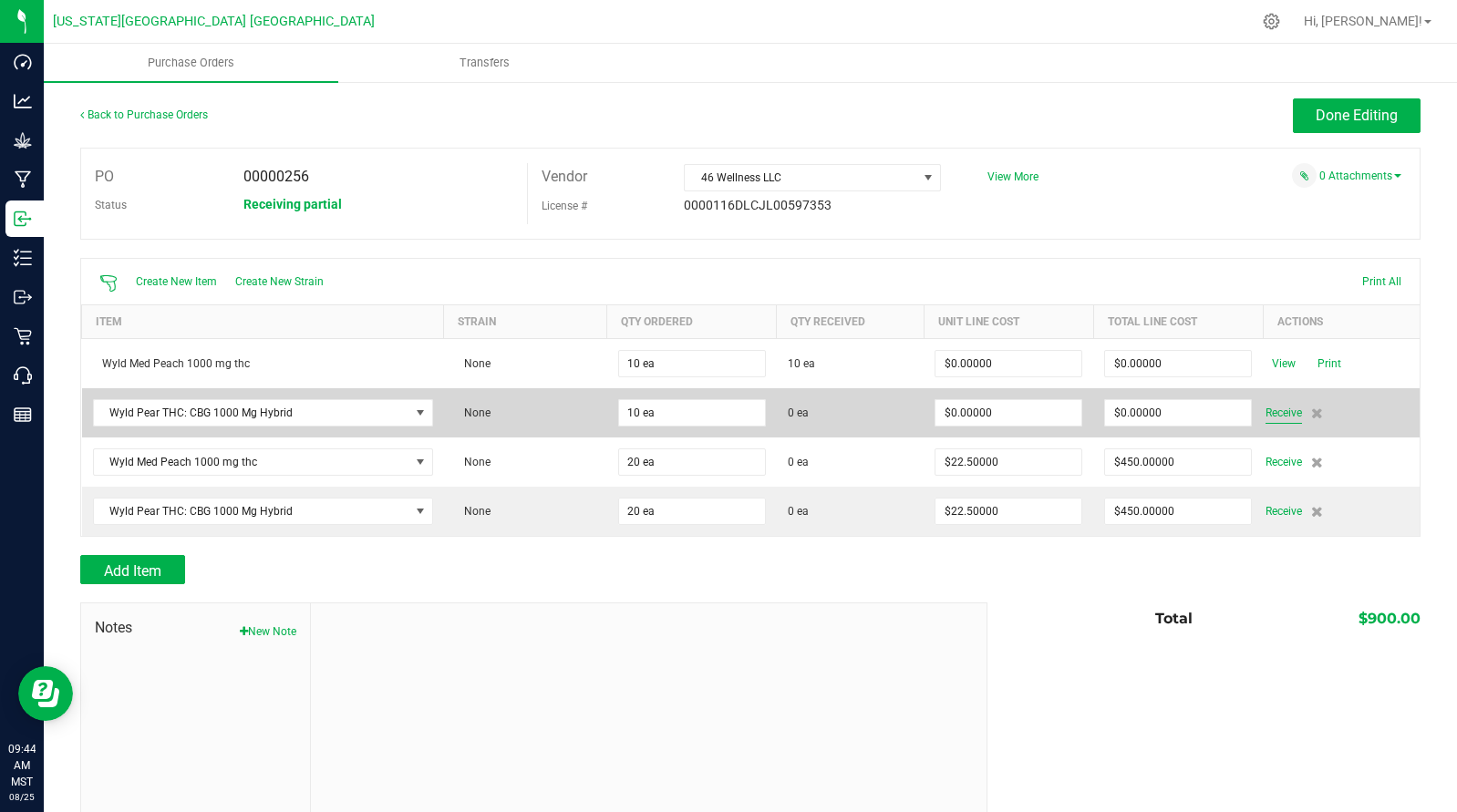
click at [1262, 401] on td "Receive" at bounding box center [1341, 413] width 157 height 49
click at [1265, 408] on span "Receive" at bounding box center [1283, 413] width 37 height 22
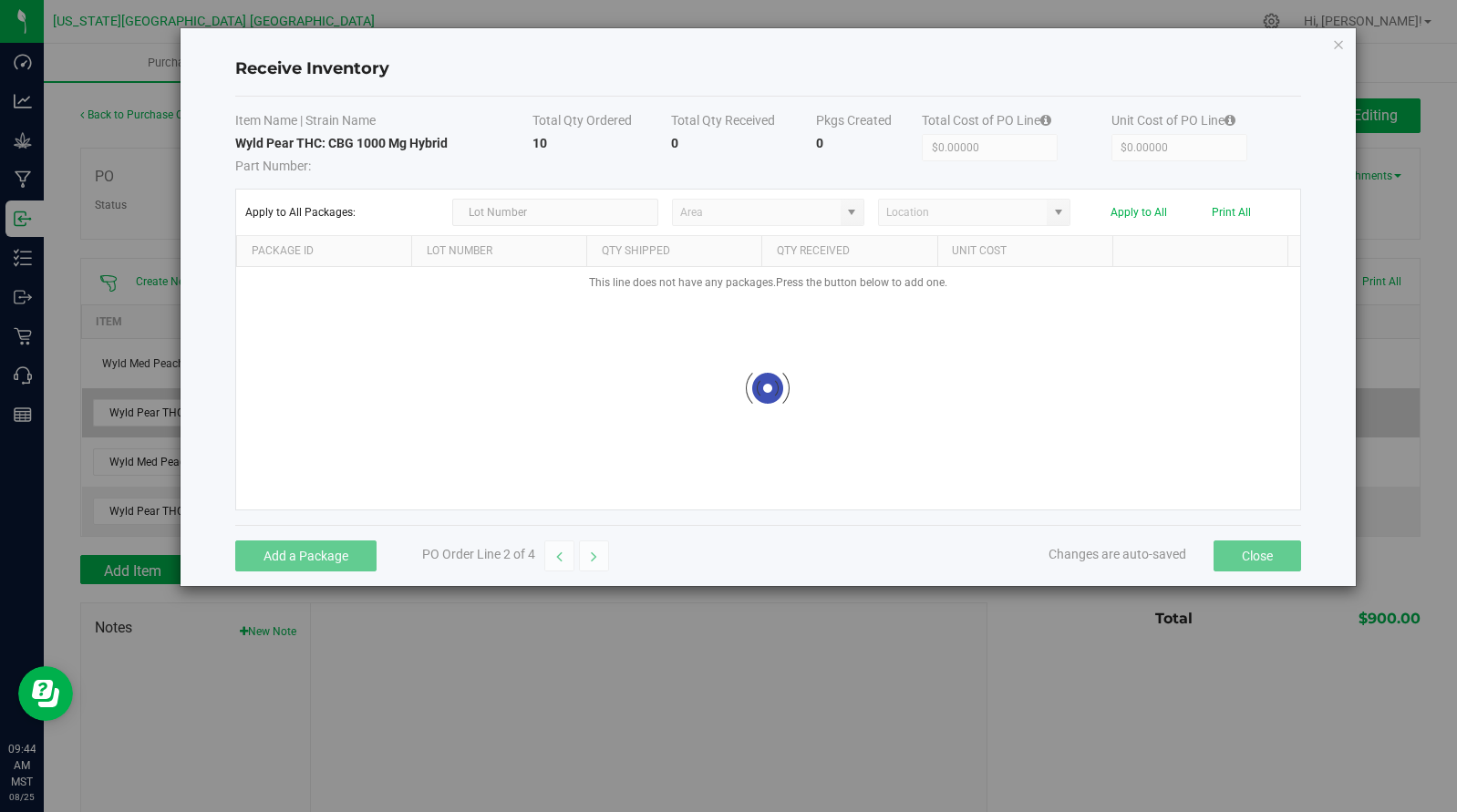
click at [1263, 408] on div "Item Name | Strain Name Total Qty Ordered Total Qty Received Pkgs Created Total…" at bounding box center [767, 311] width 1065 height 428
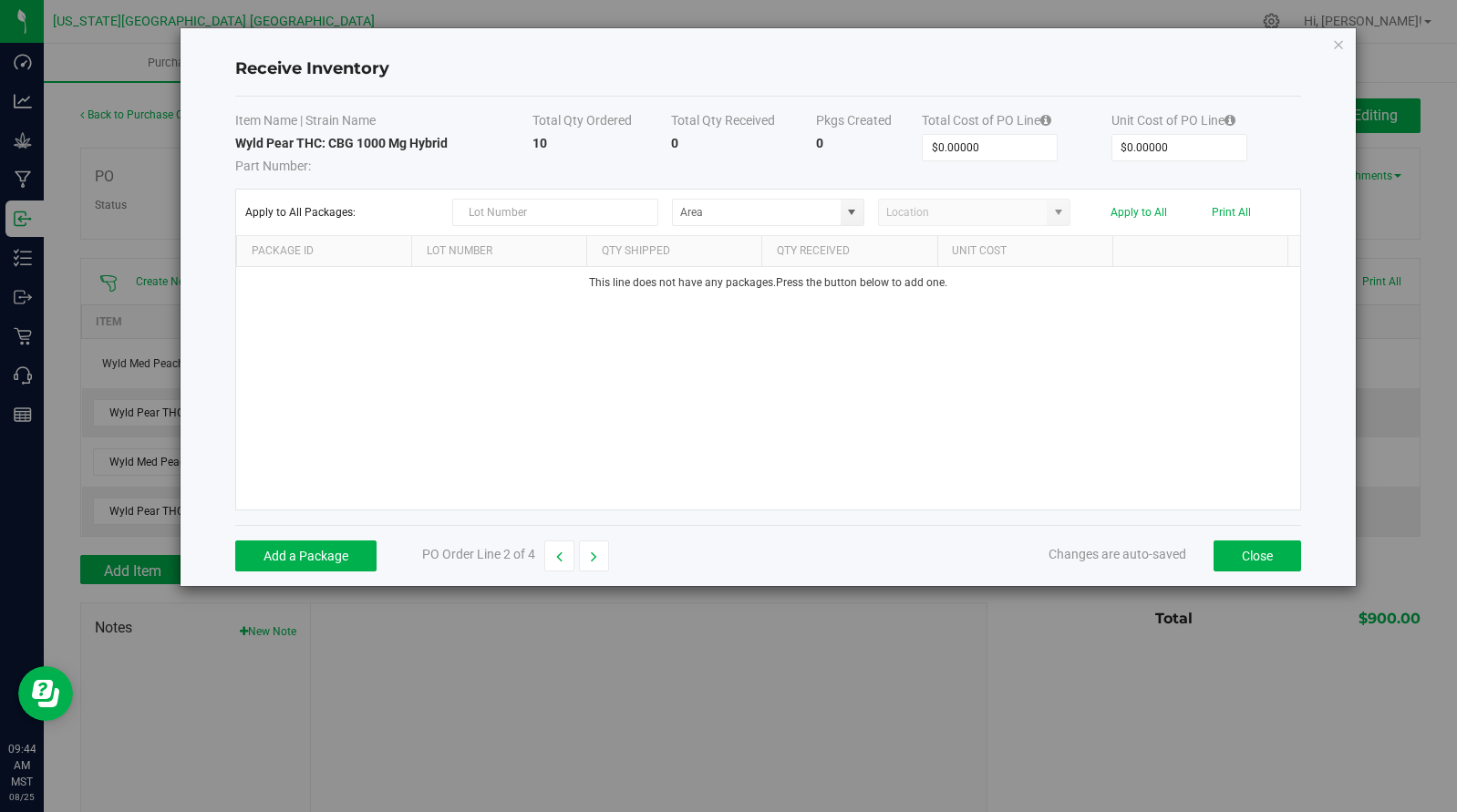
click at [865, 210] on div "Apply to All Packages: Apply to All Print All" at bounding box center [767, 213] width 1045 height 27
click at [852, 216] on span at bounding box center [851, 213] width 15 height 15
click at [745, 305] on span "General" at bounding box center [755, 306] width 33 height 27
type input "Sales Floor"
click at [310, 564] on button "Add a Package" at bounding box center [305, 556] width 142 height 31
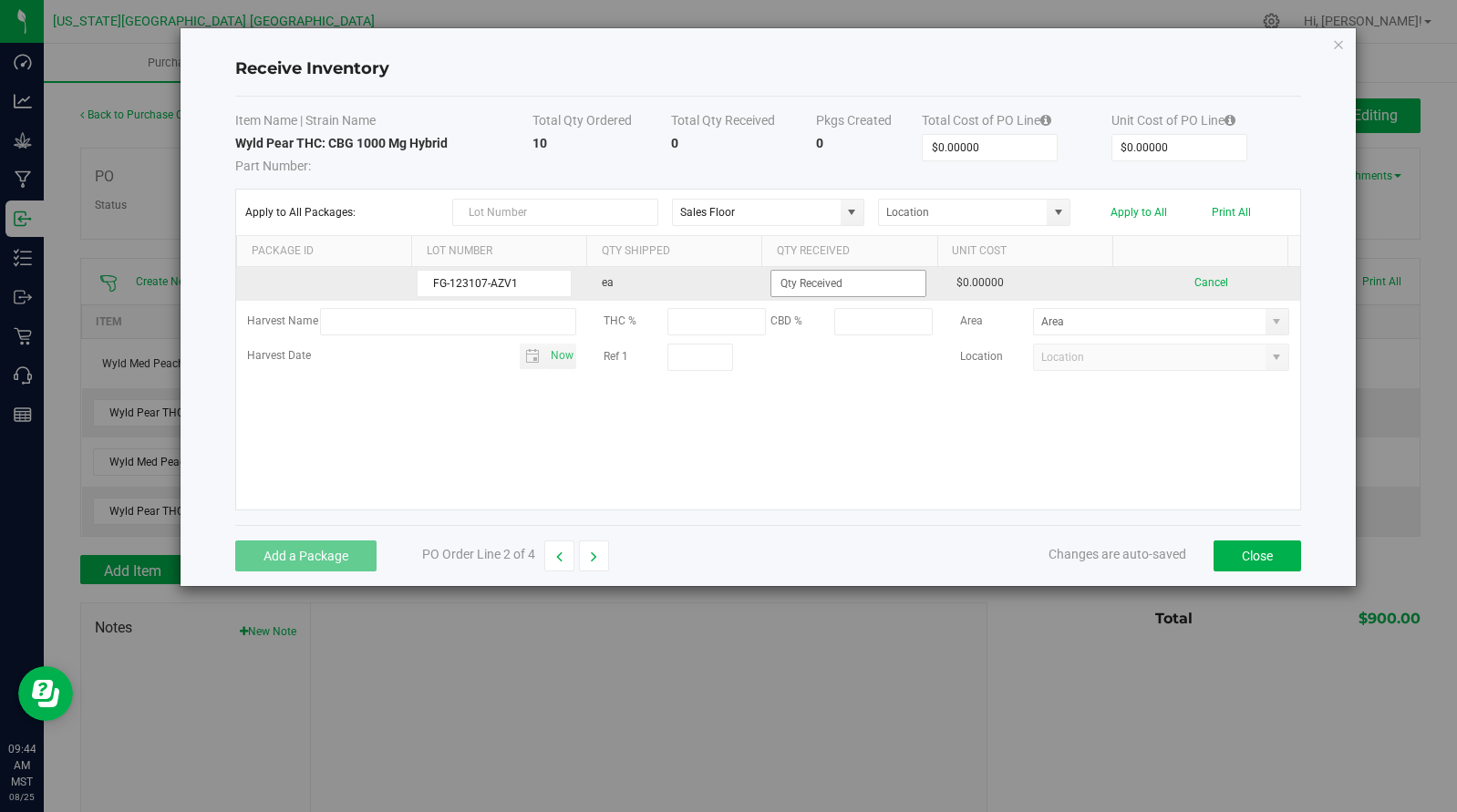
type input "FG-123107-AZV1"
click at [841, 275] on input at bounding box center [848, 283] width 153 height 26
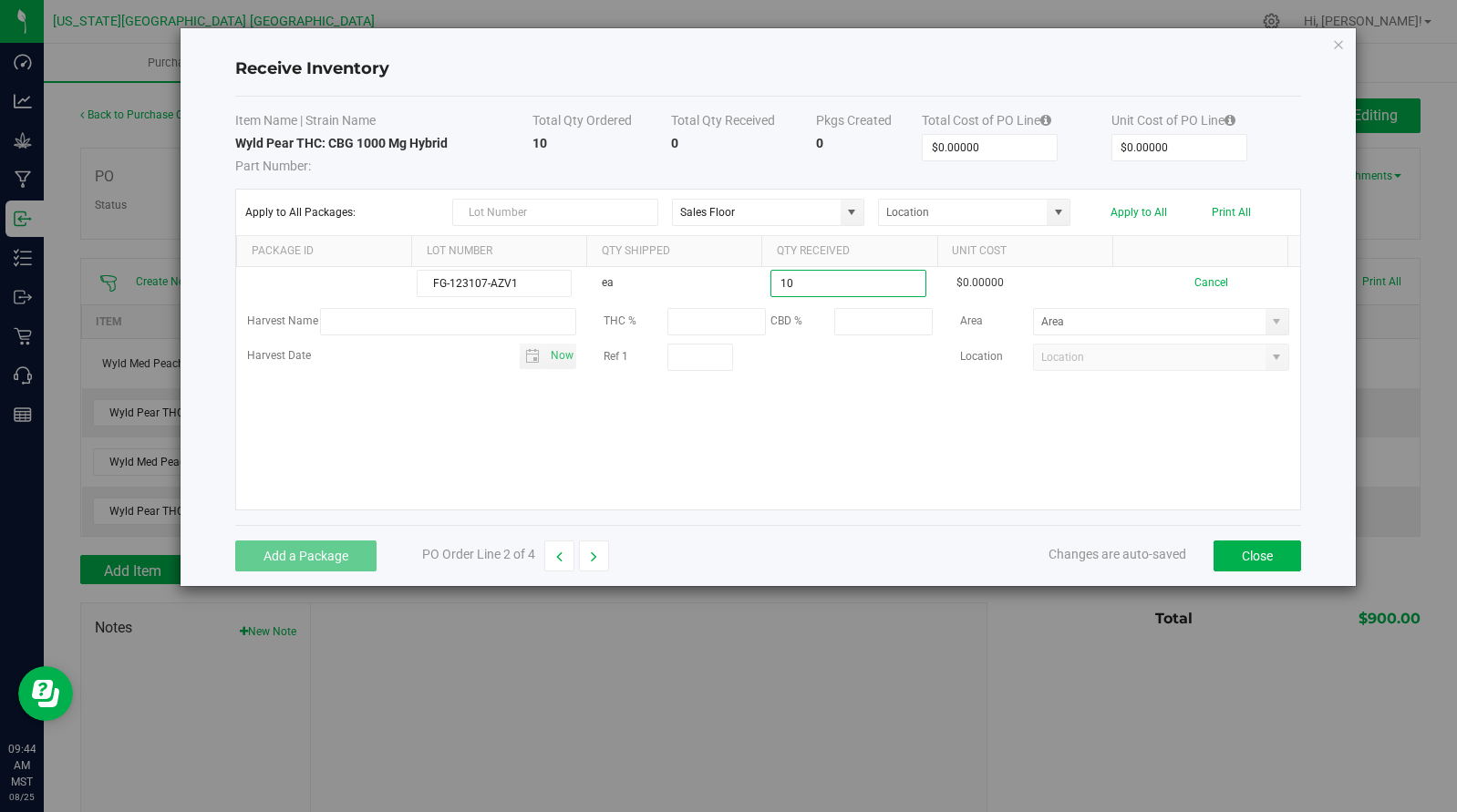
type input "10 ea"
click at [1030, 438] on kendo-grid-list "FG-123107-AZV1 ea 10 ea $0.00000 Cancel Harvest Name THC % CBD % Area Harvest D…" at bounding box center [767, 387] width 1063 height 242
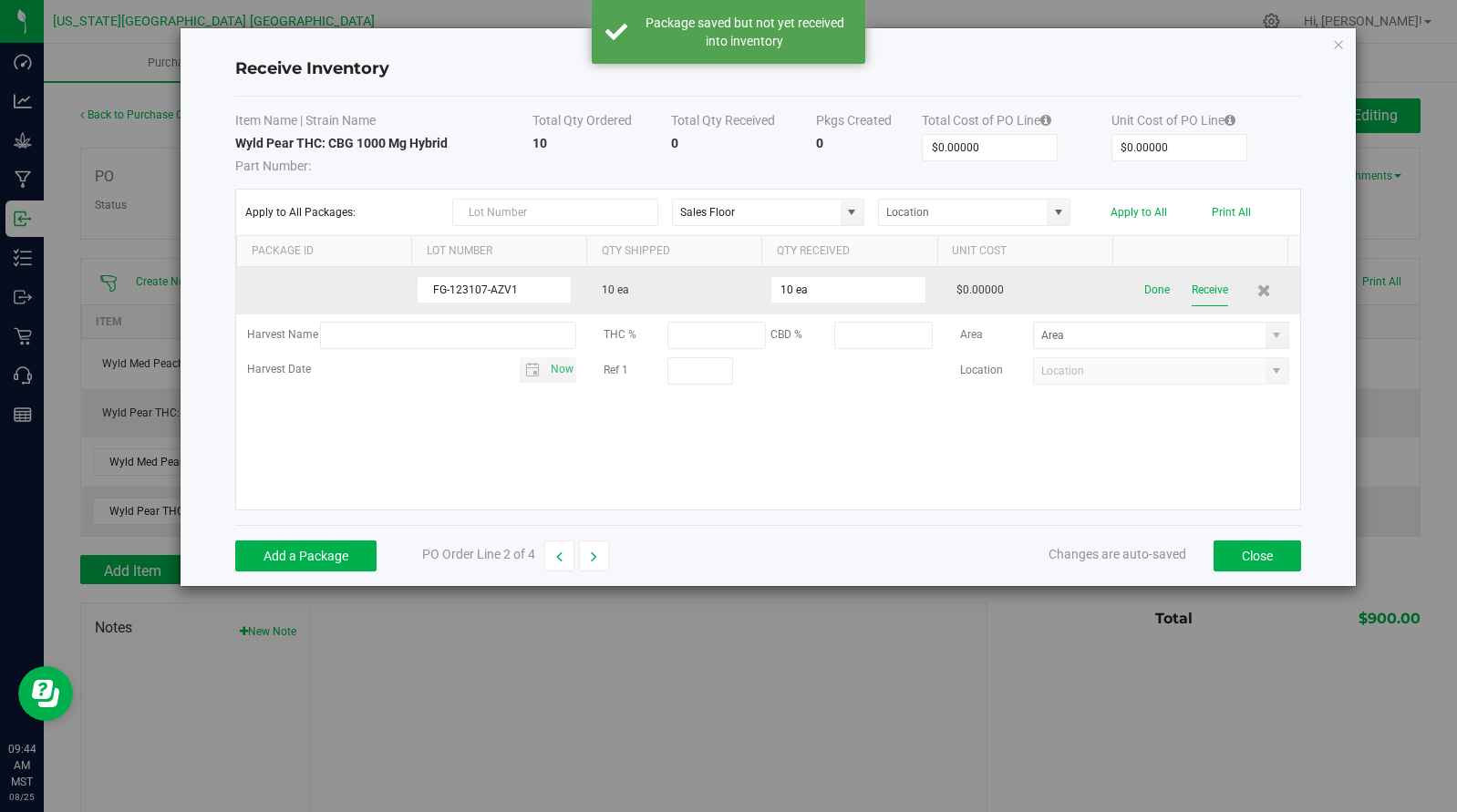
click at [1195, 294] on button "Receive" at bounding box center [1209, 290] width 37 height 32
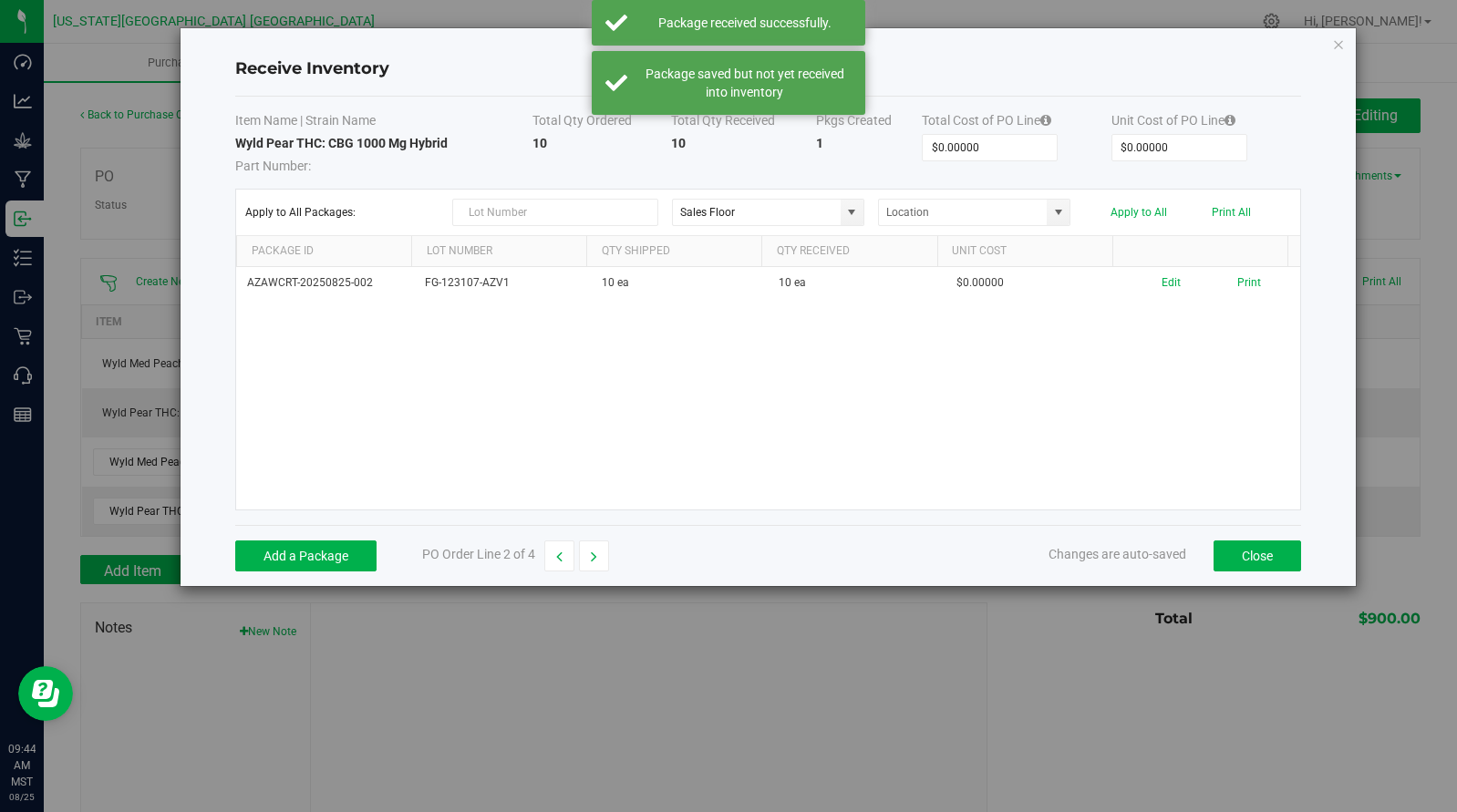
click at [1262, 539] on div "Add a Package PO Order Line 2 of 4 Changes are auto-saved Close" at bounding box center [767, 555] width 1065 height 61
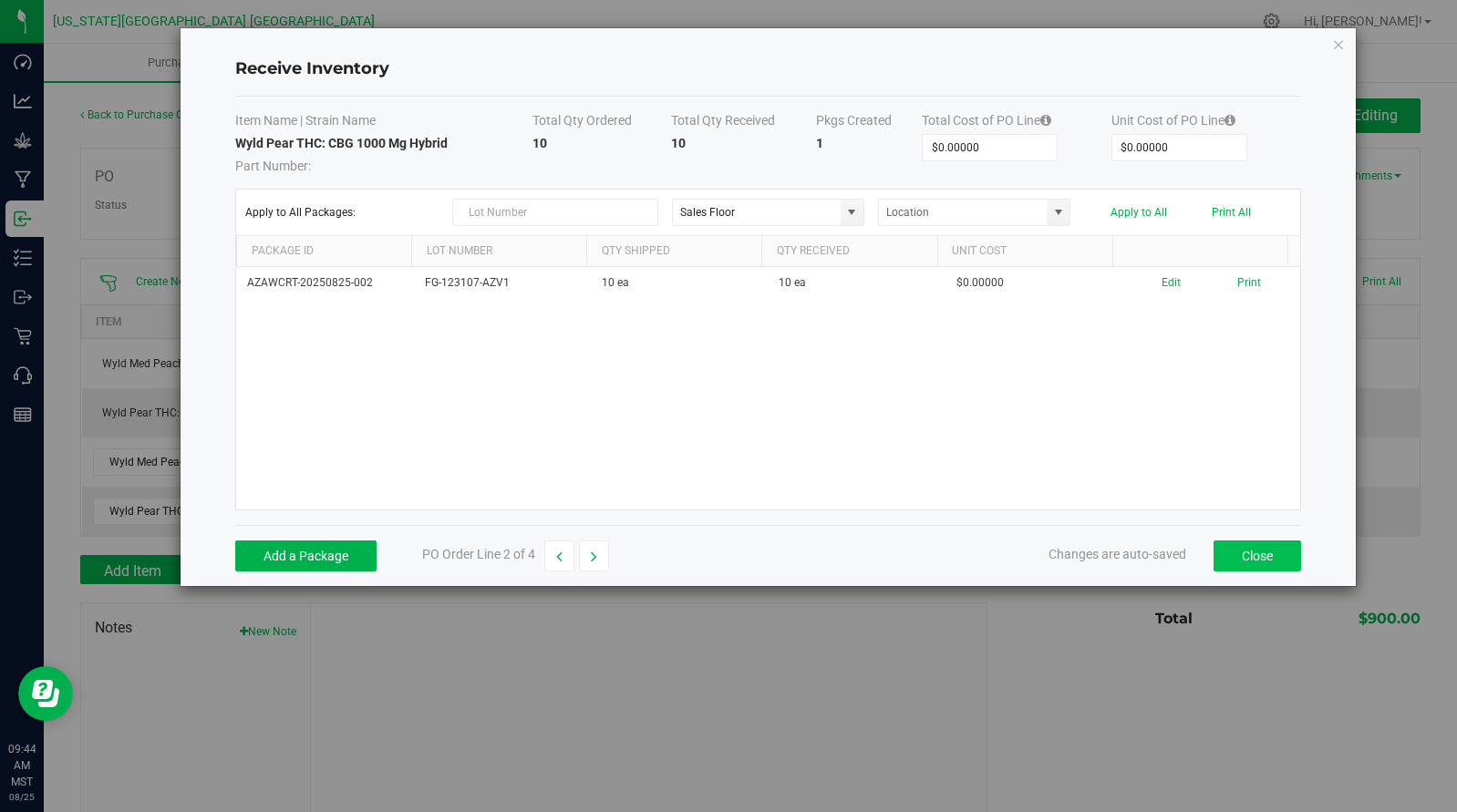
click at [1230, 550] on button "Close" at bounding box center [1257, 556] width 88 height 31
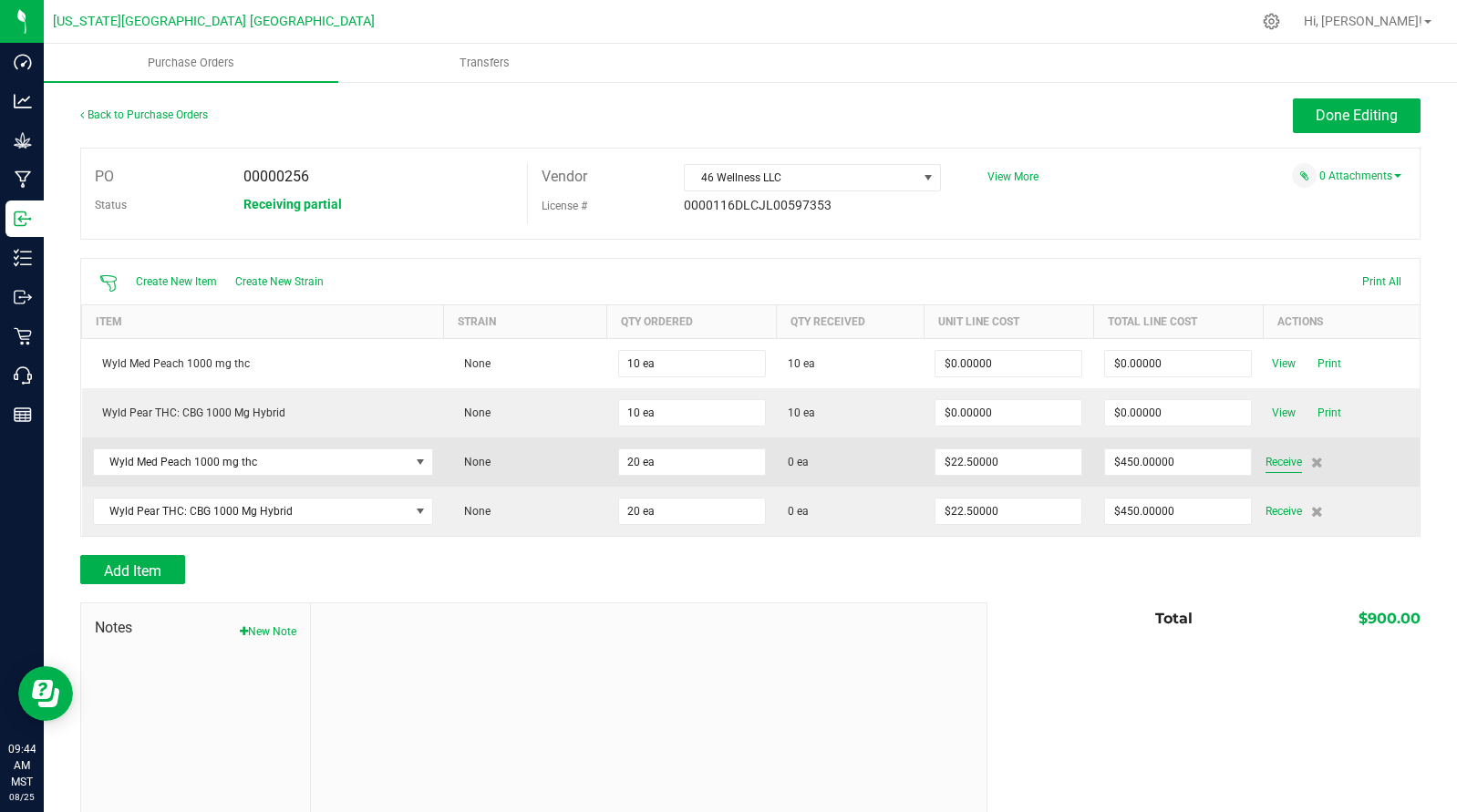
click at [1279, 469] on span "Receive" at bounding box center [1283, 462] width 37 height 22
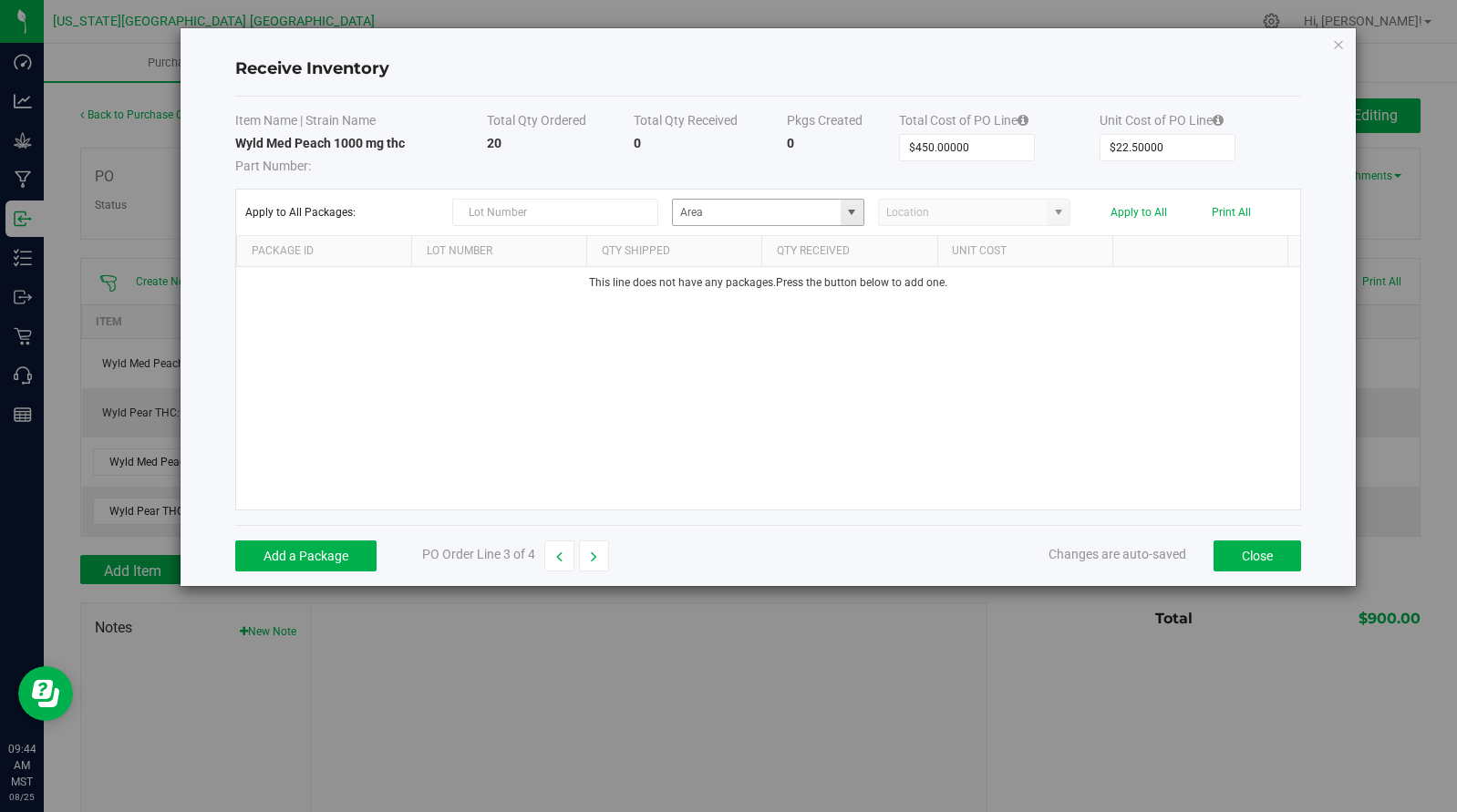
click at [847, 207] on span at bounding box center [851, 213] width 15 height 15
click at [799, 301] on li "Sales Floor General" at bounding box center [768, 306] width 191 height 31
type input "Sales Floor"
click at [331, 549] on button "Add a Package" at bounding box center [305, 556] width 142 height 31
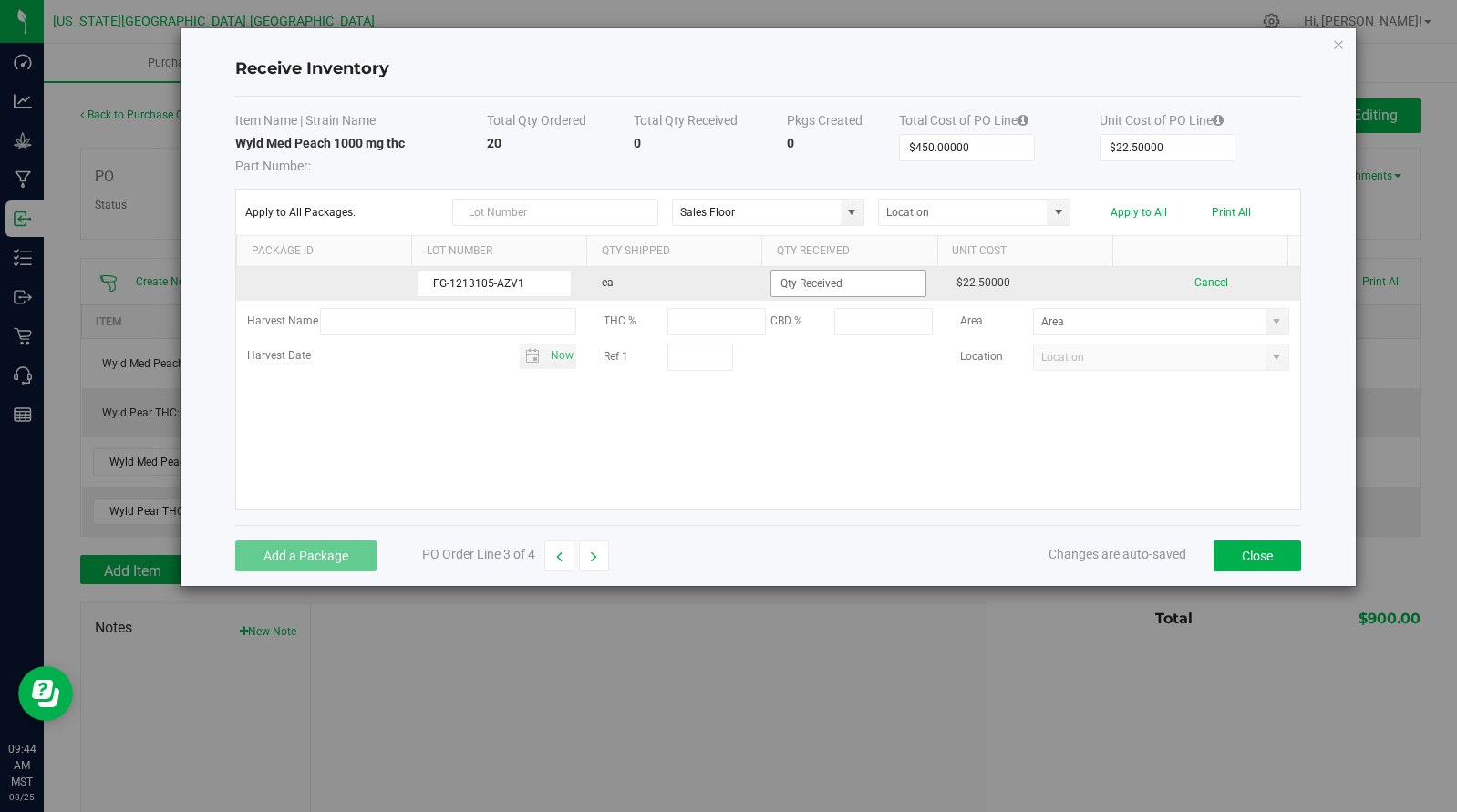
type input "FG-1213105-AZV1"
click at [851, 281] on input at bounding box center [848, 283] width 153 height 26
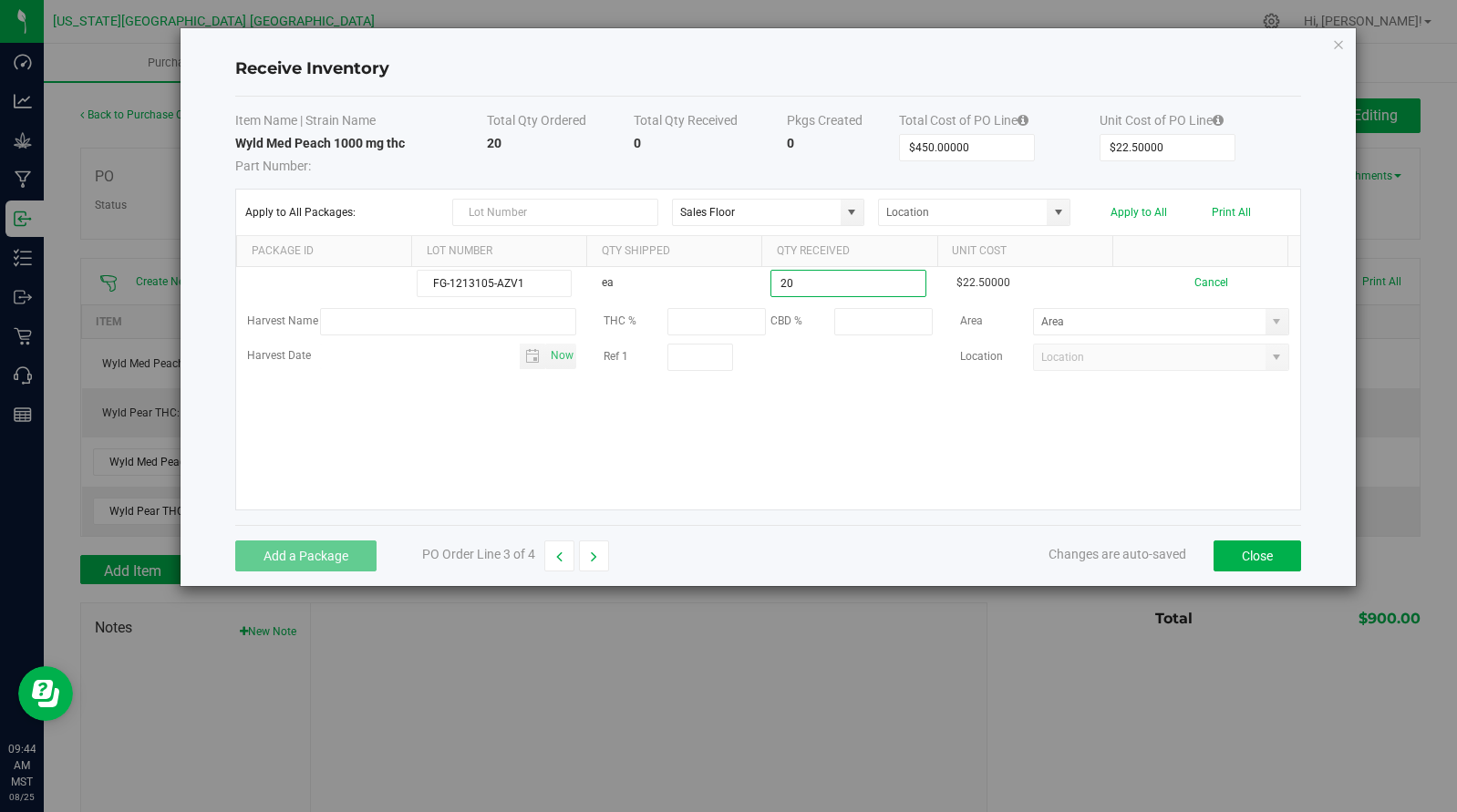
type input "20 ea"
click at [911, 451] on kendo-grid-list "FG-1213105-AZV1 ea 20 ea $22.50000 Cancel Harvest Name THC % CBD % Area Harvest…" at bounding box center [767, 387] width 1063 height 242
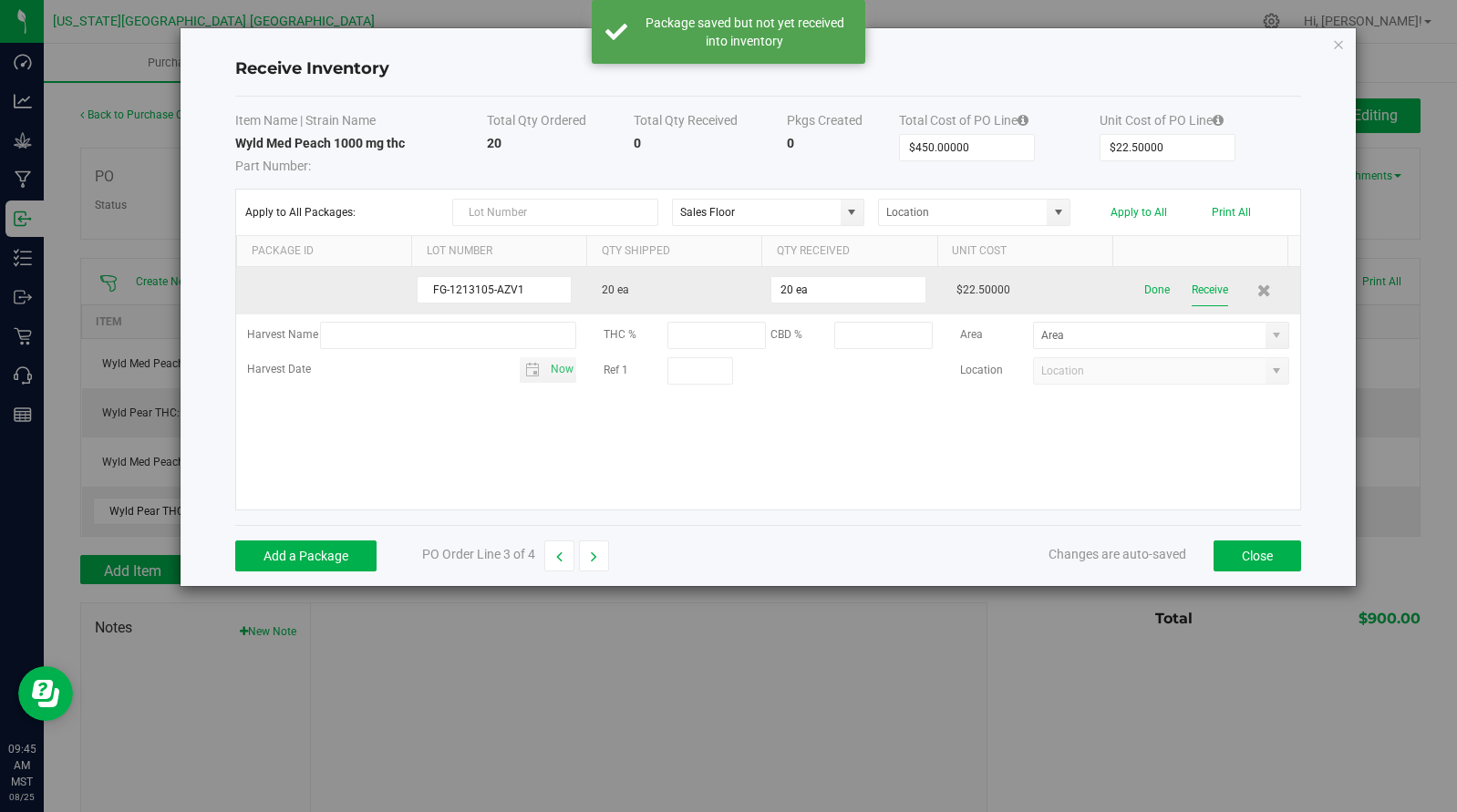
click at [1203, 285] on button "Receive" at bounding box center [1209, 290] width 37 height 32
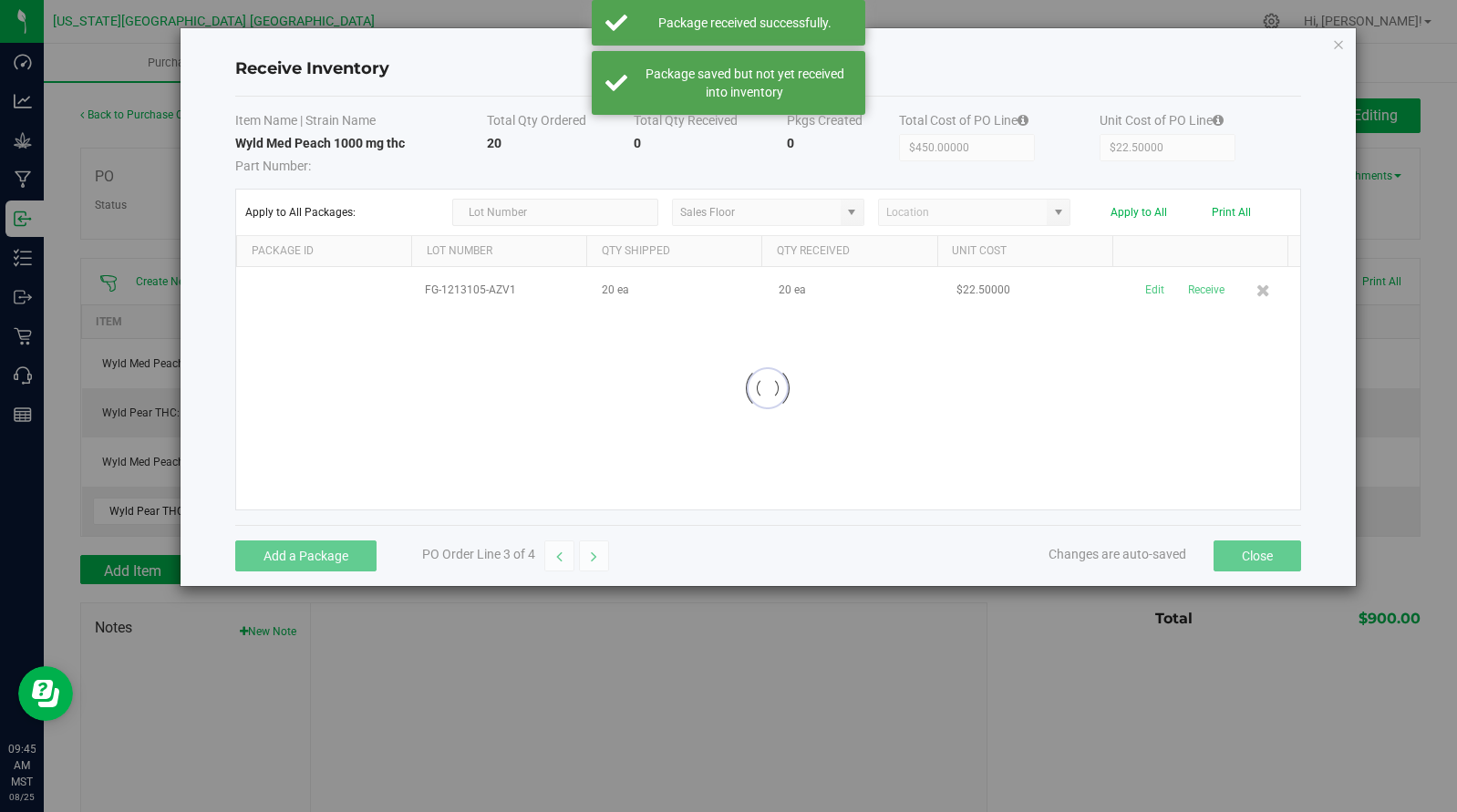
click at [1270, 539] on div "Add a Package PO Order Line 3 of 4 Changes are auto-saved Close" at bounding box center [767, 555] width 1065 height 61
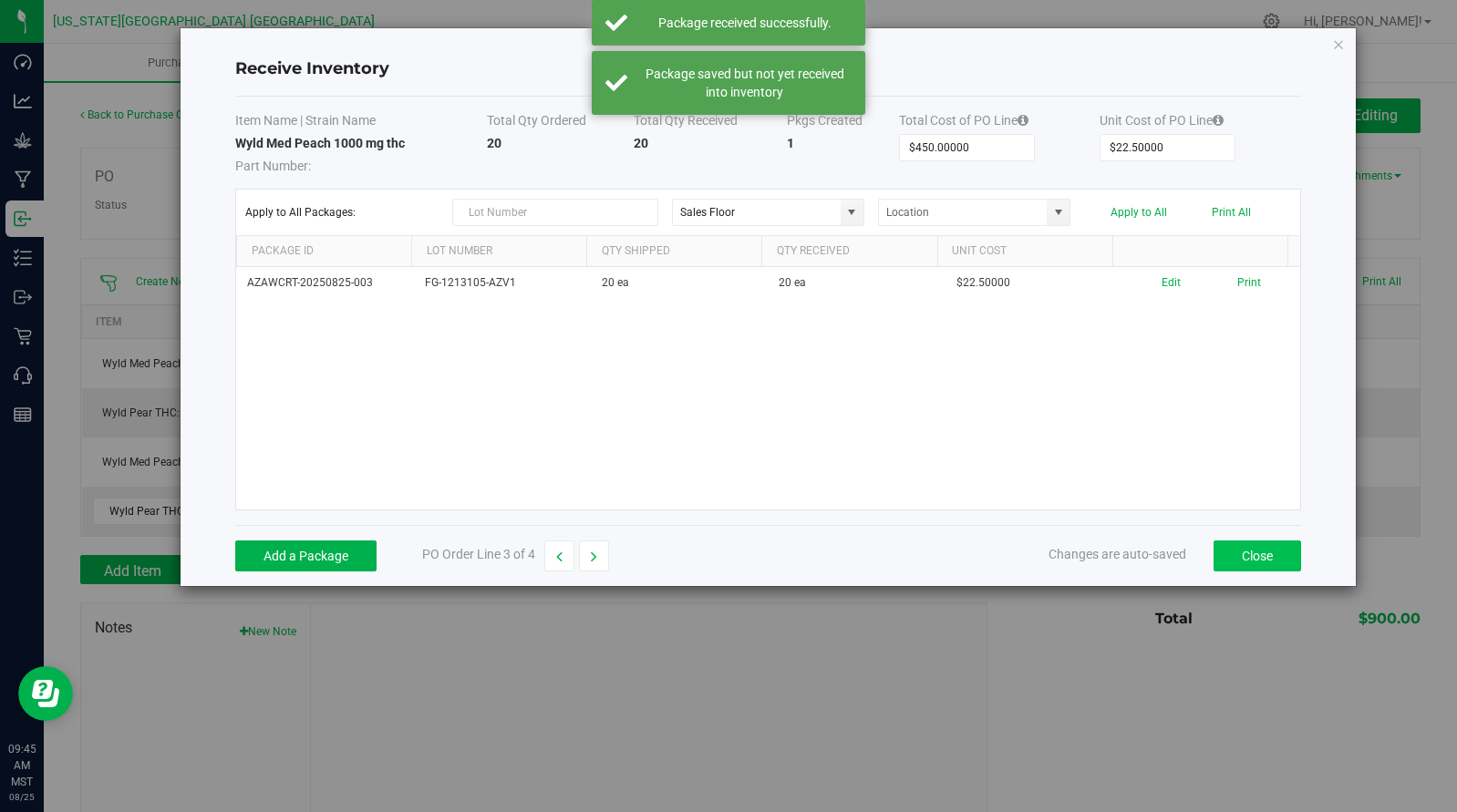
click at [1247, 559] on button "Close" at bounding box center [1257, 556] width 88 height 31
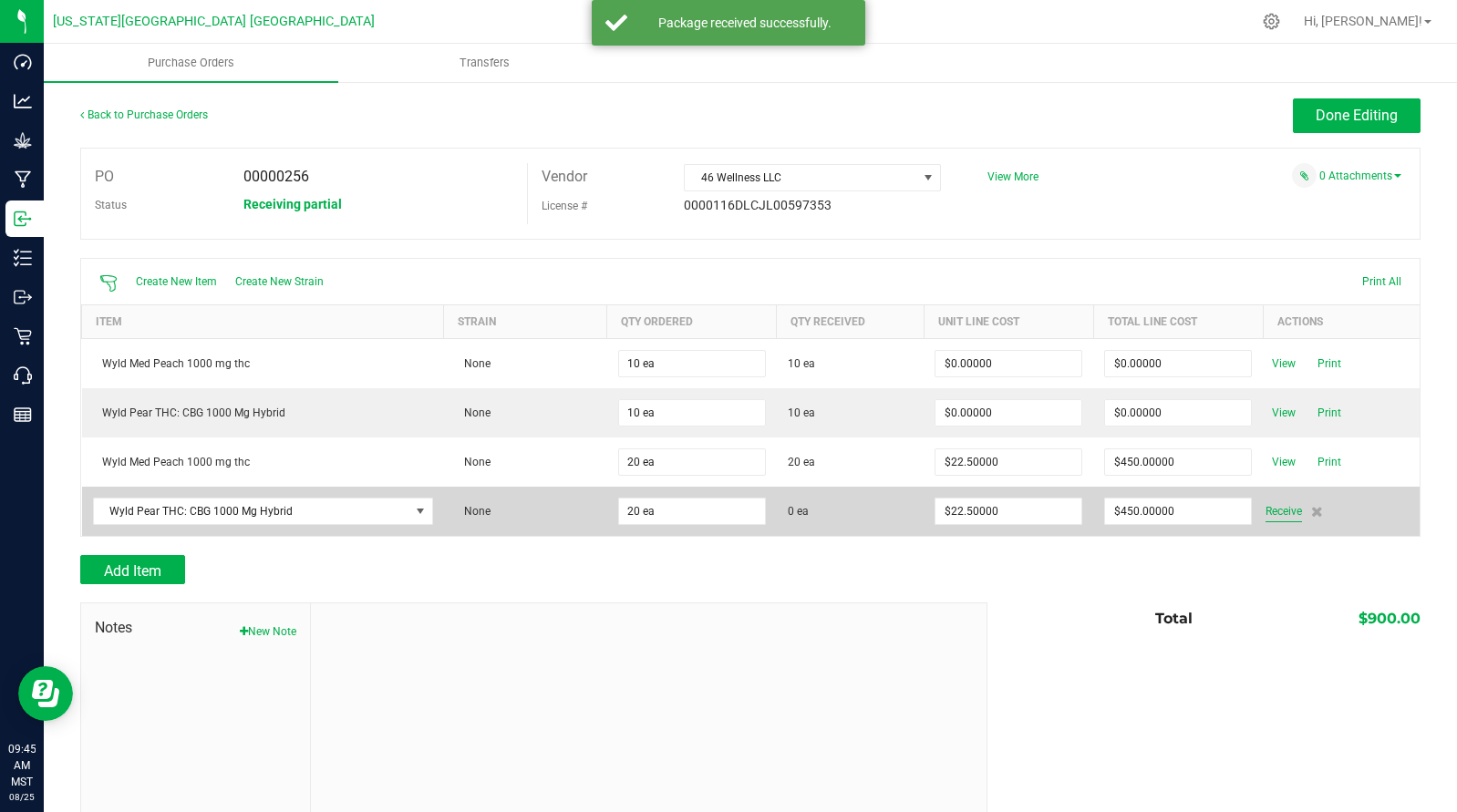
click at [1267, 513] on span "Receive" at bounding box center [1283, 511] width 37 height 22
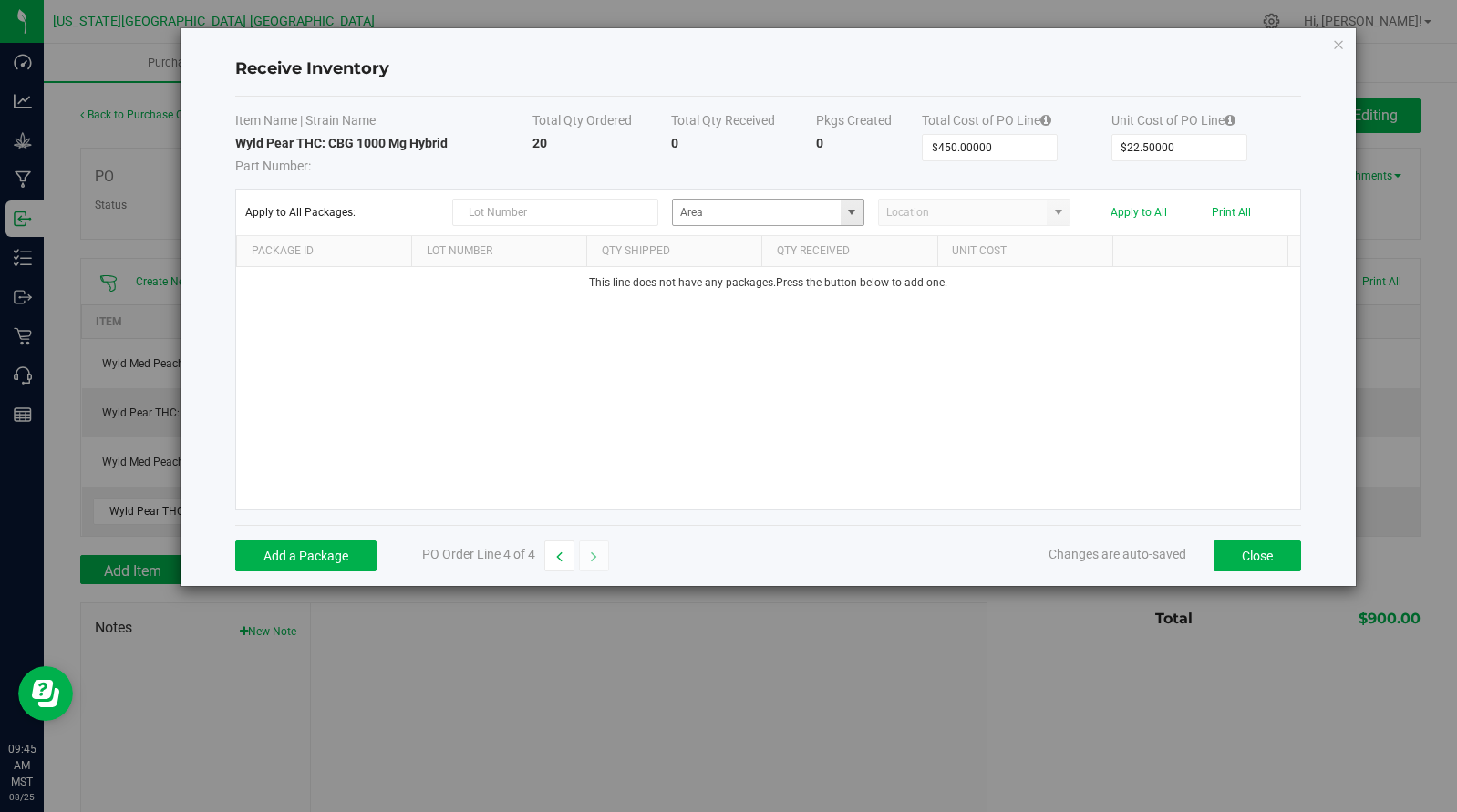
click at [846, 212] on span at bounding box center [851, 213] width 15 height 15
click at [766, 303] on span "General" at bounding box center [755, 306] width 33 height 27
type input "Sales Floor"
click at [301, 554] on button "Add a Package" at bounding box center [305, 556] width 142 height 31
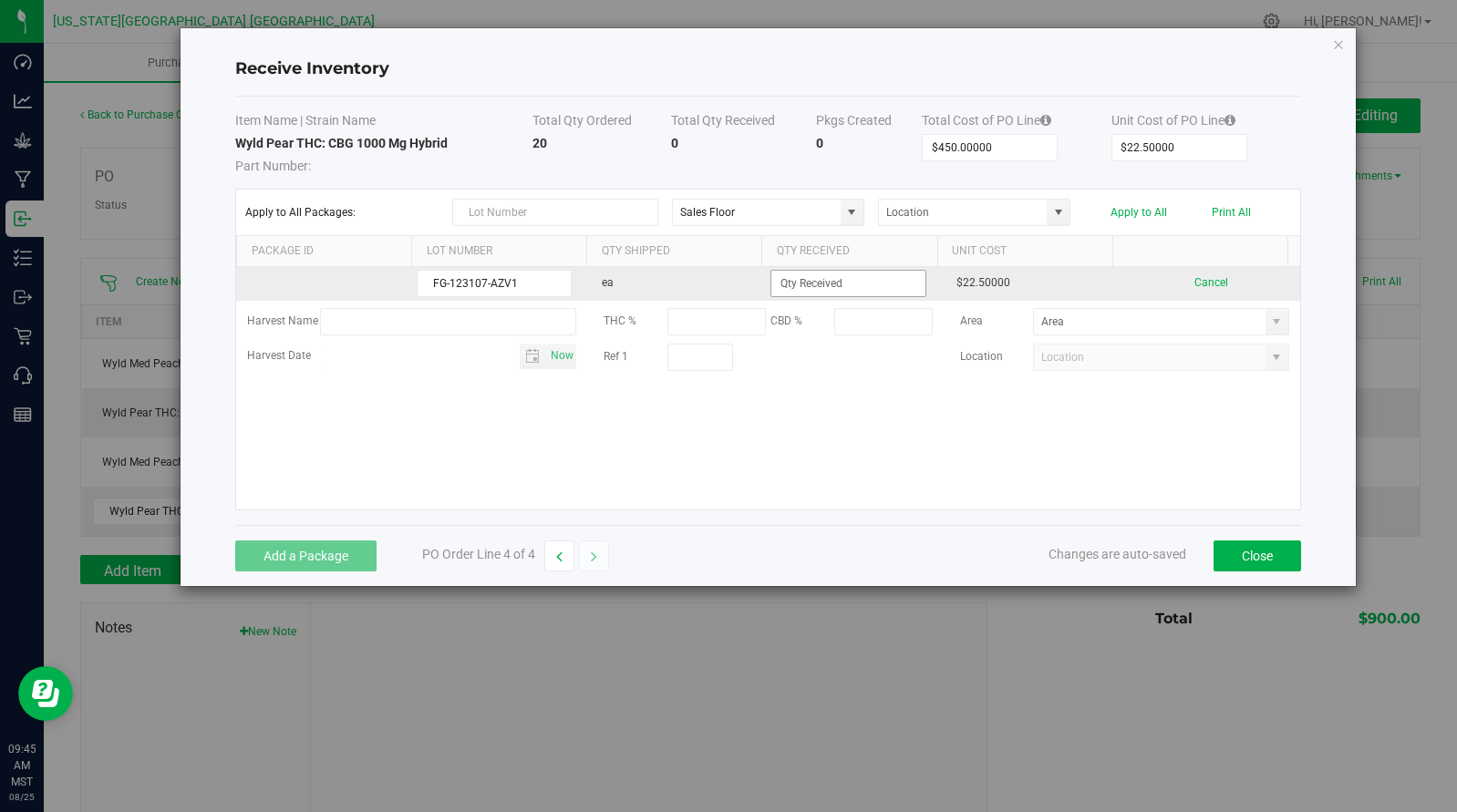
type input "FG-123107-AZV1"
drag, startPoint x: 790, startPoint y: 288, endPoint x: 803, endPoint y: 280, distance: 15.3
click at [793, 287] on input at bounding box center [848, 283] width 153 height 26
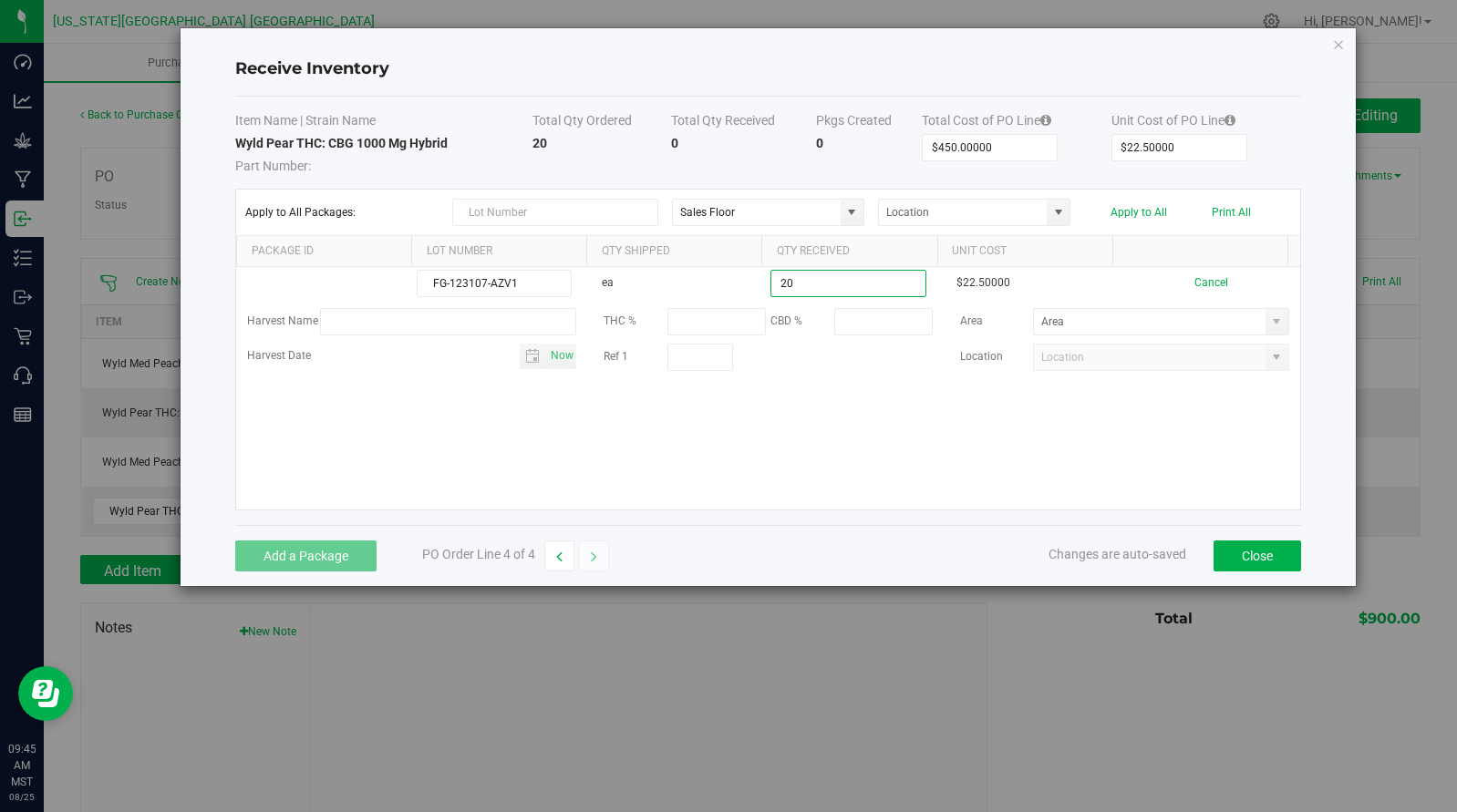
type input "20 ea"
drag, startPoint x: 1177, startPoint y: 412, endPoint x: 1208, endPoint y: 322, distance: 95.2
click at [1177, 406] on kendo-grid-list "FG-123107-AZV1 ea 20 ea $22.50000 Cancel Harvest Name THC % CBD % Area Harvest …" at bounding box center [767, 387] width 1063 height 242
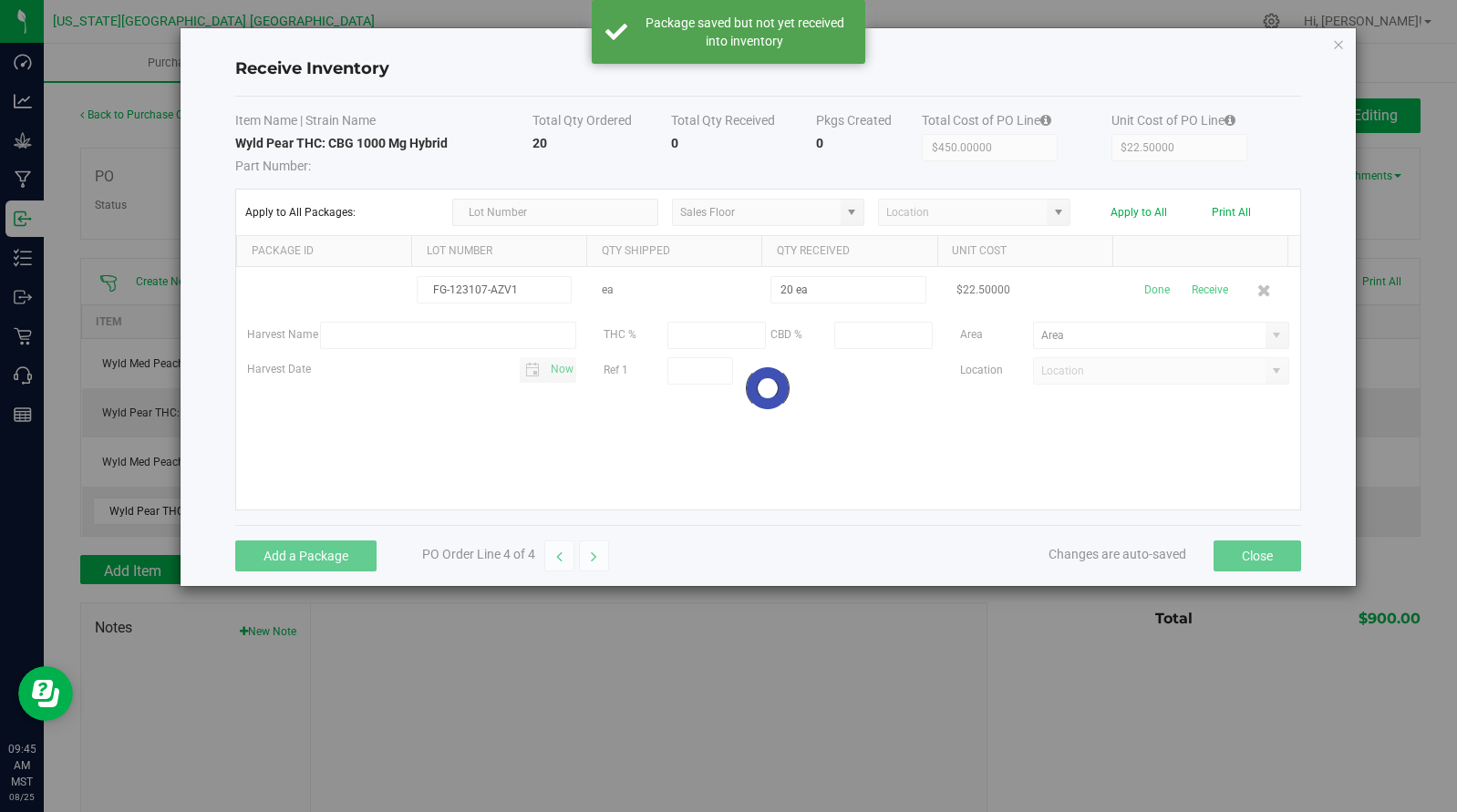
click at [1197, 282] on div at bounding box center [767, 387] width 1063 height 242
click at [1197, 286] on div at bounding box center [767, 387] width 1063 height 242
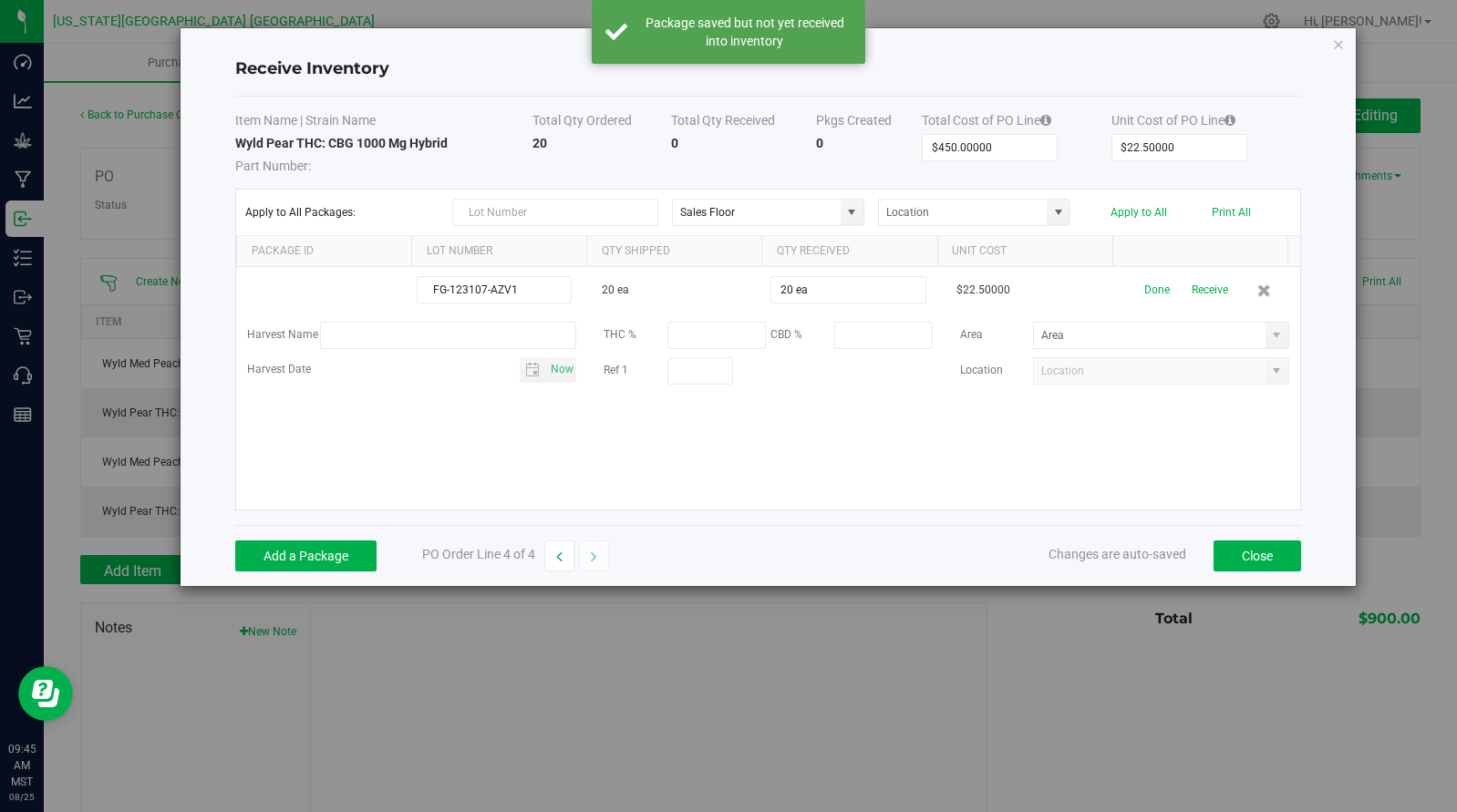
click at [1199, 287] on button "Receive" at bounding box center [1209, 290] width 37 height 32
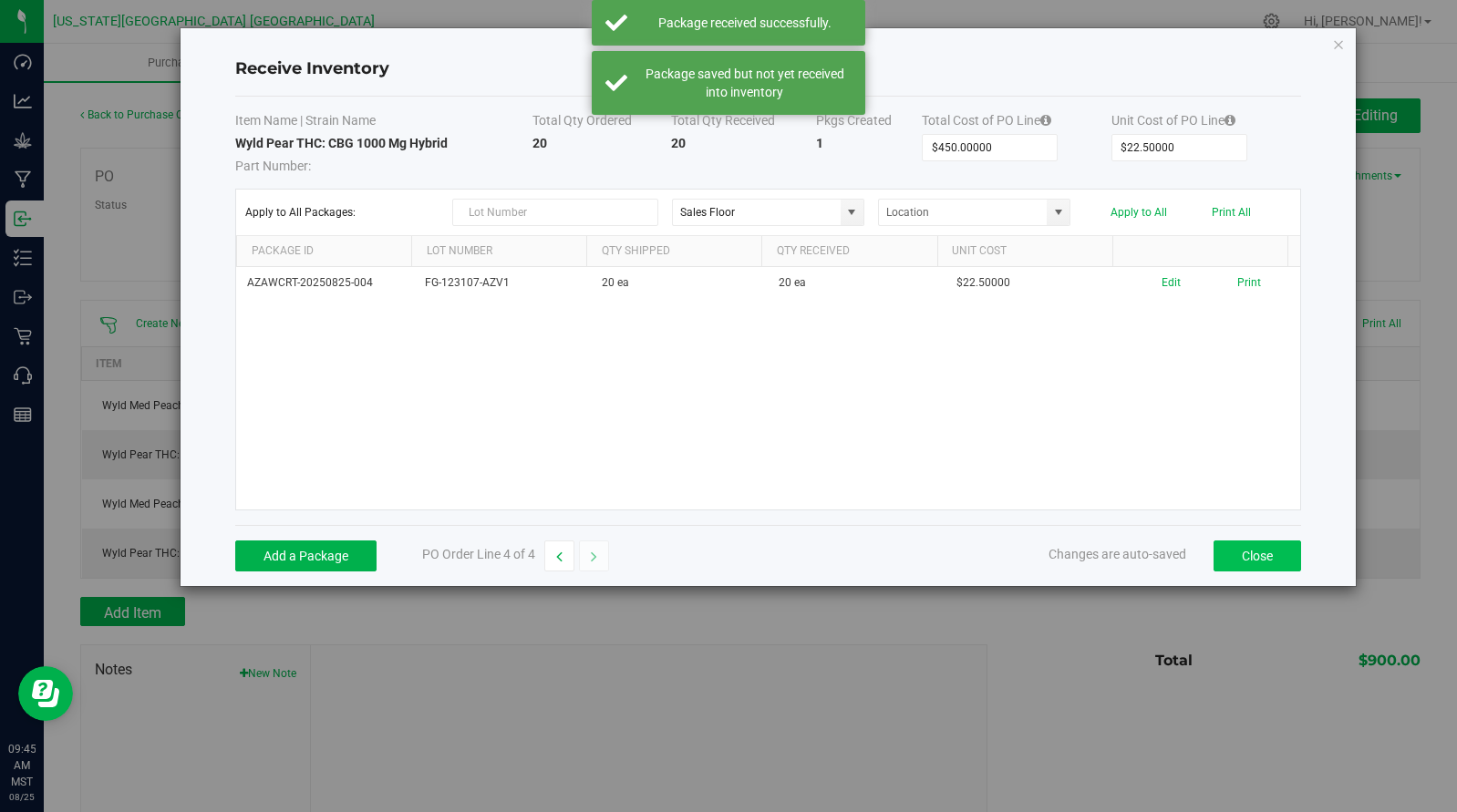
drag, startPoint x: 1239, startPoint y: 584, endPoint x: 1243, endPoint y: 570, distance: 14.6
click at [1241, 579] on div "Add a Package PO Order Line 4 of 4 Changes are auto-saved Close" at bounding box center [767, 555] width 1065 height 61
click at [1249, 551] on button "Close" at bounding box center [1257, 556] width 88 height 31
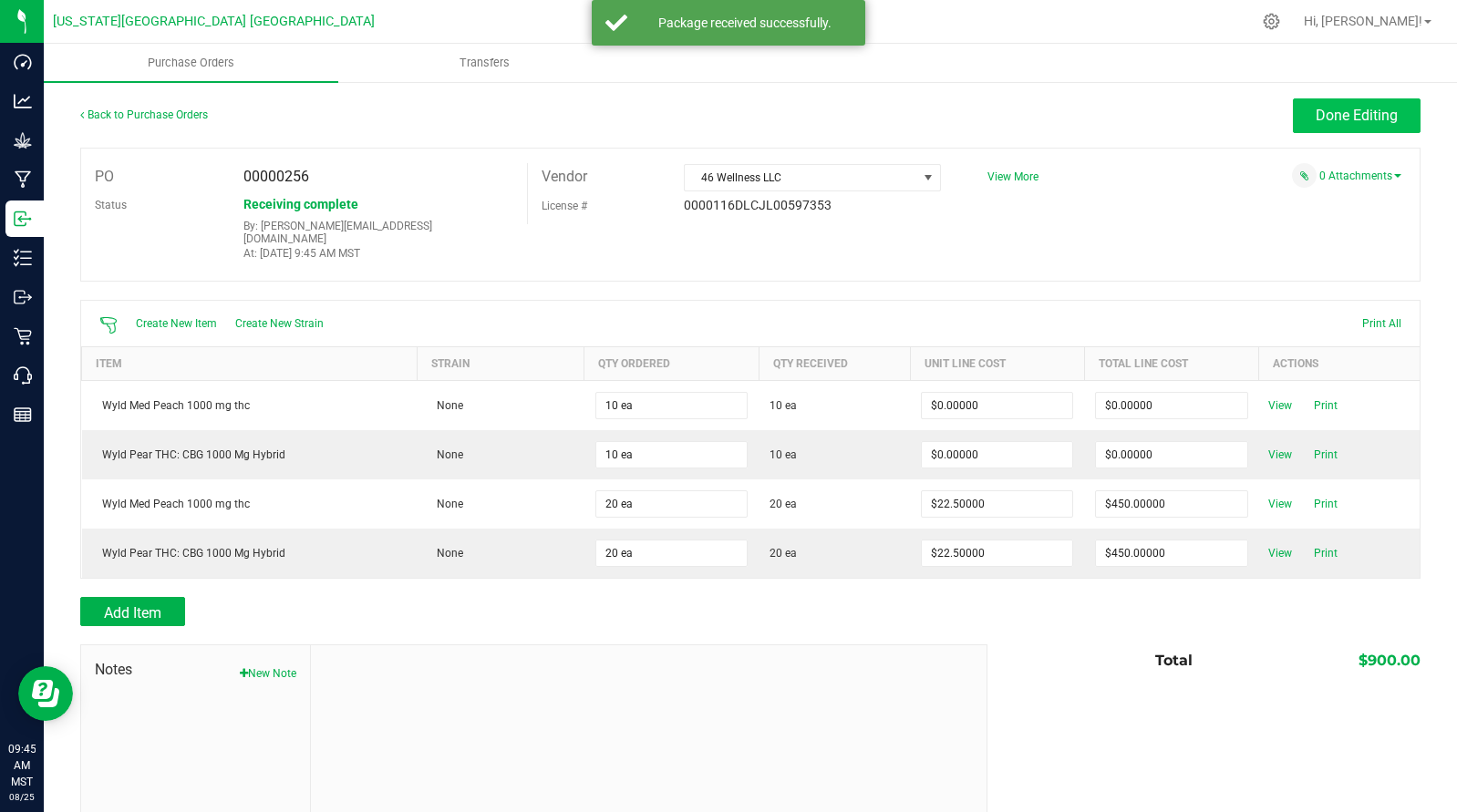
click at [1339, 121] on span "Done Editing" at bounding box center [1357, 115] width 82 height 17
